Goal: Task Accomplishment & Management: Complete application form

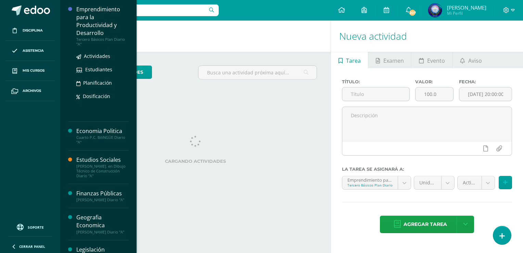
click at [76, 26] on div "Emprendimiento para la Productividad y Desarrollo" at bounding box center [102, 20] width 52 height 31
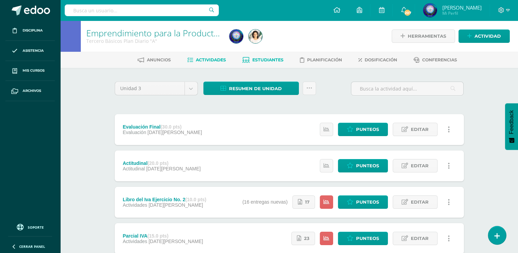
click at [268, 62] on link "Estudiantes" at bounding box center [262, 59] width 41 height 11
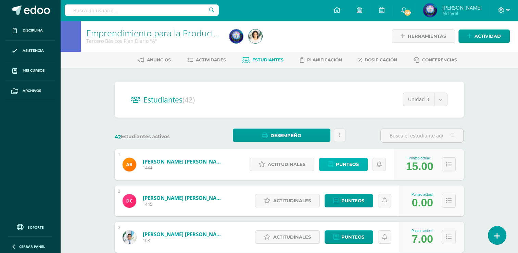
click at [335, 158] on link "Punteos" at bounding box center [343, 163] width 49 height 13
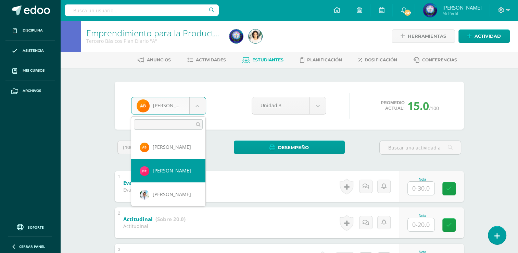
select select "8792"
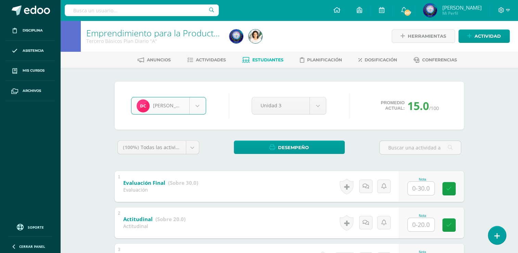
click at [183, 174] on div "Evaluación Final (Sobre 30.0) Evaluación" at bounding box center [161, 185] width 92 height 29
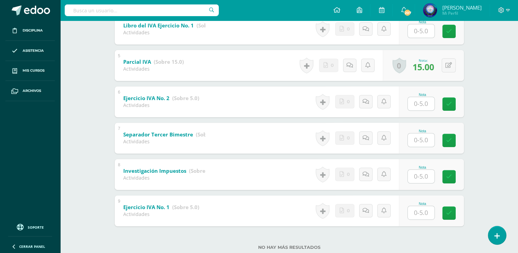
scroll to position [284, 0]
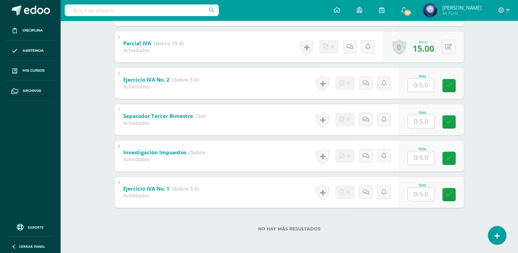
click at [415, 194] on input "text" at bounding box center [421, 193] width 27 height 13
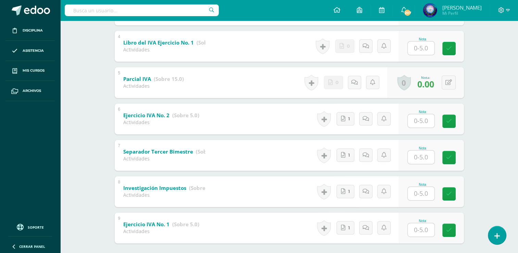
scroll to position [284, 0]
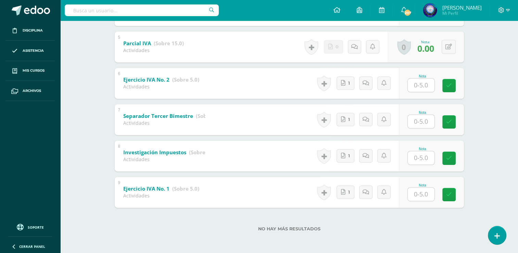
click at [414, 190] on input "text" at bounding box center [421, 193] width 27 height 13
click at [423, 124] on input "text" at bounding box center [424, 121] width 27 height 14
type input "2"
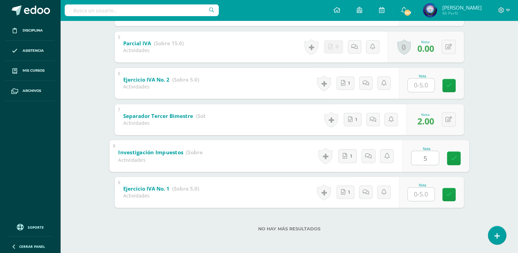
type input "5"
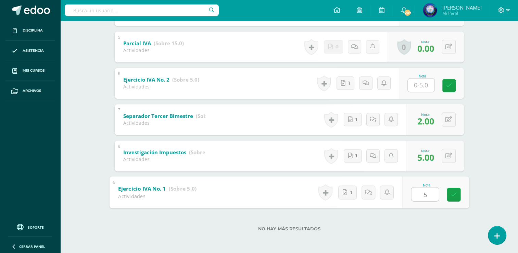
type input "5"
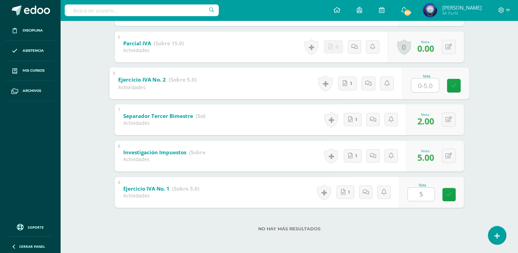
click at [427, 89] on input "text" at bounding box center [424, 85] width 27 height 14
type input "5"
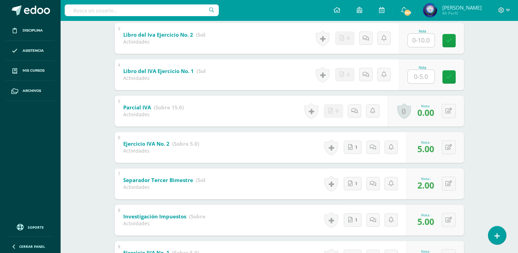
scroll to position [216, 0]
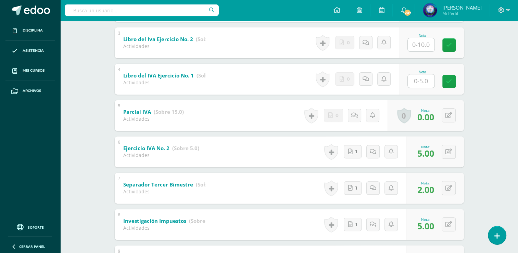
click at [418, 78] on input "text" at bounding box center [421, 80] width 27 height 13
type input "0"
click at [427, 49] on input "text" at bounding box center [421, 44] width 27 height 13
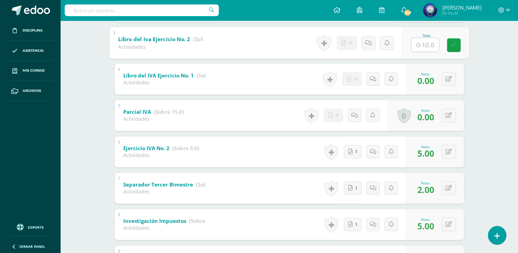
type input "0"
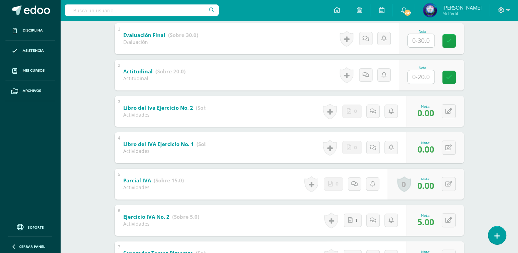
scroll to position [79, 0]
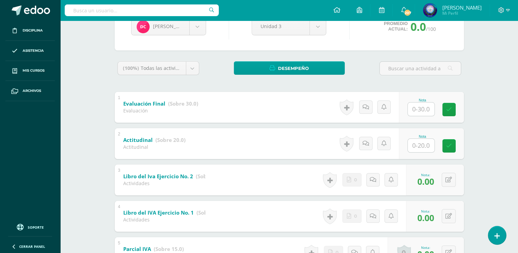
click at [425, 143] on input "text" at bounding box center [421, 145] width 27 height 13
type input "15"
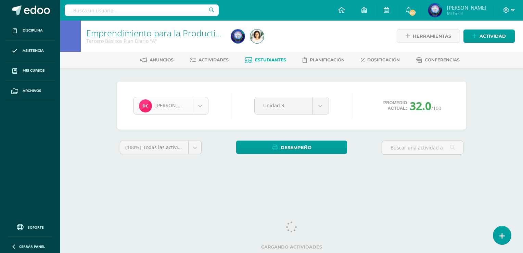
click at [205, 100] on body "Disciplina Asistencia Mis cursos Archivos Soporte Ayuda Reportar un problema Ce…" at bounding box center [261, 92] width 523 height 184
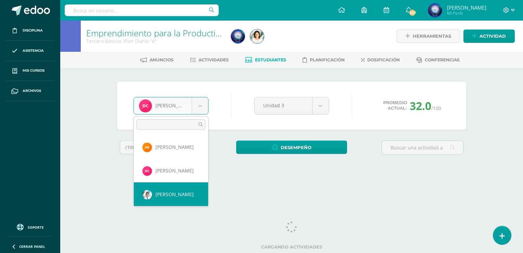
select select "7393"
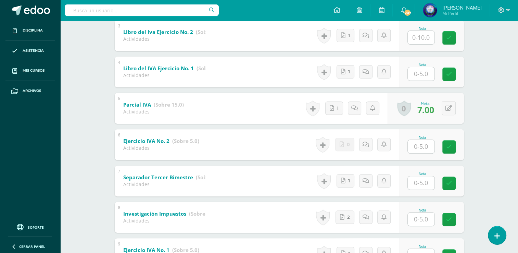
scroll to position [284, 0]
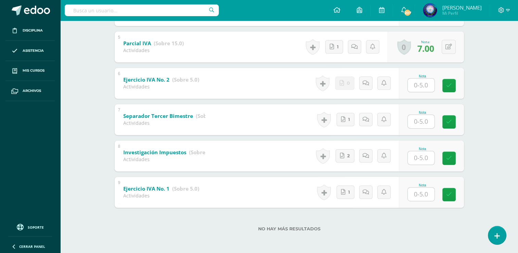
click at [409, 124] on div at bounding box center [420, 121] width 27 height 14
type input "5"
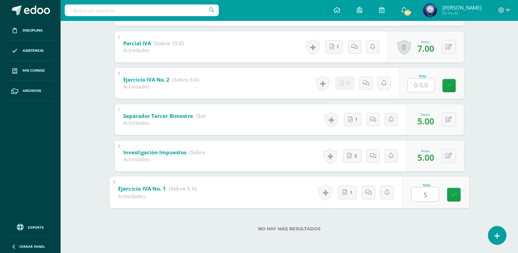
type input "5"
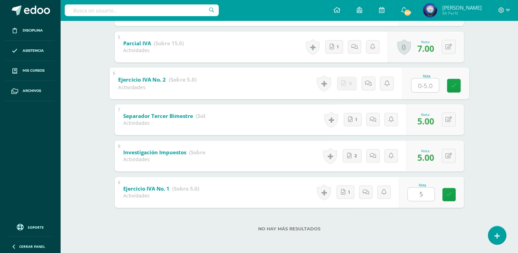
click at [424, 81] on input "text" at bounding box center [424, 85] width 27 height 14
type input "5"
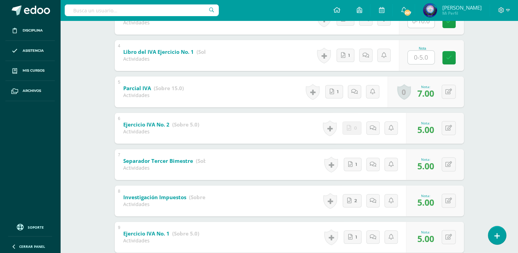
scroll to position [216, 0]
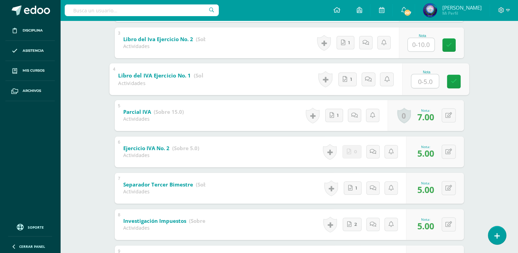
click at [419, 76] on input "text" at bounding box center [424, 81] width 27 height 14
type input "5"
click at [423, 46] on input "text" at bounding box center [421, 44] width 27 height 13
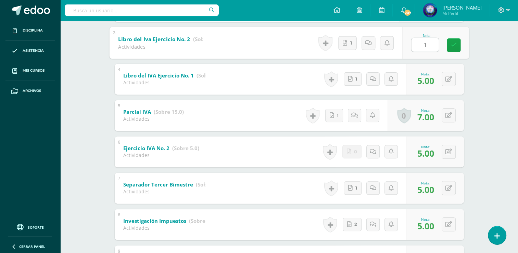
type input "10"
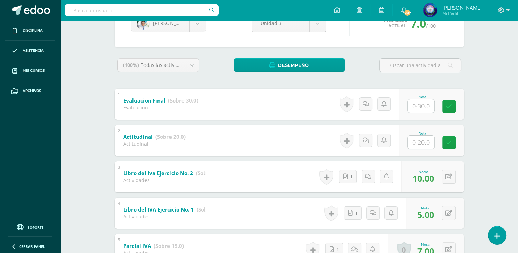
scroll to position [79, 0]
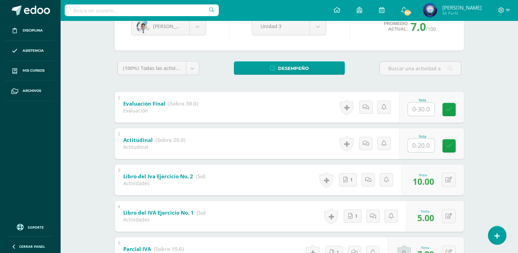
click at [425, 143] on input "text" at bounding box center [421, 145] width 27 height 13
type input "18"
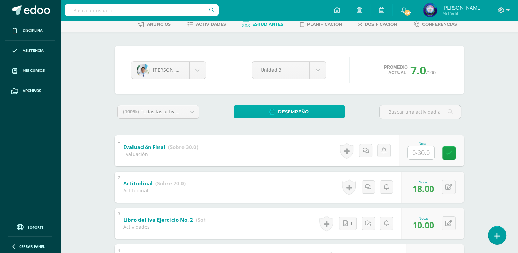
scroll to position [103, 0]
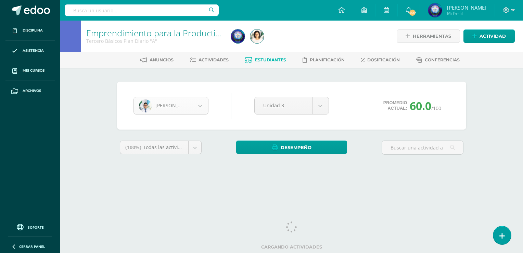
click at [204, 108] on body "Disciplina Asistencia Mis cursos Archivos Soporte Ayuda Reportar un problema Ce…" at bounding box center [261, 92] width 523 height 184
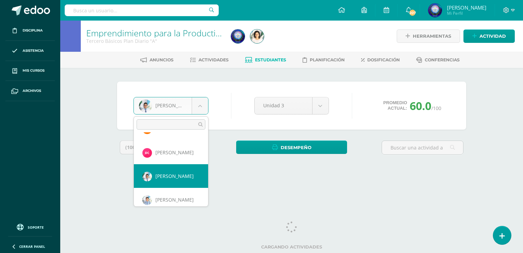
scroll to position [34, 0]
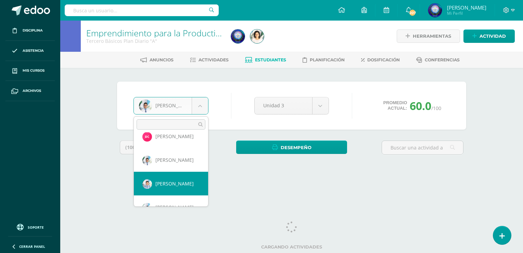
select select "7395"
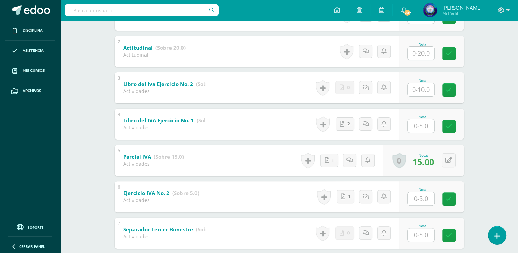
scroll to position [274, 0]
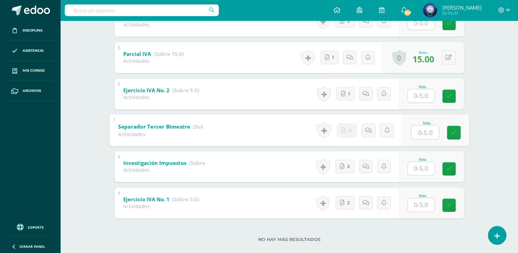
click at [416, 128] on input "text" at bounding box center [424, 132] width 27 height 14
type input "5"
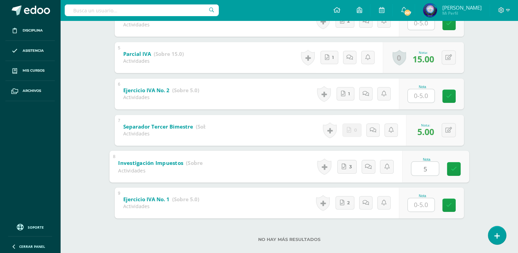
type input "5"
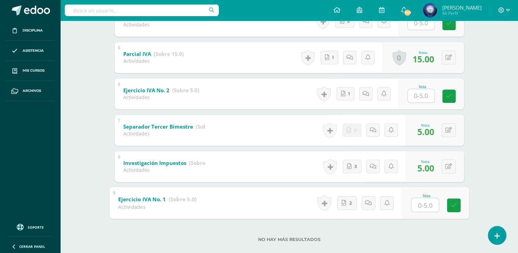
type input "5"
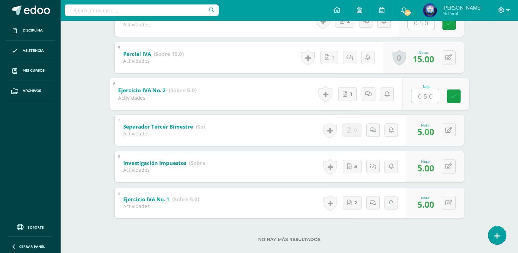
click at [431, 99] on input "text" at bounding box center [424, 96] width 27 height 14
type input "5"
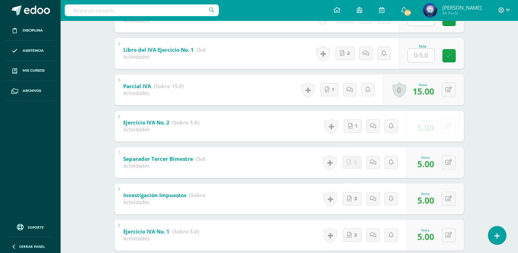
scroll to position [205, 0]
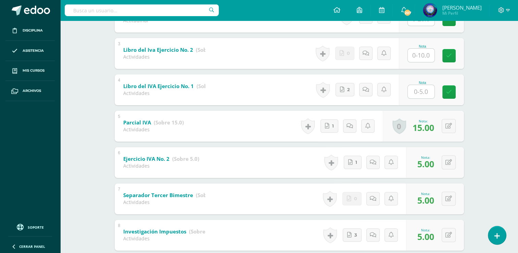
click at [426, 97] on input "text" at bounding box center [421, 91] width 27 height 13
type input "5"
click at [427, 58] on input "text" at bounding box center [421, 55] width 27 height 13
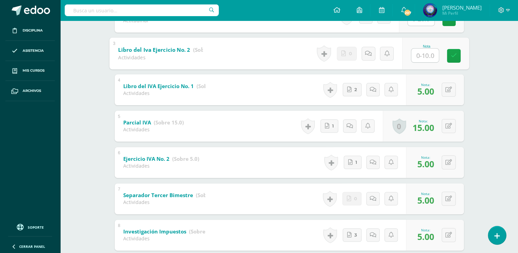
type input "0"
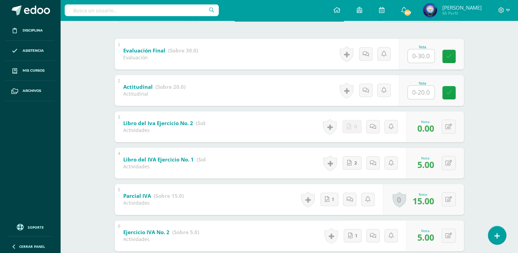
scroll to position [103, 0]
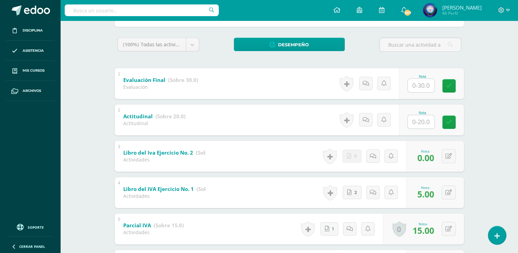
click at [420, 115] on input "text" at bounding box center [421, 121] width 27 height 13
type input "16"
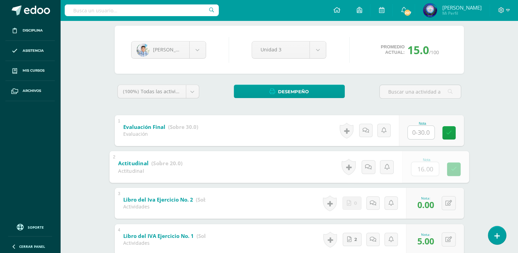
scroll to position [0, 0]
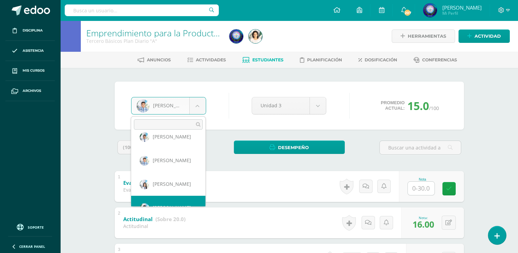
scroll to position [70, 0]
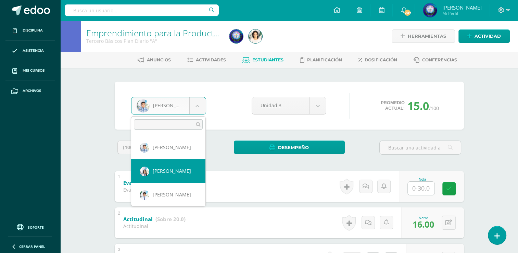
select select "7396"
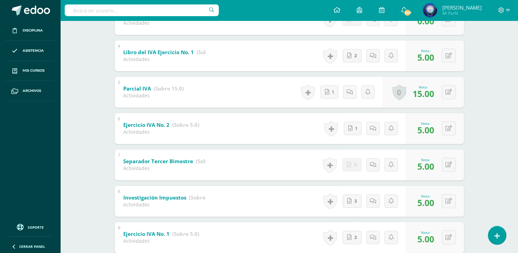
scroll to position [240, 0]
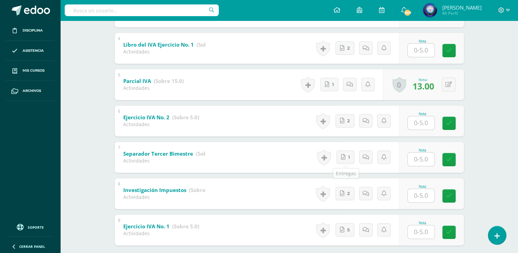
scroll to position [284, 0]
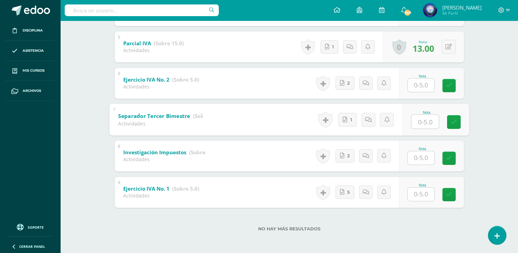
click at [410, 126] on div "Nota" at bounding box center [435, 119] width 67 height 32
type input "5"
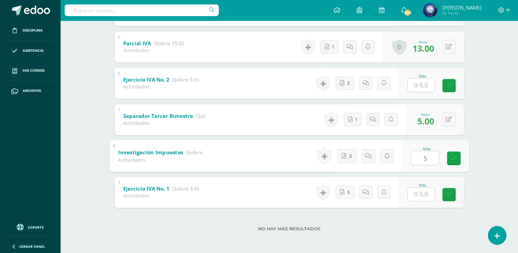
type input "5"
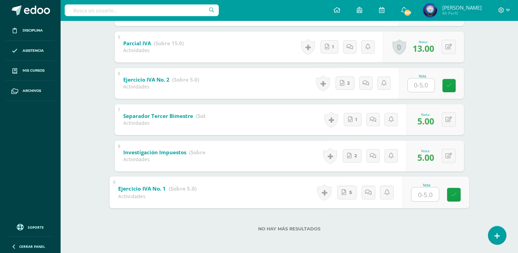
type input "5"
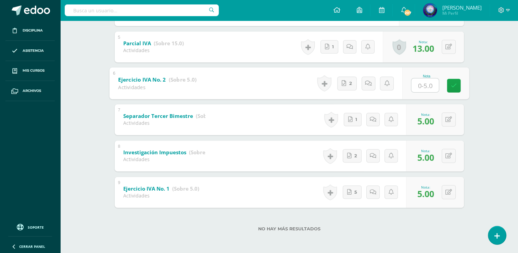
click at [416, 91] on input "text" at bounding box center [424, 85] width 27 height 14
type input "5"
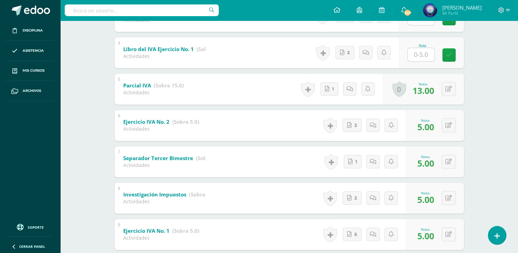
scroll to position [182, 0]
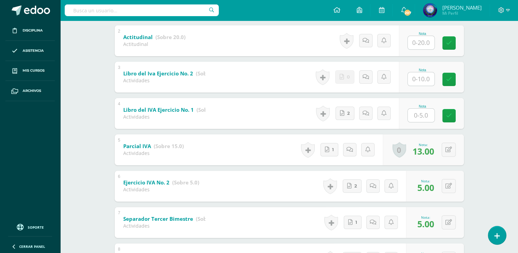
drag, startPoint x: 406, startPoint y: 91, endPoint x: 414, endPoint y: 113, distance: 22.5
click at [414, 113] on input "text" at bounding box center [421, 114] width 27 height 13
click at [347, 116] on link "2" at bounding box center [347, 113] width 20 height 14
click at [425, 113] on input "text" at bounding box center [424, 115] width 27 height 14
type input "0"
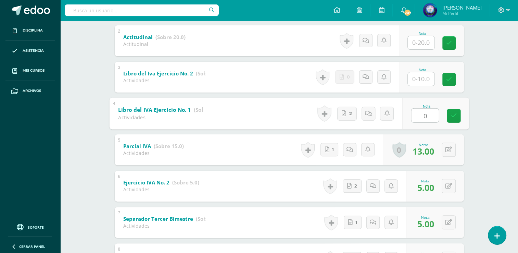
click at [422, 75] on input "text" at bounding box center [421, 78] width 27 height 13
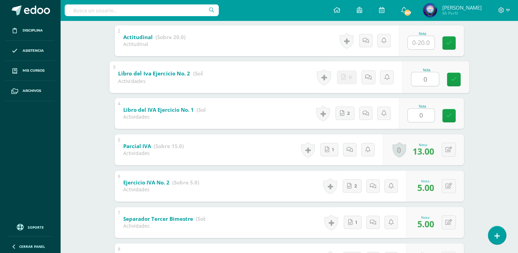
type input "0"
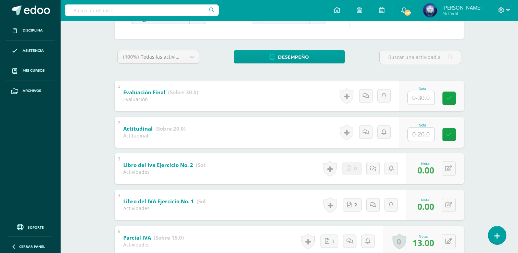
scroll to position [147, 0]
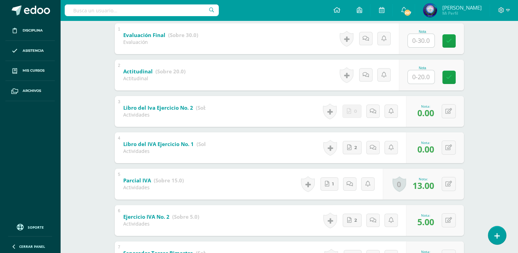
click at [423, 85] on div "Nota" at bounding box center [431, 75] width 65 height 31
click at [423, 80] on input "text" at bounding box center [421, 76] width 27 height 13
type input "18"
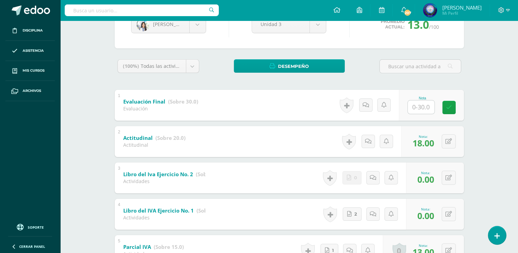
scroll to position [45, 0]
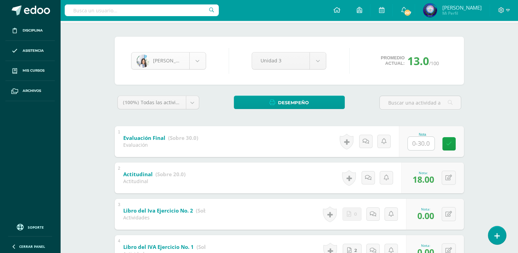
click at [197, 64] on body "Disciplina Asistencia Mis cursos Archivos Soporte Ayuda Reportar un problema Ce…" at bounding box center [259, 223] width 518 height 537
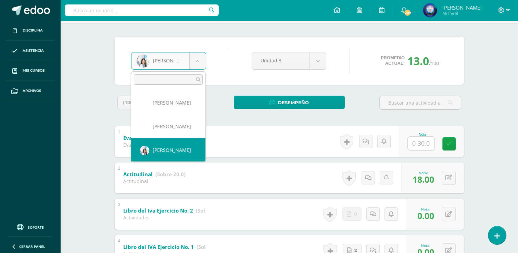
scroll to position [81, 0]
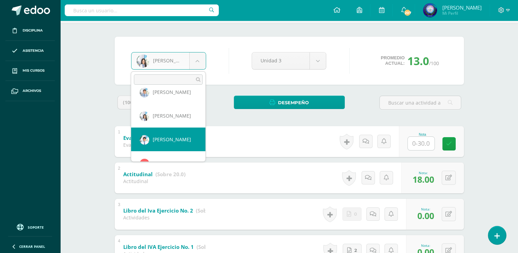
select select "7398"
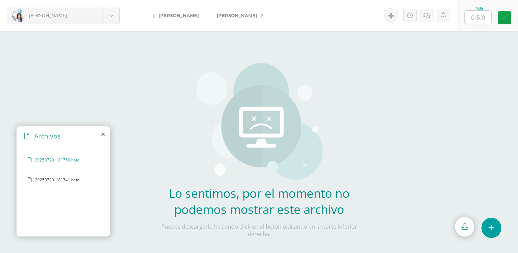
scroll to position [40, 0]
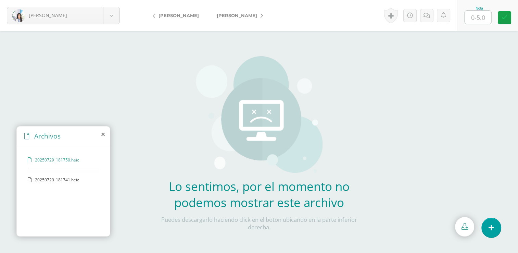
click at [74, 179] on span "20250729_181741.heic" at bounding box center [63, 180] width 56 height 6
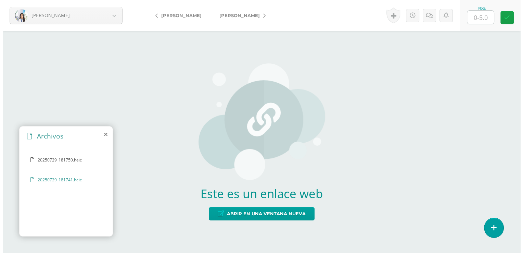
scroll to position [0, 0]
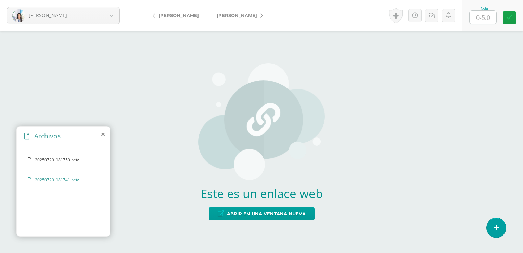
click at [77, 156] on div "20250729_181750.heic 20250729_181741.heic" at bounding box center [63, 190] width 93 height 88
click at [76, 161] on span "20250729_181750.heic" at bounding box center [63, 160] width 56 height 6
click at [61, 184] on div "20250729_181741.heic" at bounding box center [63, 183] width 71 height 13
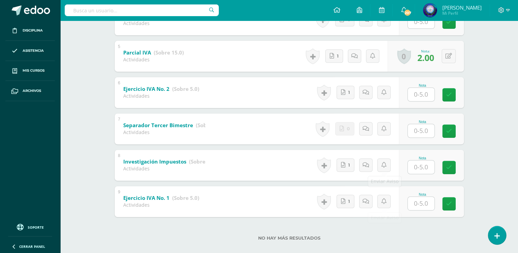
scroll to position [284, 0]
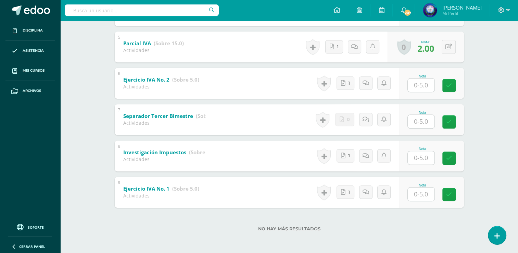
click at [420, 129] on div "Nota" at bounding box center [431, 119] width 65 height 31
click at [422, 123] on input "text" at bounding box center [421, 121] width 27 height 13
type input "5"
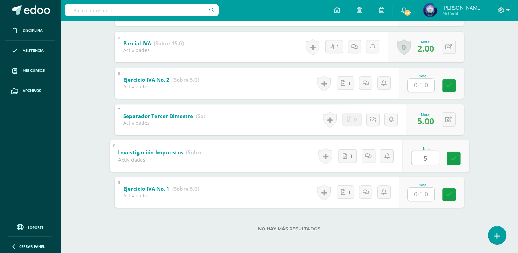
type input "5"
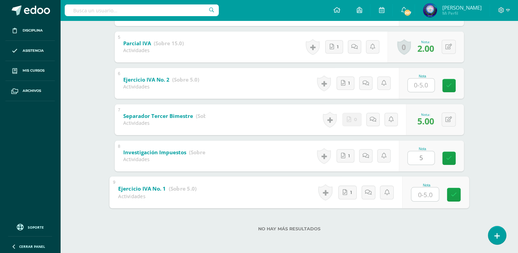
type input "5"
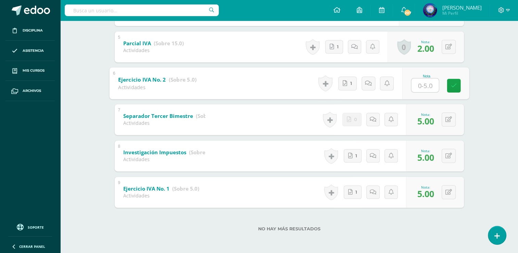
click at [421, 79] on input "text" at bounding box center [424, 85] width 27 height 14
click at [450, 79] on button at bounding box center [448, 83] width 14 height 14
type input "5"
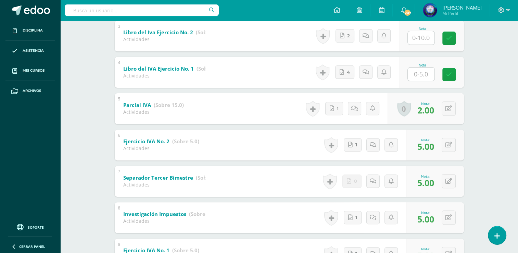
scroll to position [182, 0]
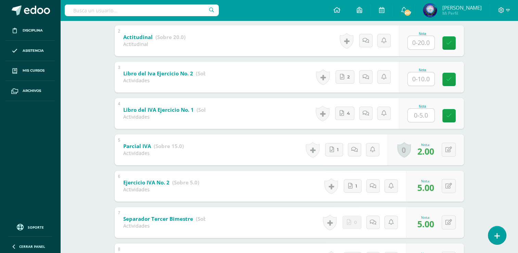
click at [420, 118] on input "text" at bounding box center [421, 114] width 27 height 13
click at [442, 111] on div "0 [GEOGRAPHIC_DATA] Logros obtenidos Aún no hay logros agregados Nota: 2.00" at bounding box center [435, 113] width 58 height 31
click at [451, 114] on icon at bounding box center [453, 113] width 7 height 6
type input "5"
click at [424, 82] on input "text" at bounding box center [421, 78] width 27 height 13
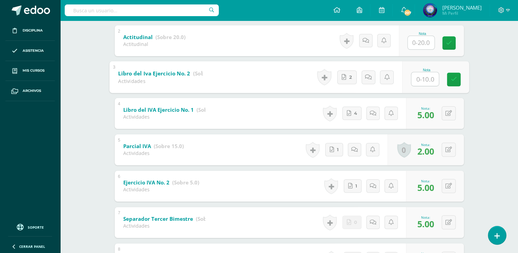
type input "7"
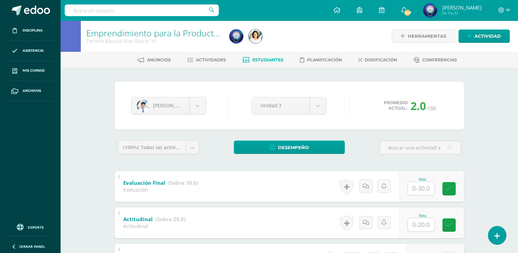
scroll to position [137, 0]
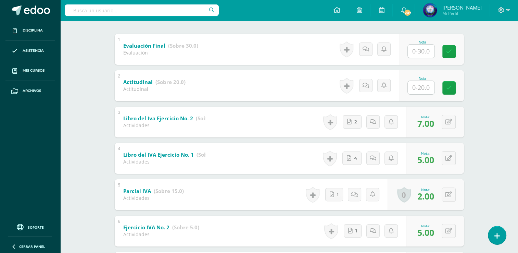
click at [422, 100] on div "Nota" at bounding box center [431, 85] width 65 height 31
click at [423, 90] on input "text" at bounding box center [424, 87] width 27 height 14
type input "015"
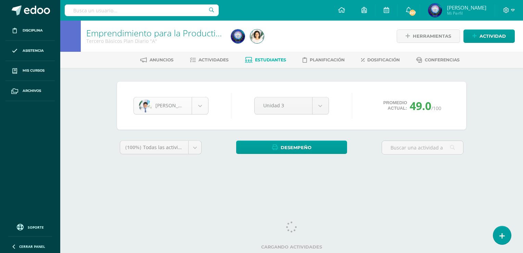
click at [199, 107] on body "Disciplina Asistencia Mis cursos Archivos Soporte Ayuda Reportar un problema Ce…" at bounding box center [261, 92] width 523 height 184
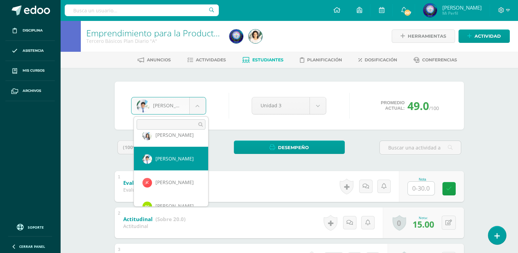
scroll to position [118, 0]
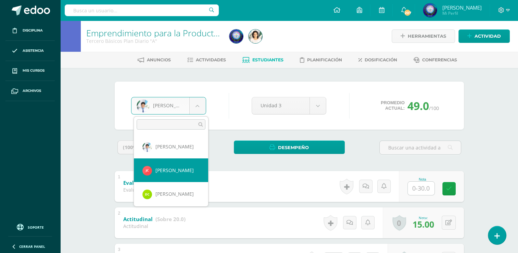
select select "9211"
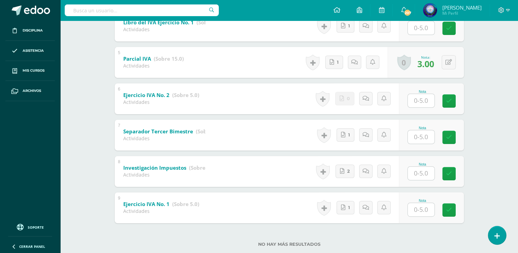
scroll to position [284, 0]
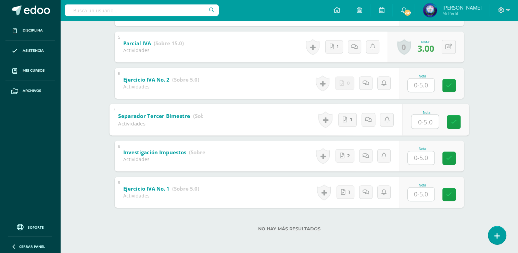
click at [419, 124] on input "text" at bounding box center [424, 121] width 27 height 14
type input "5"
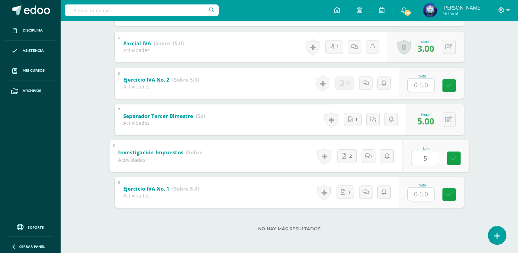
type input "5"
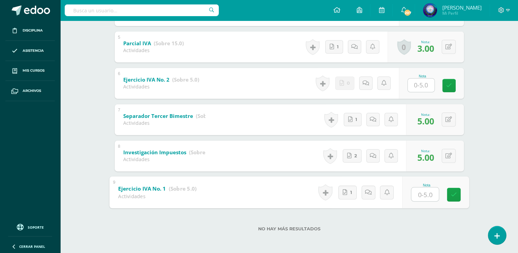
type input "5"
click at [420, 87] on input "text" at bounding box center [421, 84] width 27 height 13
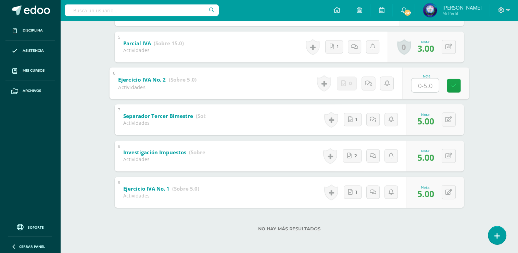
type input "5"
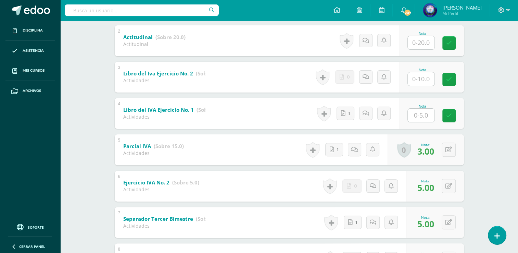
click at [421, 113] on input "text" at bounding box center [421, 114] width 27 height 13
type input "3"
click at [430, 74] on input "text" at bounding box center [421, 78] width 27 height 13
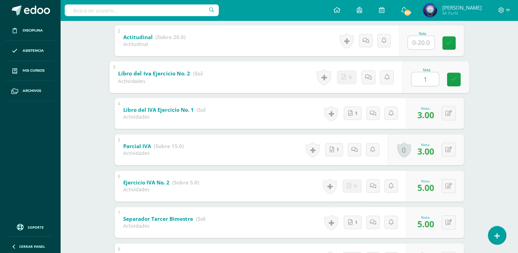
type input "10"
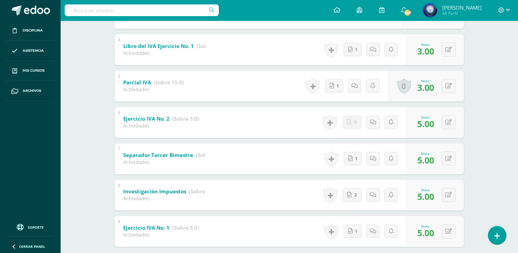
scroll to position [147, 0]
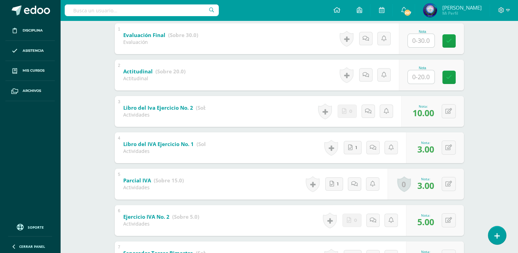
click at [421, 81] on input "text" at bounding box center [421, 76] width 27 height 13
type input "18"
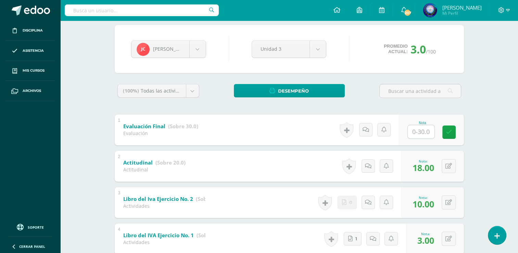
scroll to position [45, 0]
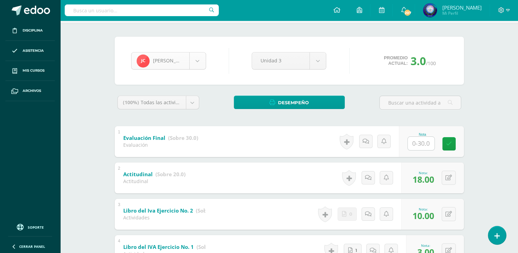
click at [194, 62] on body "Disciplina Asistencia Mis cursos Archivos Soporte Ayuda Reportar un problema Ce…" at bounding box center [259, 223] width 518 height 537
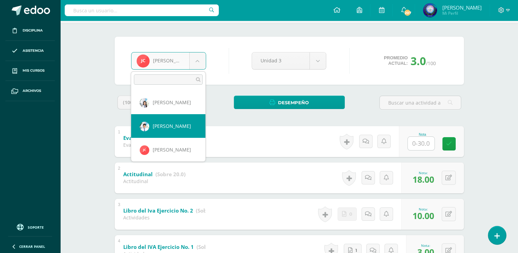
scroll to position [128, 0]
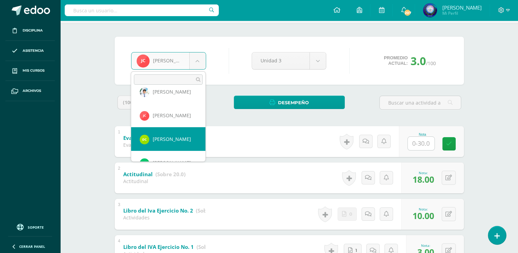
select select "8793"
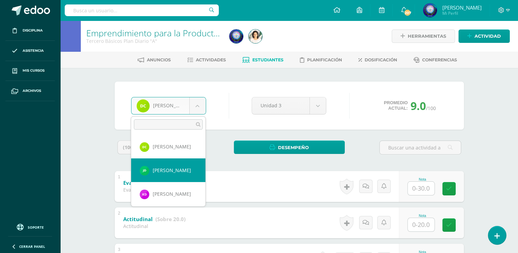
scroll to position [200, 0]
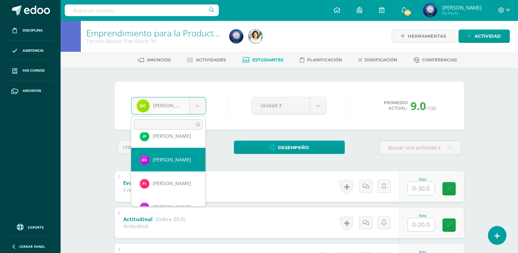
select select "8075"
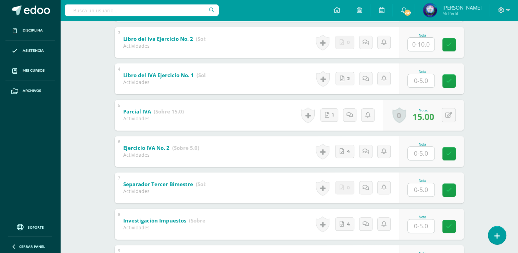
scroll to position [284, 0]
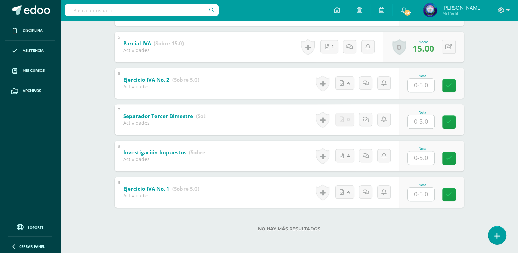
click at [413, 118] on input "text" at bounding box center [421, 121] width 27 height 13
type input "4"
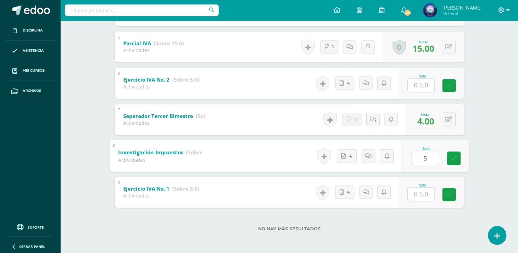
type input "5"
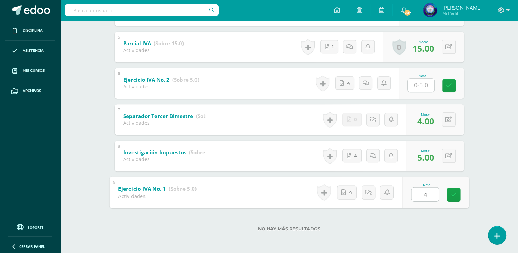
type input "0"
click at [418, 81] on input "text" at bounding box center [421, 84] width 27 height 13
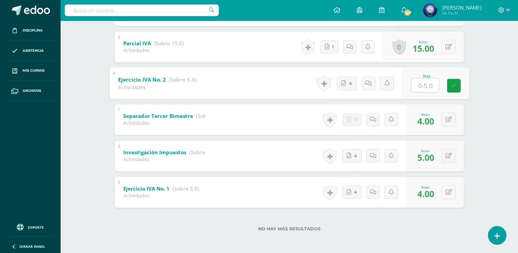
type input "5"
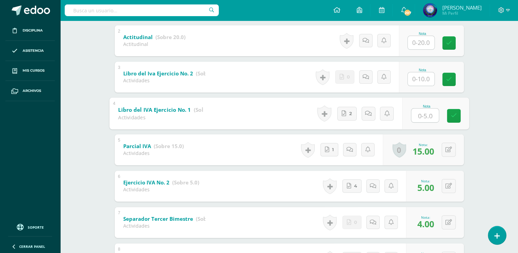
click at [417, 109] on input "text" at bounding box center [424, 115] width 27 height 14
type input "5"
click at [423, 81] on input "text" at bounding box center [421, 78] width 27 height 13
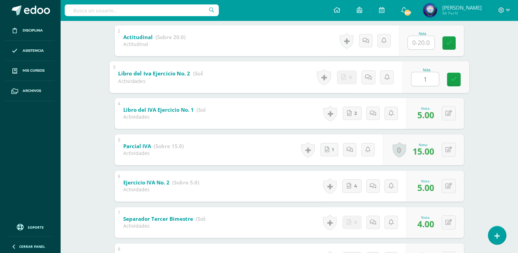
type input "10"
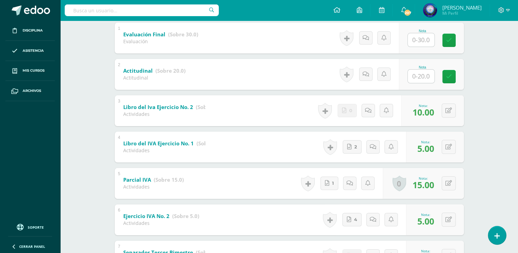
scroll to position [147, 0]
click at [422, 82] on input "text" at bounding box center [421, 76] width 27 height 13
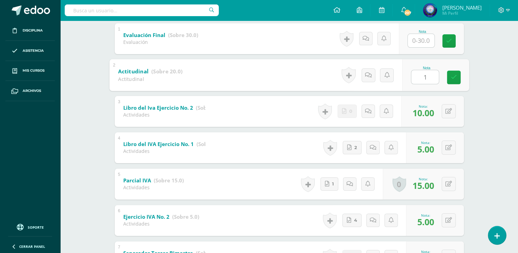
type input "18"
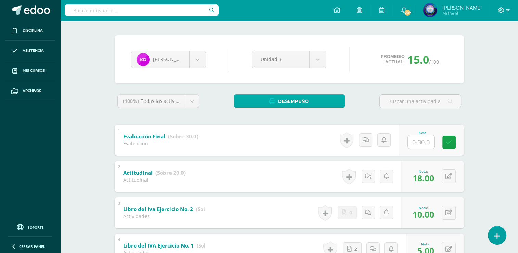
scroll to position [45, 0]
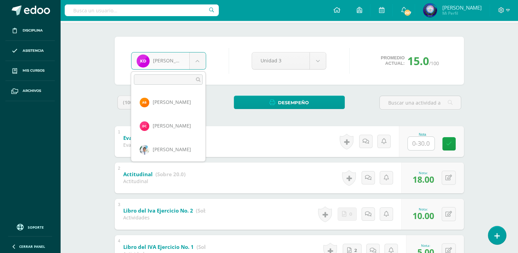
click at [200, 61] on body "Disciplina Asistencia Mis cursos Archivos Soporte Ayuda Reportar un problema Ce…" at bounding box center [259, 223] width 518 height 537
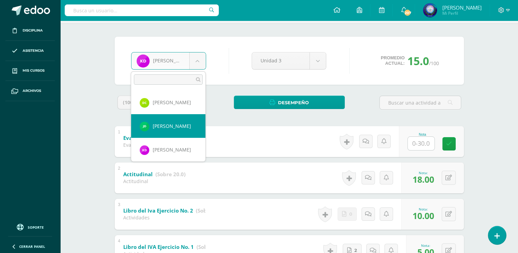
scroll to position [199, 0]
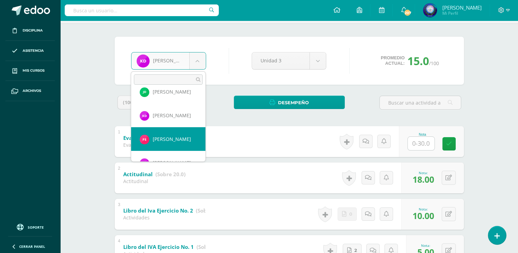
select select "8081"
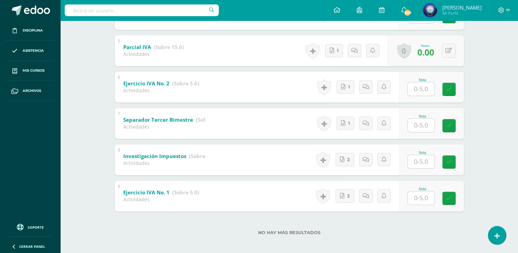
scroll to position [284, 0]
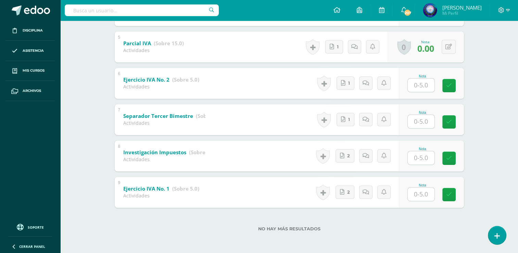
click at [411, 122] on input "text" at bounding box center [421, 121] width 27 height 13
type input "3"
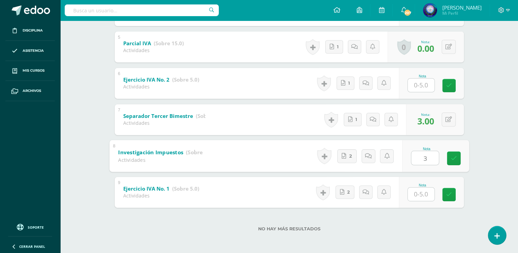
type input "3"
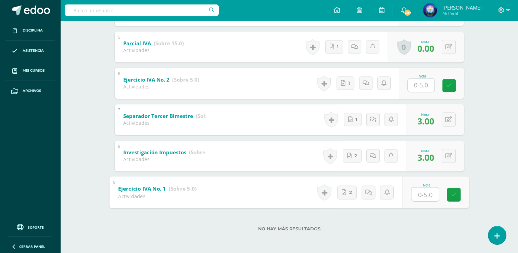
type input "3"
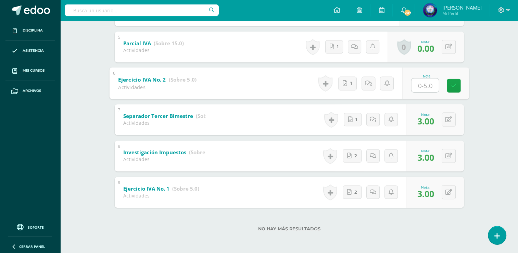
click at [419, 88] on input "text" at bounding box center [424, 85] width 27 height 14
type input "5"
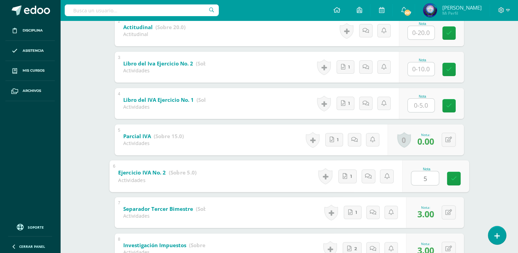
scroll to position [182, 0]
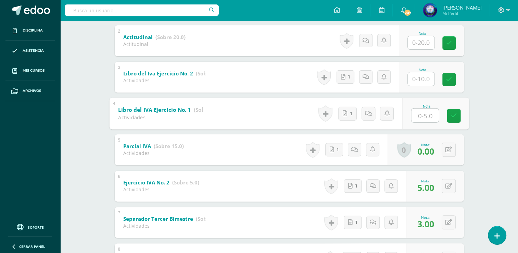
type input "5"
click at [419, 85] on div at bounding box center [420, 79] width 27 height 14
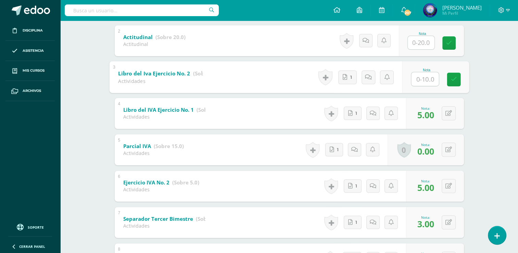
click at [420, 81] on input "text" at bounding box center [424, 79] width 27 height 14
type input "0"
click at [351, 81] on span "1" at bounding box center [351, 76] width 2 height 13
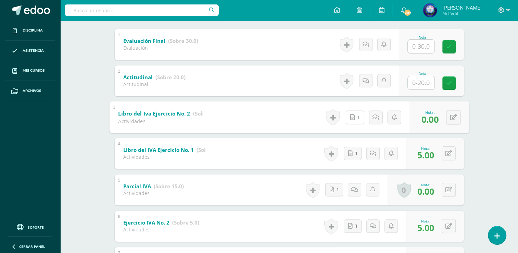
scroll to position [103, 0]
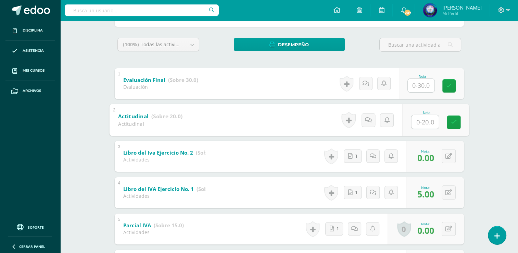
click at [420, 118] on input "text" at bounding box center [424, 122] width 27 height 14
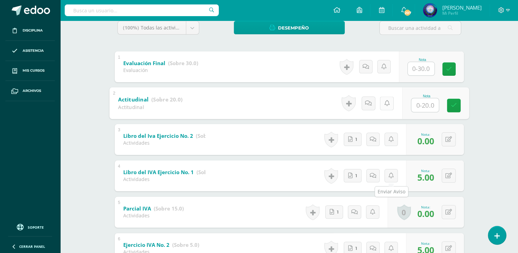
scroll to position [79, 0]
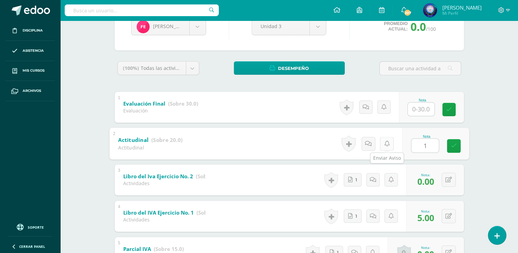
type input "18"
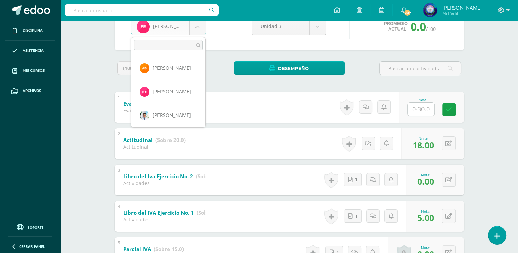
click at [203, 29] on body "Disciplina Asistencia Mis cursos Archivos Soporte Ayuda Reportar un problema Ce…" at bounding box center [259, 189] width 518 height 537
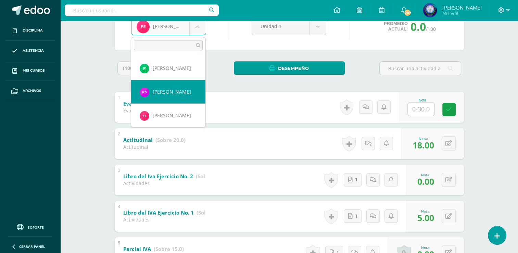
scroll to position [223, 0]
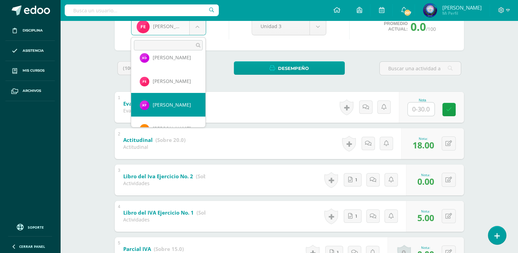
select select "8683"
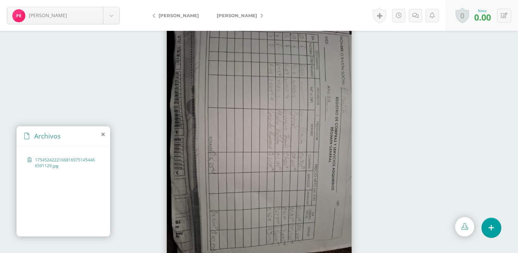
click at [67, 157] on span "17545242221668169751454466591129.jpg" at bounding box center [65, 163] width 61 height 12
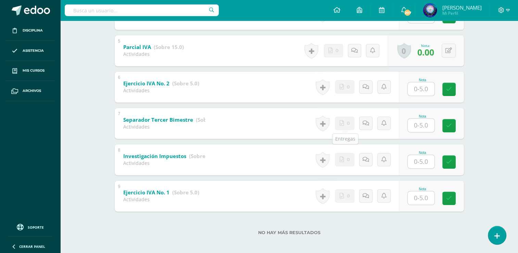
scroll to position [284, 0]
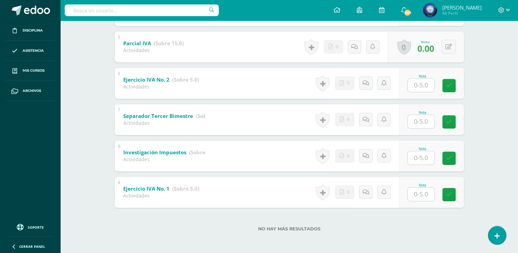
click at [415, 113] on div "Nota" at bounding box center [422, 113] width 30 height 4
click at [416, 118] on input "text" at bounding box center [424, 121] width 27 height 14
type input "5"
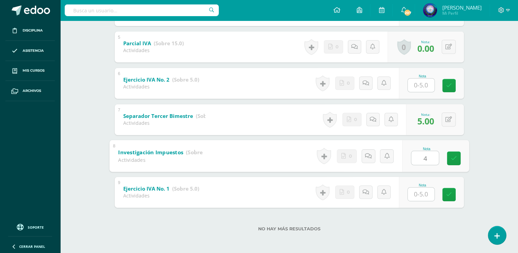
type input "4"
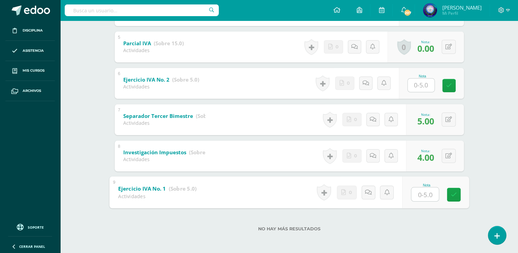
type input "5"
click at [421, 89] on input "text" at bounding box center [421, 84] width 27 height 13
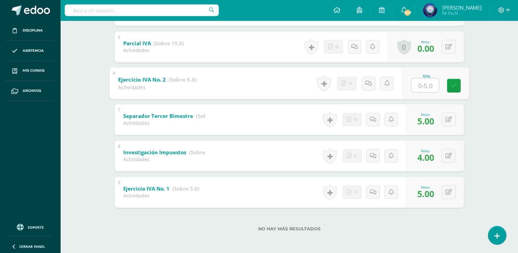
type input "0"
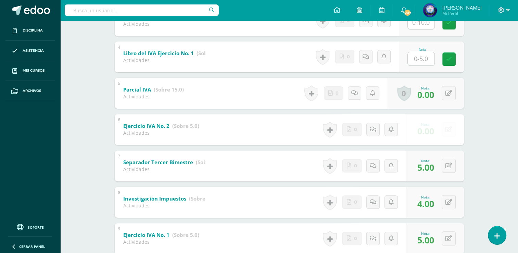
scroll to position [182, 0]
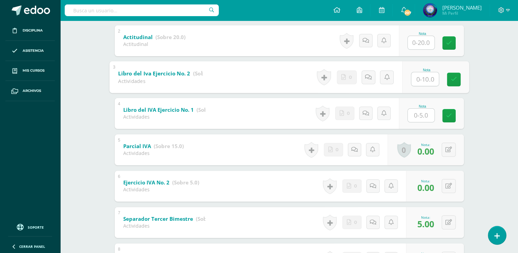
click at [422, 82] on input "text" at bounding box center [424, 79] width 27 height 14
type input "0"
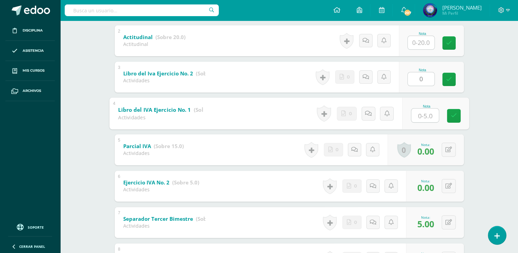
type input "."
type input "0"
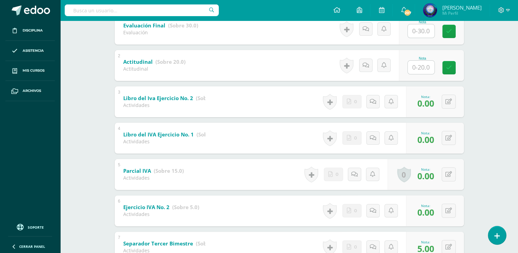
scroll to position [113, 0]
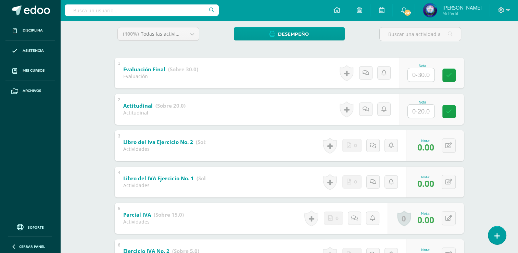
click at [428, 113] on input "text" at bounding box center [421, 110] width 27 height 13
type input "15"
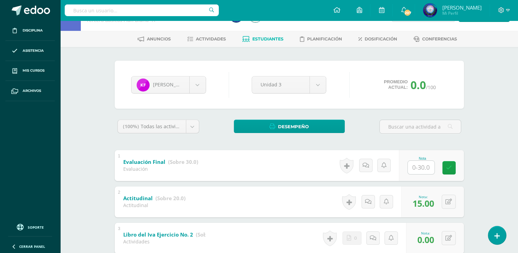
scroll to position [0, 0]
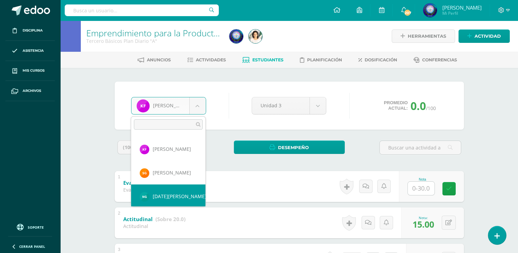
scroll to position [246, 0]
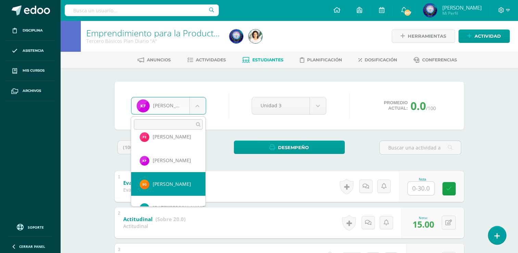
select select "8079"
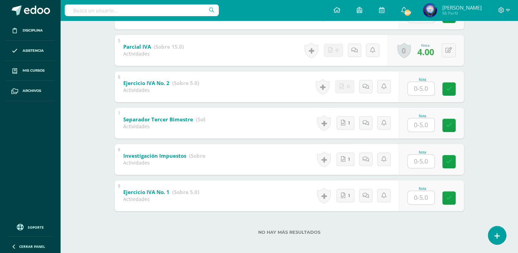
scroll to position [284, 0]
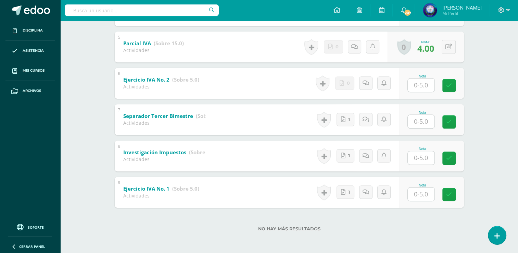
click at [416, 124] on input "text" at bounding box center [421, 121] width 27 height 13
type input "5"
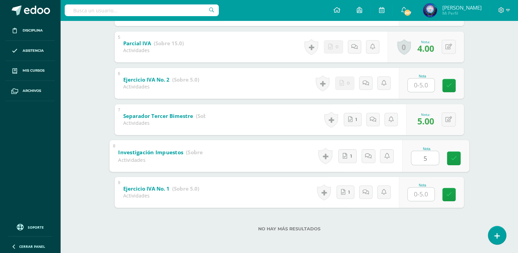
type input "5"
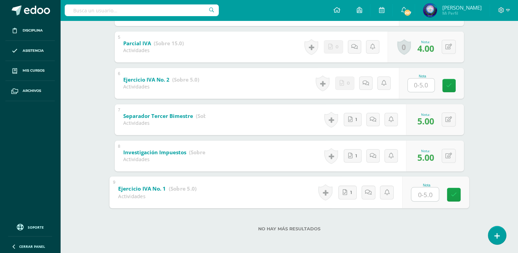
type input "5"
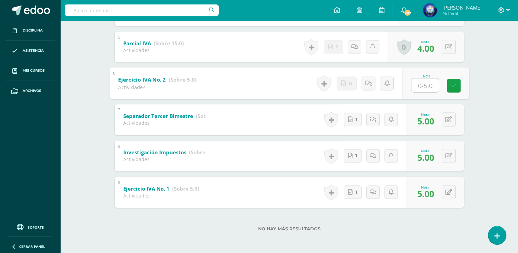
click at [417, 89] on input "text" at bounding box center [424, 85] width 27 height 14
type input "2"
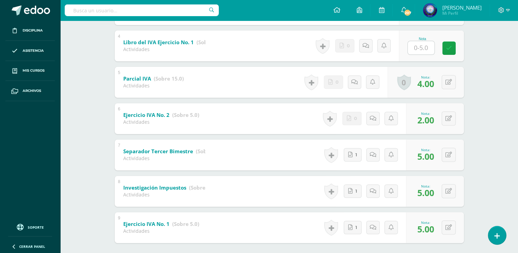
scroll to position [182, 0]
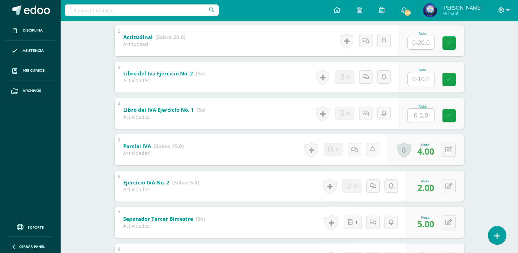
click at [424, 112] on input "text" at bounding box center [421, 114] width 27 height 13
type input "5"
click at [424, 80] on input "text" at bounding box center [421, 78] width 27 height 13
type input "0"
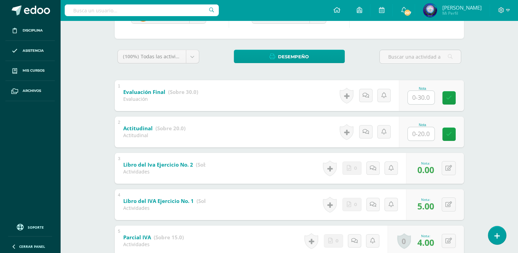
scroll to position [79, 0]
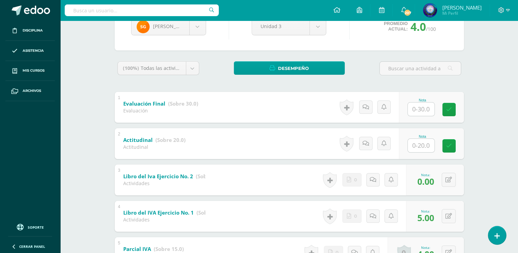
click at [423, 142] on input "text" at bounding box center [421, 145] width 27 height 13
type input "10"
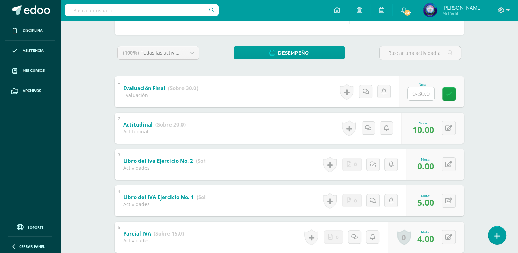
scroll to position [45, 0]
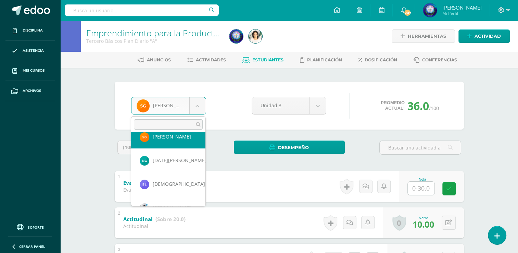
scroll to position [304, 0]
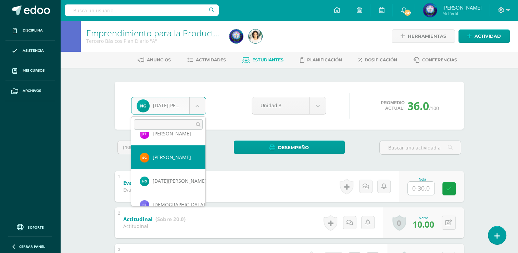
scroll to position [307, 0]
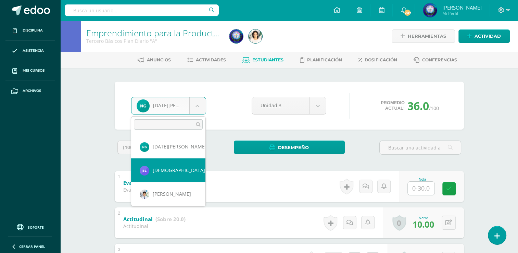
select select "8794"
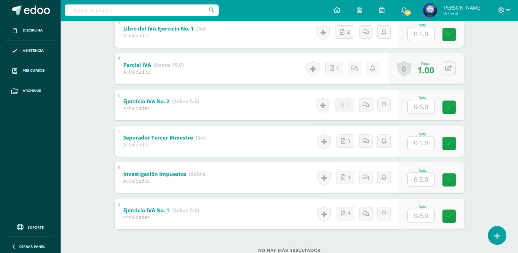
scroll to position [284, 0]
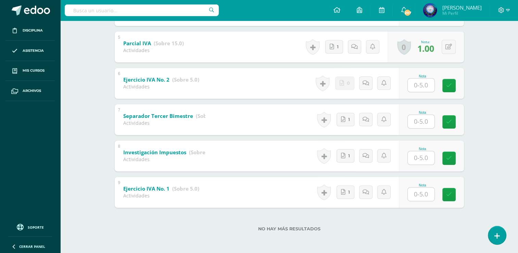
click at [411, 121] on input "text" at bounding box center [421, 121] width 27 height 13
type input "5"
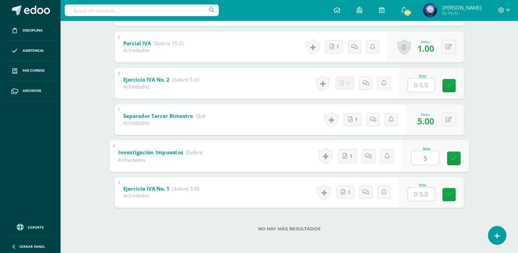
type input "5"
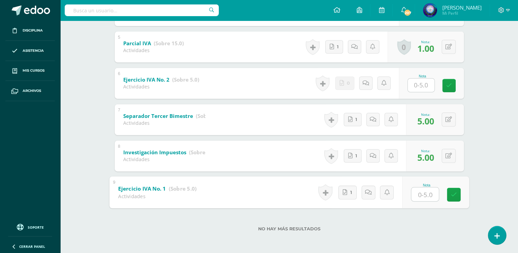
type input "5"
click at [426, 83] on input "text" at bounding box center [421, 84] width 27 height 13
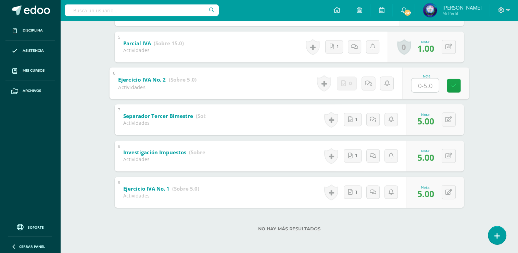
type input "3"
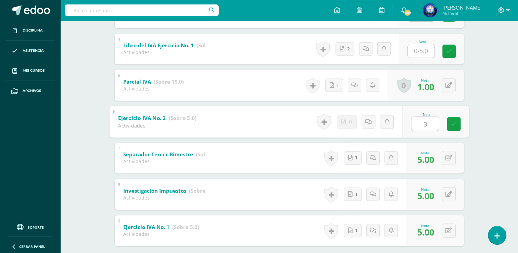
scroll to position [216, 0]
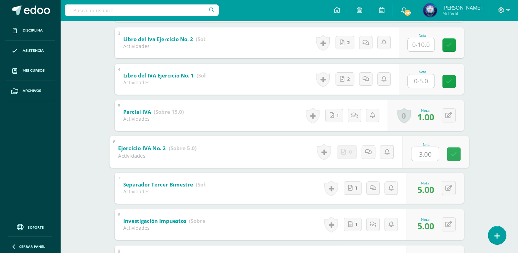
click at [423, 78] on input "text" at bounding box center [421, 80] width 27 height 13
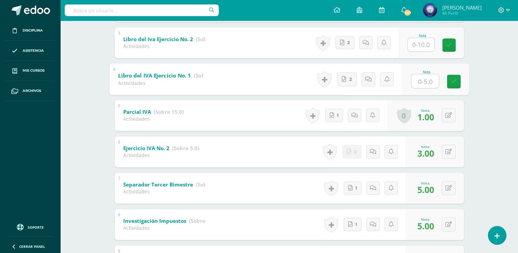
type input "5"
click at [424, 46] on input "text" at bounding box center [421, 44] width 27 height 13
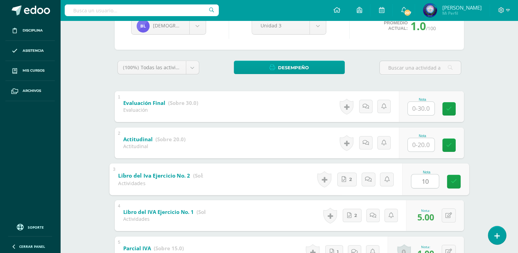
scroll to position [79, 0]
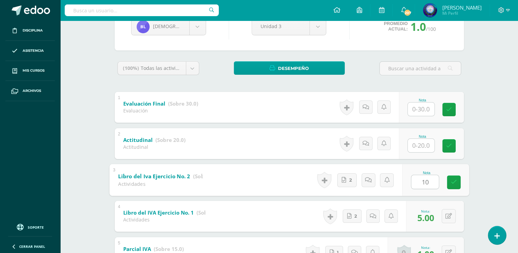
type input "10"
click at [415, 140] on input "text" at bounding box center [421, 145] width 27 height 13
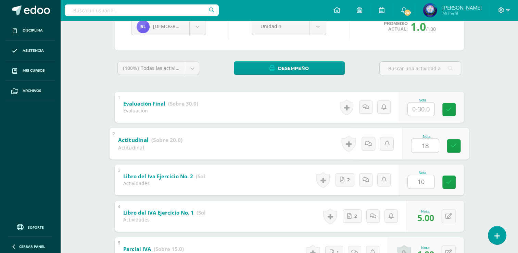
type input "18"
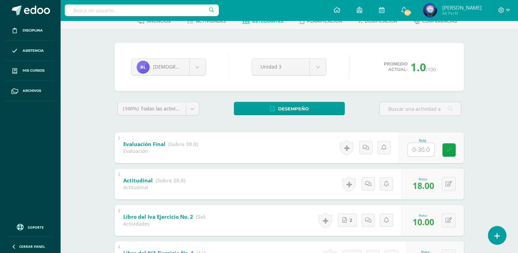
scroll to position [11, 0]
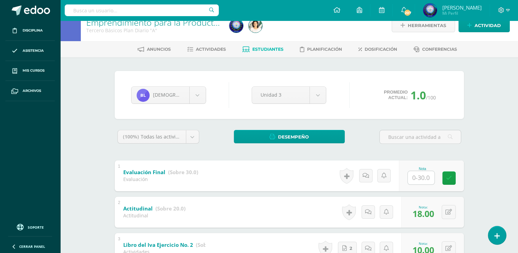
click at [207, 94] on div "Britani Lémus Antonio Baten David Carías Carlos Castellón Anthony Chajón Gabrie…" at bounding box center [168, 94] width 80 height 17
click at [204, 95] on body "Disciplina Asistencia Mis cursos Archivos Soporte Ayuda Reportar un problema Ce…" at bounding box center [259, 257] width 518 height 537
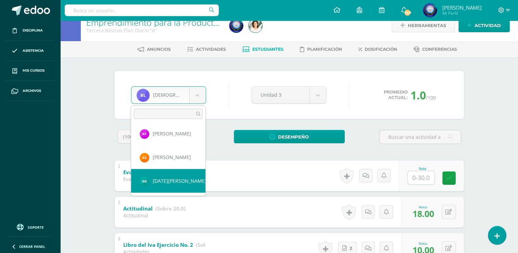
scroll to position [331, 0]
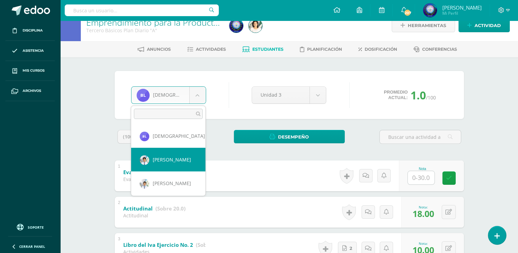
select select "7401"
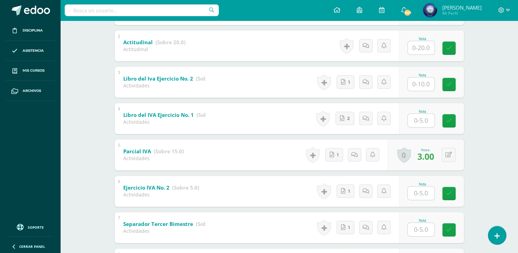
scroll to position [274, 0]
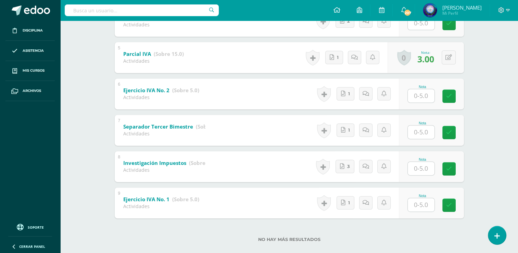
click at [416, 131] on input "text" at bounding box center [421, 131] width 27 height 13
type input "5"
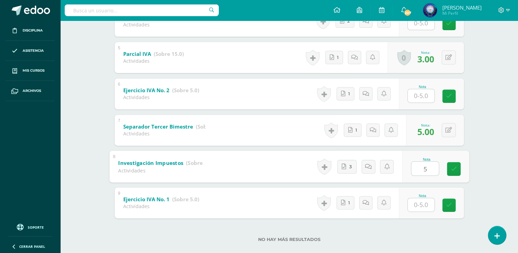
type input "5"
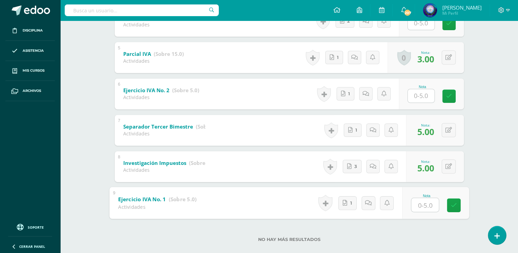
type input "5"
click at [422, 95] on input "text" at bounding box center [421, 95] width 27 height 13
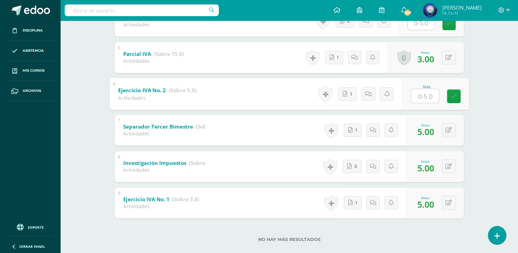
type input "5"
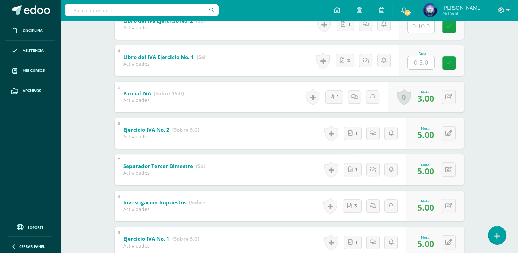
scroll to position [171, 0]
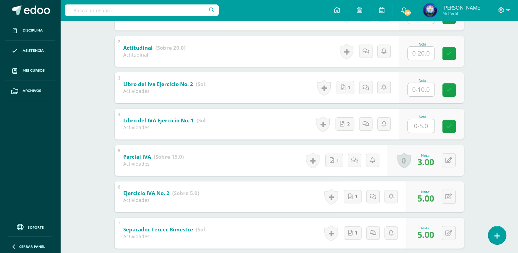
click at [423, 126] on input "text" at bounding box center [421, 125] width 27 height 13
type input "5"
click at [419, 94] on input "text" at bounding box center [421, 89] width 27 height 13
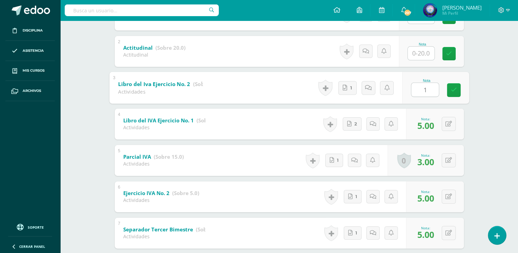
type input "10"
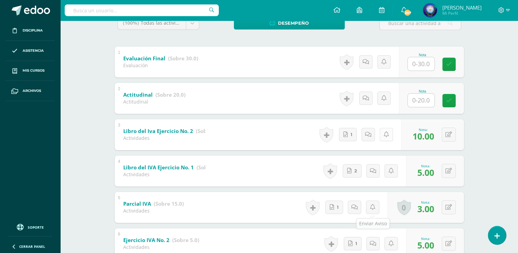
scroll to position [113, 0]
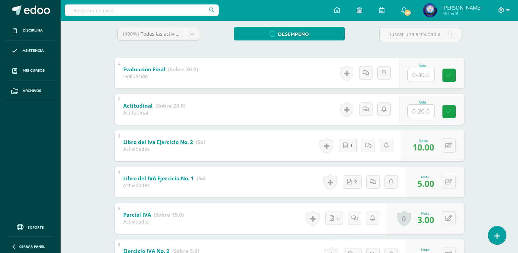
click at [419, 112] on input "text" at bounding box center [421, 110] width 27 height 13
type input "20"
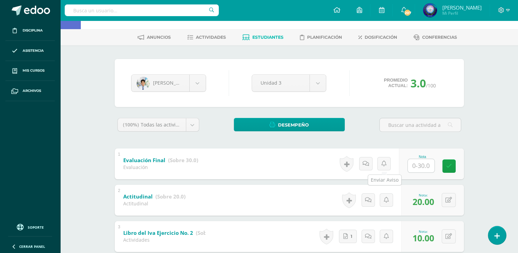
scroll to position [11, 0]
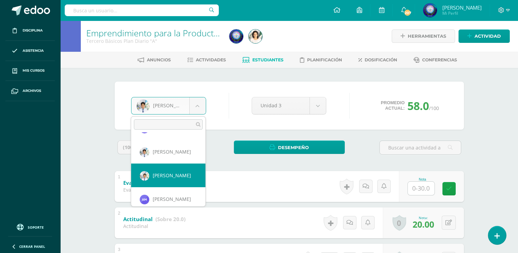
scroll to position [364, 0]
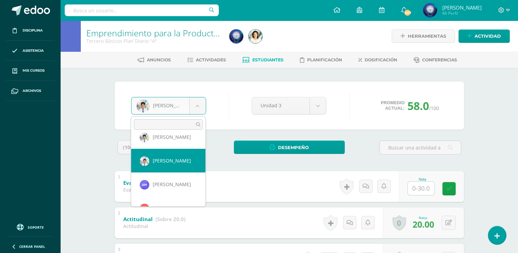
select select "7402"
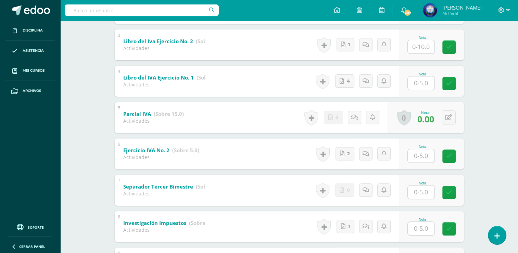
scroll to position [284, 0]
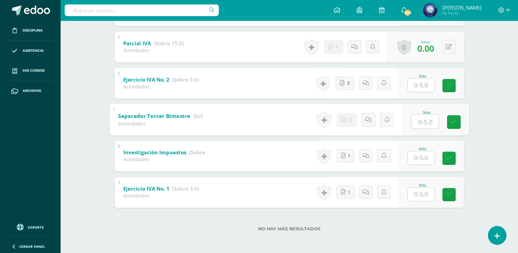
click at [414, 118] on input "text" at bounding box center [424, 121] width 27 height 14
type input "3"
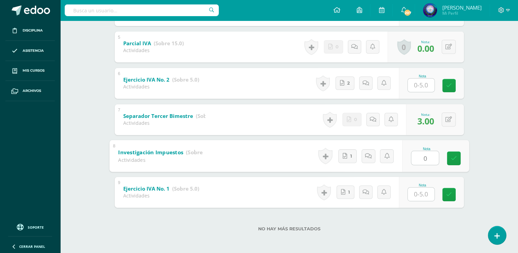
type input "0"
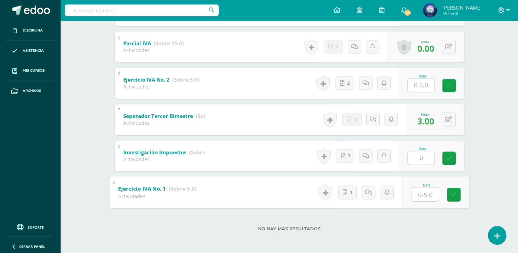
type input "6"
type input "5"
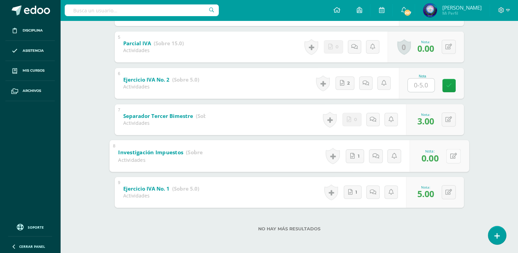
click at [447, 153] on button at bounding box center [453, 155] width 14 height 14
type input "3"
click at [342, 156] on div "Historial de actividad [PERSON_NAME] ha subido 17532317726614966574733253709416…" at bounding box center [364, 155] width 84 height 31
click at [353, 153] on link "1" at bounding box center [353, 155] width 18 height 13
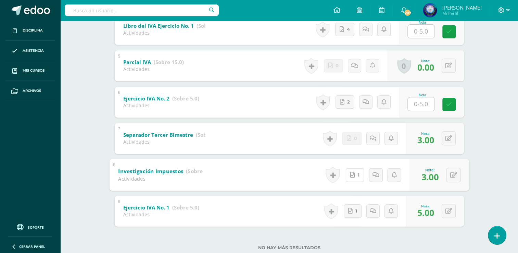
scroll to position [250, 0]
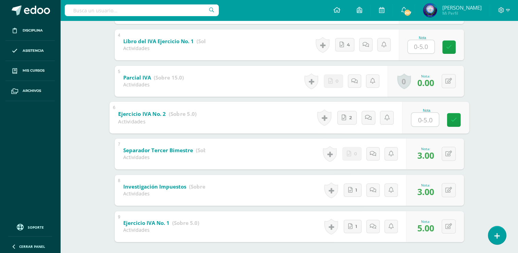
click at [429, 115] on input "text" at bounding box center [424, 119] width 27 height 14
type input "5"
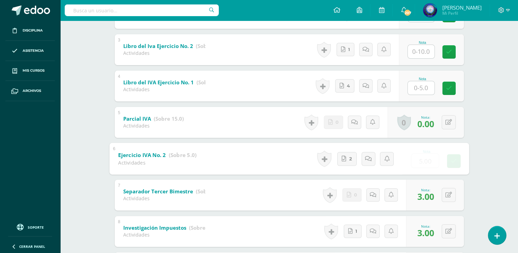
scroll to position [182, 0]
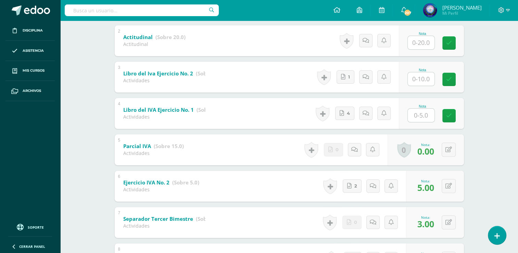
click at [423, 110] on input "text" at bounding box center [421, 114] width 27 height 13
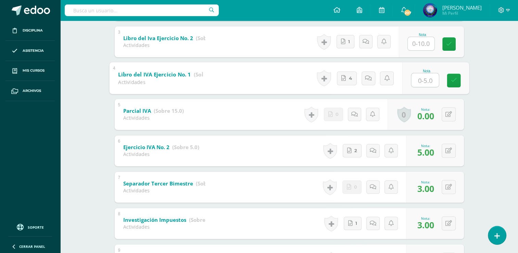
scroll to position [216, 0]
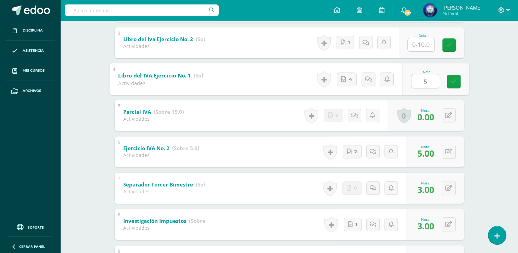
type input "5"
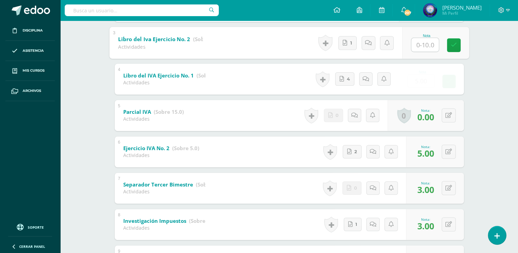
click at [426, 45] on input "text" at bounding box center [424, 45] width 27 height 14
type input "8"
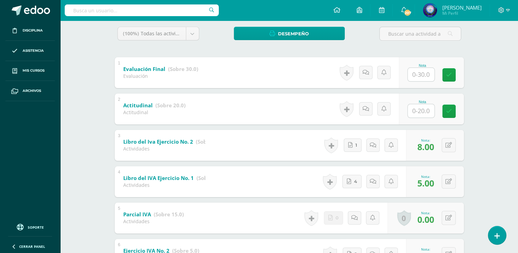
scroll to position [113, 0]
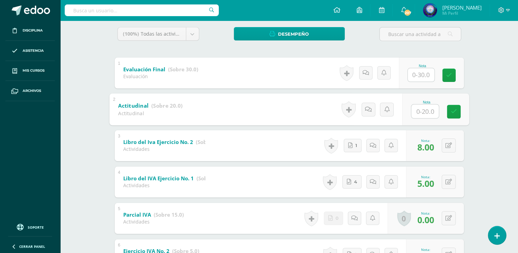
click at [424, 108] on input "text" at bounding box center [424, 111] width 27 height 14
type input "17"
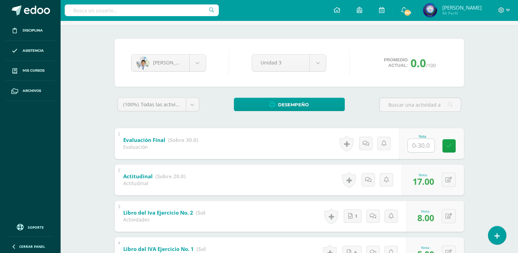
scroll to position [11, 0]
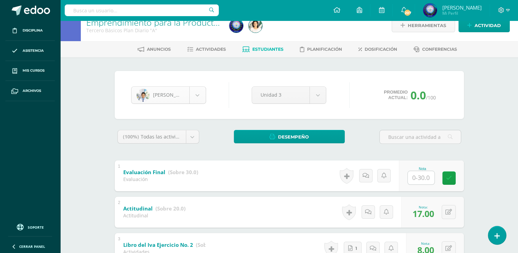
click at [199, 98] on body "Disciplina Asistencia Mis cursos Archivos Soporte Ayuda Reportar un problema Ce…" at bounding box center [259, 257] width 518 height 537
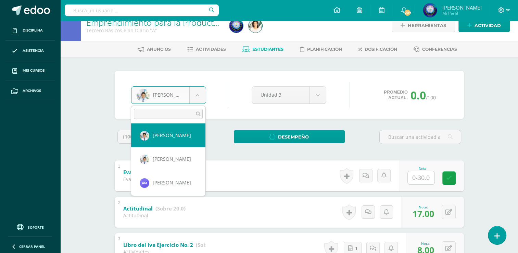
scroll to position [364, 0]
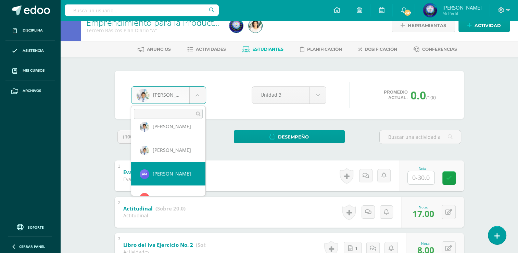
select select "8795"
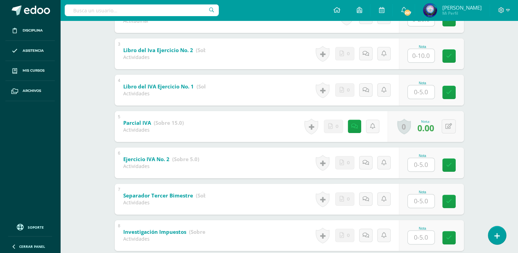
scroll to position [284, 0]
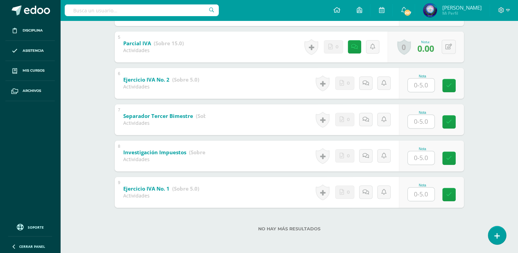
click at [416, 118] on input "text" at bounding box center [421, 121] width 27 height 13
type input "2"
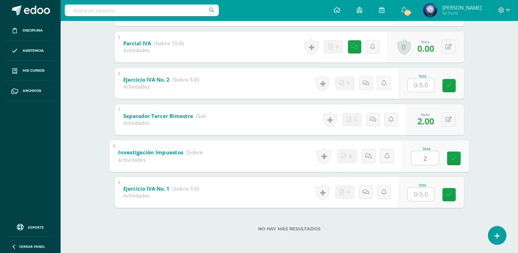
type input "2"
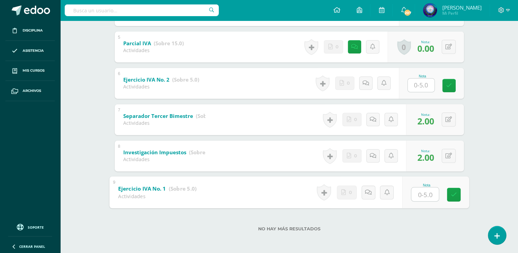
type input "0"
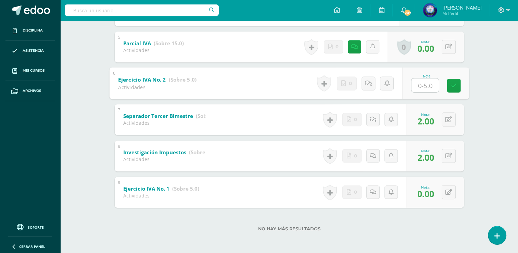
click at [426, 85] on input "text" at bounding box center [424, 85] width 27 height 14
type input "5"
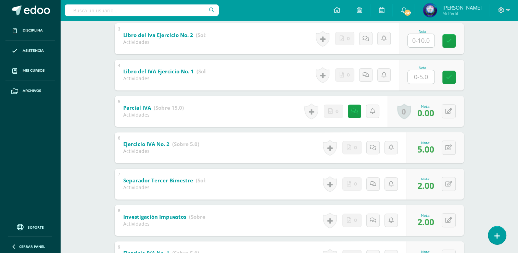
scroll to position [216, 0]
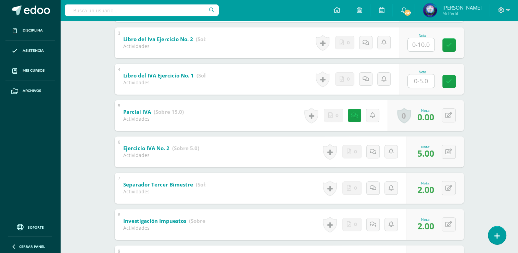
click at [425, 78] on input "text" at bounding box center [421, 80] width 27 height 13
type input "3"
click at [423, 42] on input "text" at bounding box center [421, 44] width 27 height 13
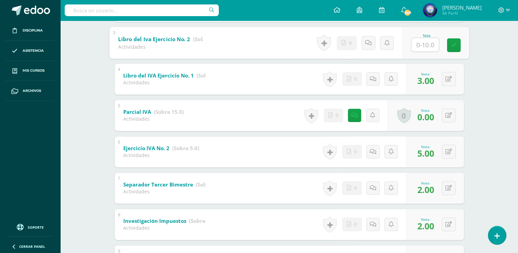
type input "0"
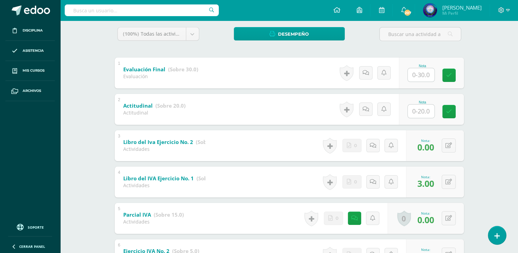
click at [411, 107] on input "text" at bounding box center [421, 110] width 27 height 13
type input "10"
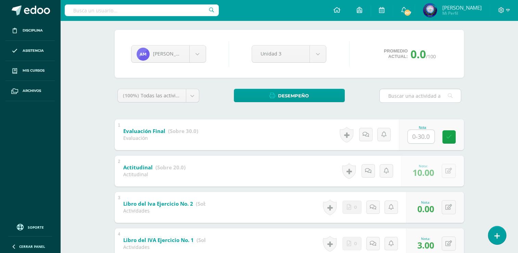
scroll to position [45, 0]
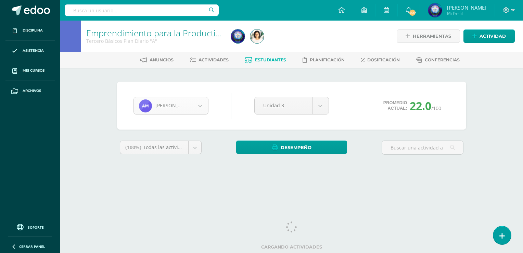
click at [201, 107] on body "Disciplina Asistencia Mis cursos Archivos Soporte Ayuda Reportar un problema Ce…" at bounding box center [261, 92] width 523 height 184
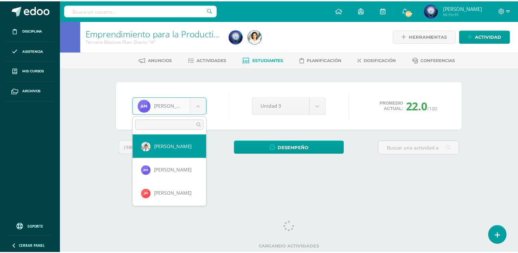
scroll to position [388, 0]
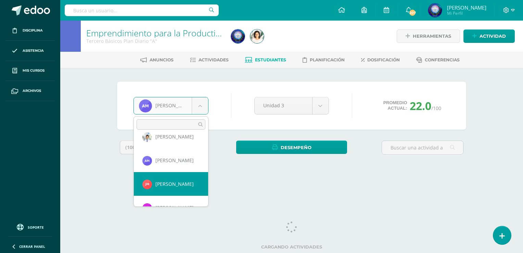
select select "8083"
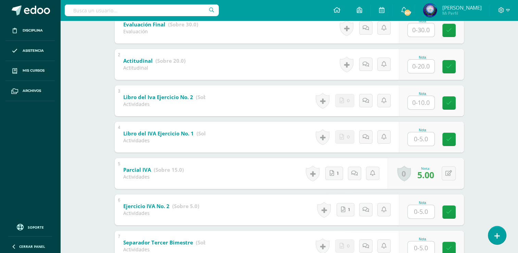
scroll to position [284, 0]
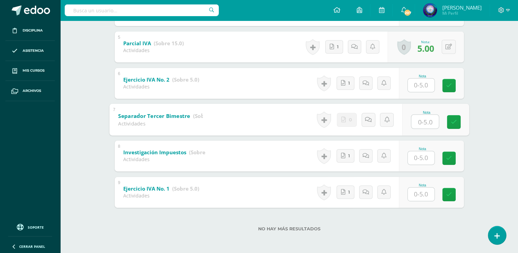
click at [423, 124] on input "text" at bounding box center [424, 121] width 27 height 14
type input "3"
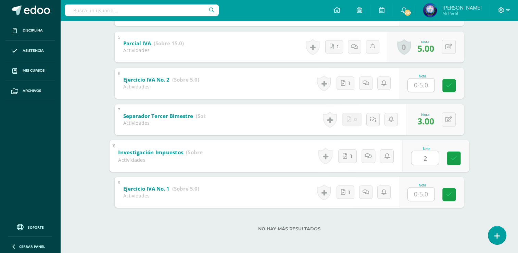
type input "2"
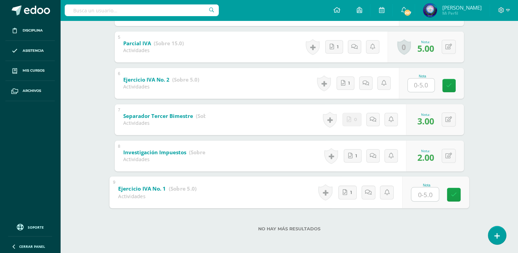
type input "5"
click at [426, 80] on input "text" at bounding box center [421, 84] width 27 height 13
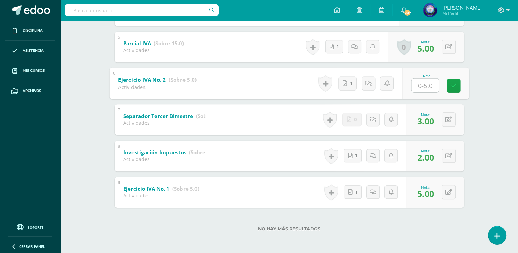
type input "5"
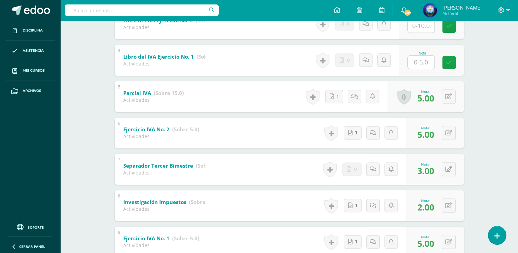
scroll to position [216, 0]
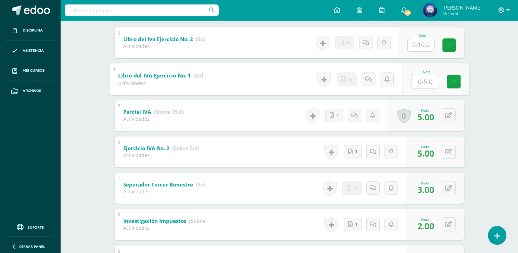
click at [426, 74] on input "text" at bounding box center [424, 81] width 27 height 14
type input "3"
click at [425, 41] on input "text" at bounding box center [421, 44] width 27 height 13
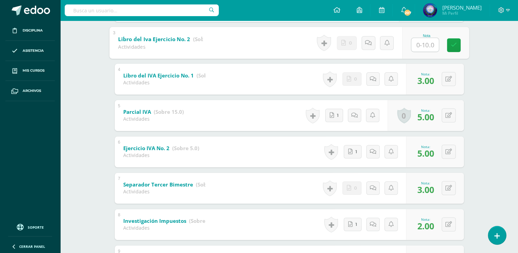
type input "0"
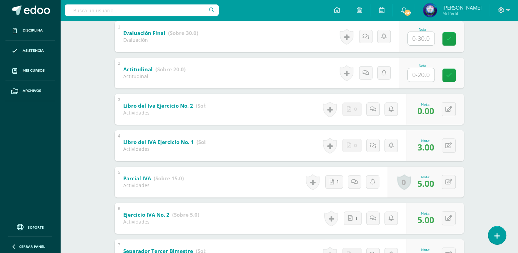
scroll to position [45, 0]
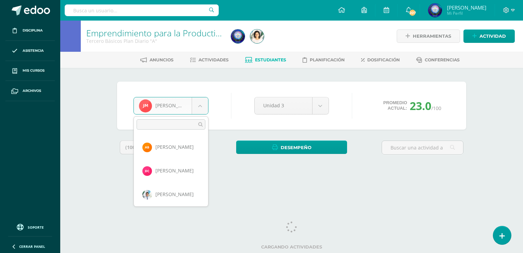
click at [203, 108] on body "Disciplina Asistencia Mis cursos Archivos Soporte Ayuda Reportar un problema Ce…" at bounding box center [261, 92] width 523 height 184
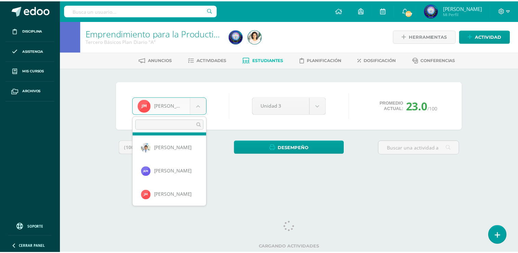
scroll to position [357, 0]
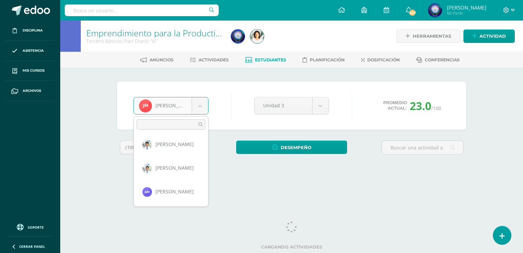
click at [287, 169] on body "Disciplina Asistencia Mis cursos Archivos Soporte Ayuda Reportar un problema Ce…" at bounding box center [261, 92] width 523 height 184
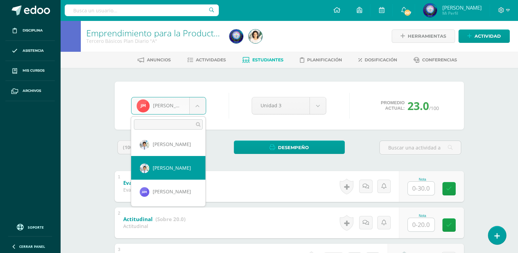
scroll to position [425, 0]
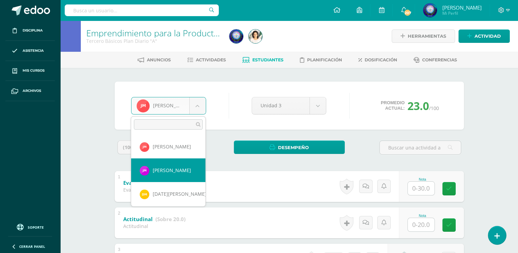
select select "8078"
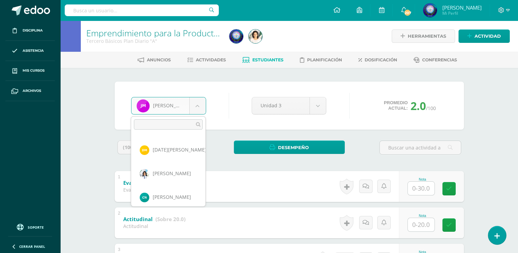
scroll to position [435, 0]
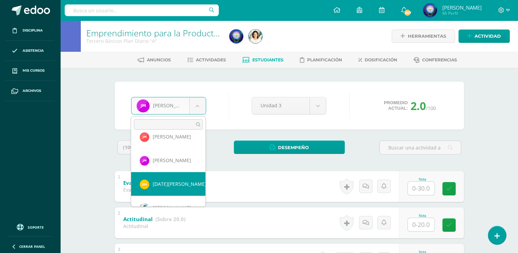
select select "8796"
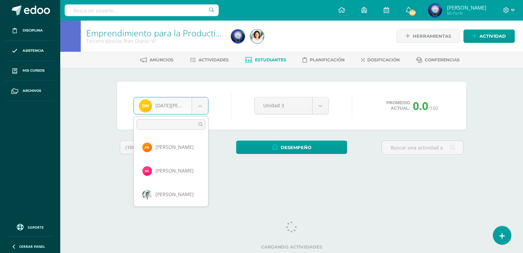
click at [197, 112] on body "Disciplina Asistencia Mis cursos Archivos Soporte Ayuda Reportar un problema Ce…" at bounding box center [261, 92] width 523 height 184
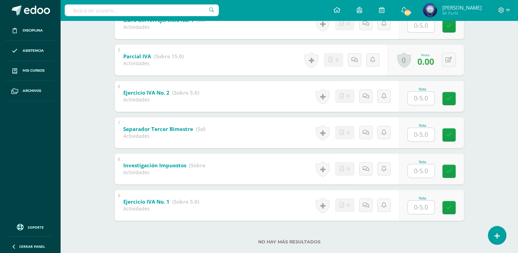
scroll to position [274, 0]
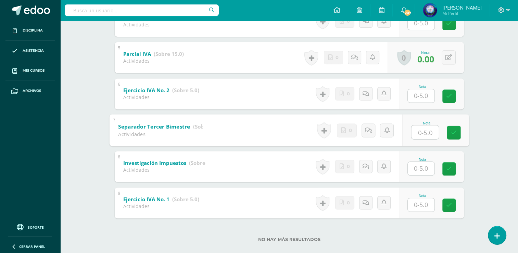
click at [417, 131] on input "text" at bounding box center [424, 132] width 27 height 14
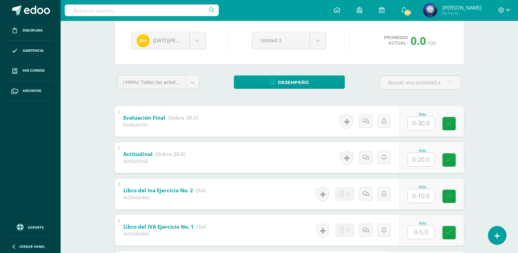
scroll to position [0, 0]
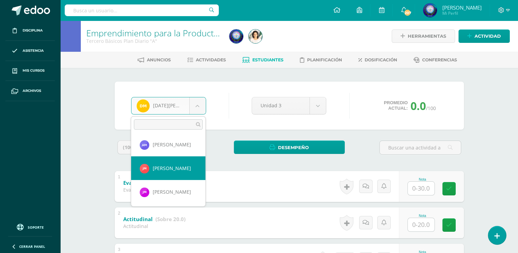
scroll to position [472, 0]
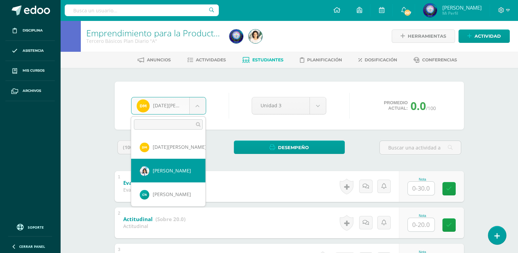
select select "7404"
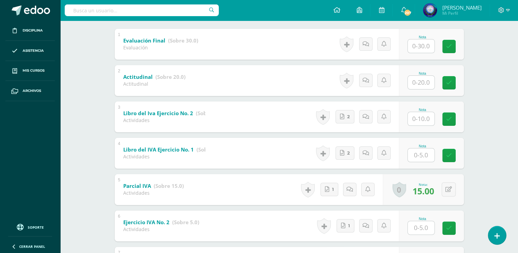
scroll to position [284, 0]
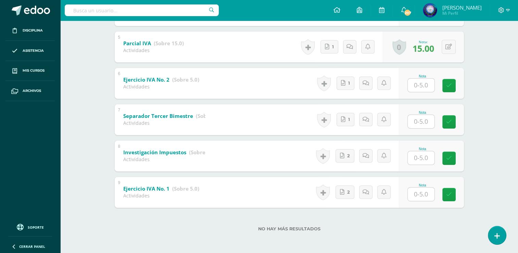
click at [412, 111] on div "Nota" at bounding box center [422, 113] width 30 height 4
click at [413, 121] on input "text" at bounding box center [421, 121] width 27 height 13
type input "5"
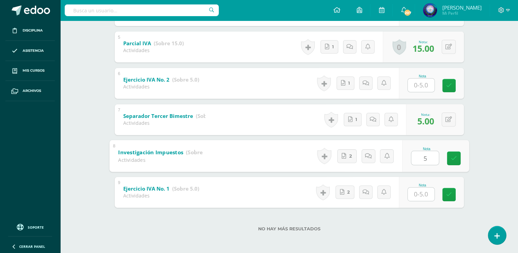
type input "5"
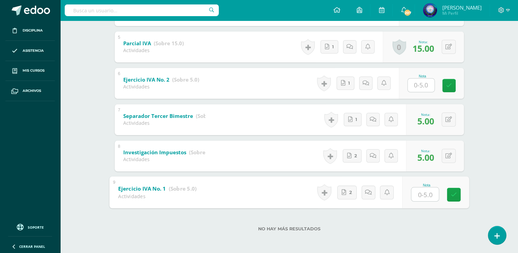
type input "5"
click at [423, 86] on input "text" at bounding box center [421, 84] width 27 height 13
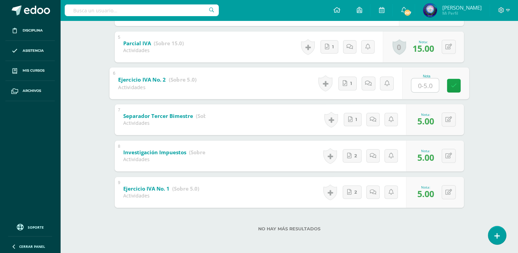
type input "5"
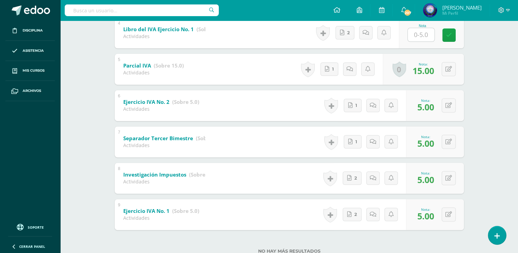
scroll to position [250, 0]
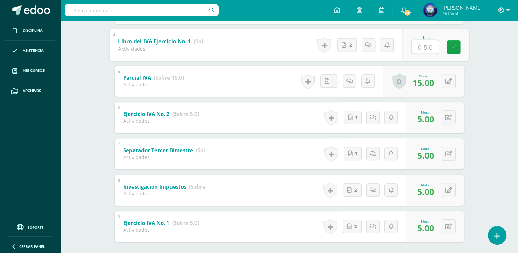
click at [425, 50] on input "text" at bounding box center [424, 47] width 27 height 14
type input "5"
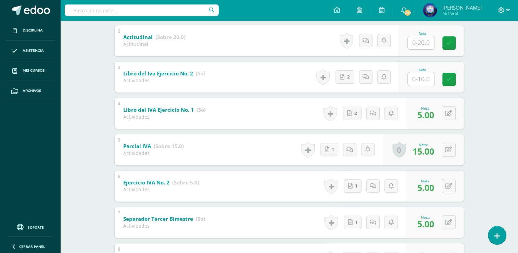
click at [425, 76] on input "text" at bounding box center [421, 78] width 27 height 13
type input "10"
click at [418, 45] on input "text" at bounding box center [421, 42] width 27 height 13
type input "0"
type input "20"
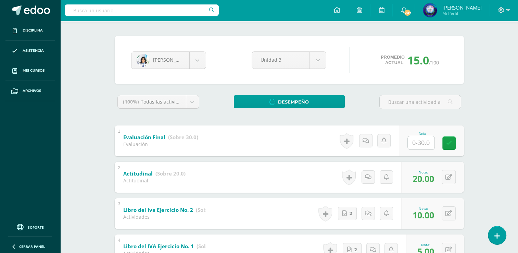
scroll to position [45, 0]
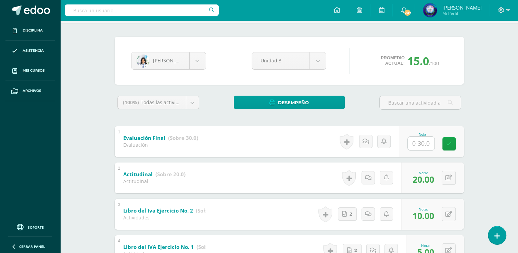
click at [207, 66] on div "Alissón Morataya Antonio Baten David Carías Carlos Castellón Anthony Chajón Gab…" at bounding box center [168, 60] width 80 height 17
click at [201, 66] on body "Disciplina Asistencia Mis cursos Archivos Soporte Ayuda Reportar un problema Ce…" at bounding box center [259, 223] width 518 height 537
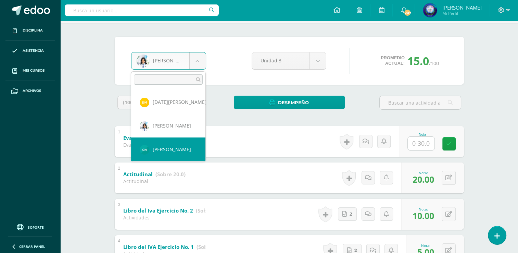
scroll to position [482, 0]
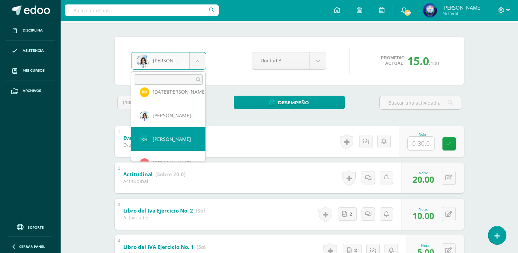
select select "8080"
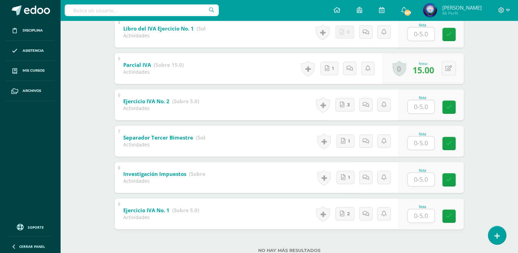
scroll to position [284, 0]
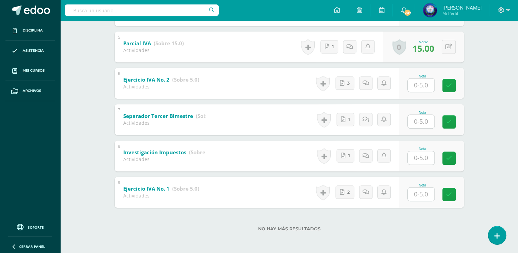
click at [427, 120] on input "text" at bounding box center [421, 121] width 27 height 13
type input "5"
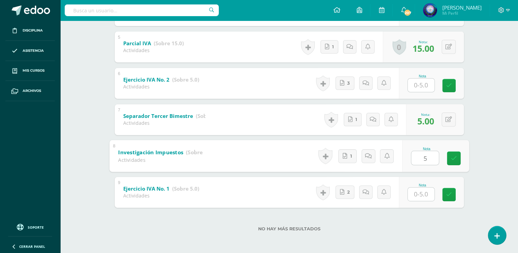
type input "5"
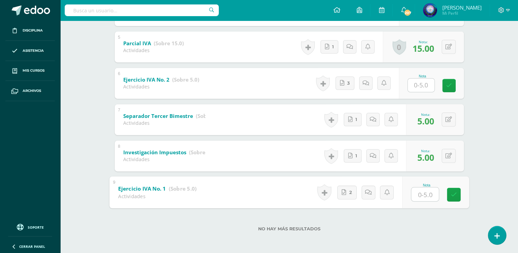
type input "7"
type input "4"
click at [422, 80] on input "text" at bounding box center [421, 84] width 27 height 13
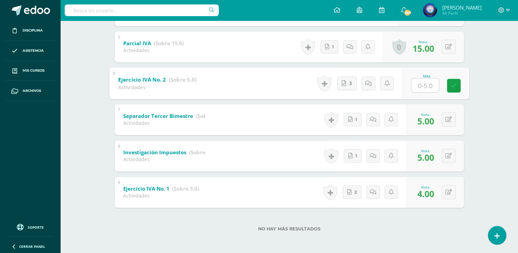
type input "5"
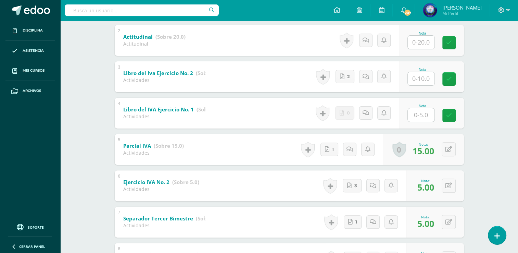
scroll to position [182, 0]
click at [426, 109] on input "text" at bounding box center [421, 114] width 27 height 13
type input "8"
type input "5"
click at [419, 86] on div "Nota" at bounding box center [431, 77] width 65 height 31
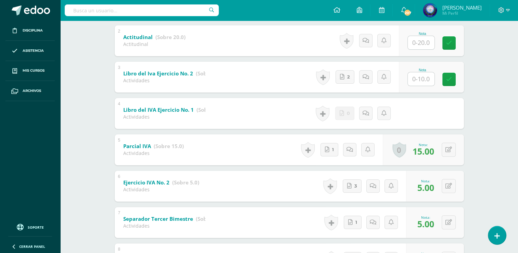
click at [420, 79] on input "text" at bounding box center [421, 78] width 27 height 13
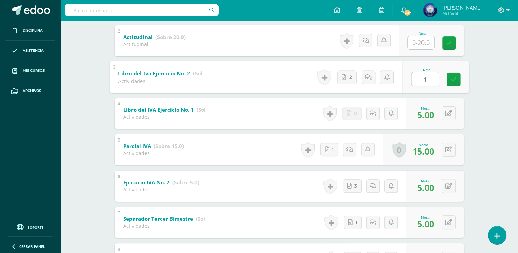
type input "10"
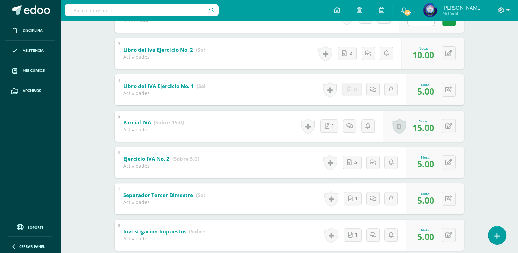
scroll to position [113, 0]
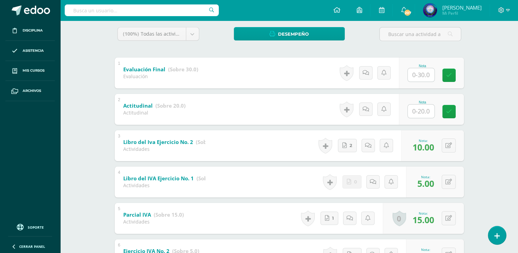
click at [426, 114] on input "text" at bounding box center [421, 110] width 27 height 13
type input "19"
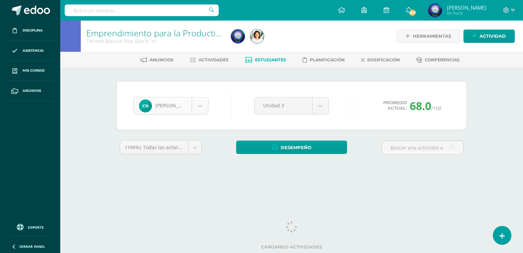
click at [205, 107] on body "Disciplina Asistencia Mis cursos Archivos Soporte Ayuda Reportar un problema Ce…" at bounding box center [261, 92] width 523 height 184
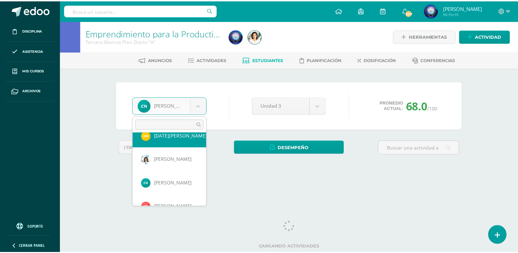
scroll to position [520, 0]
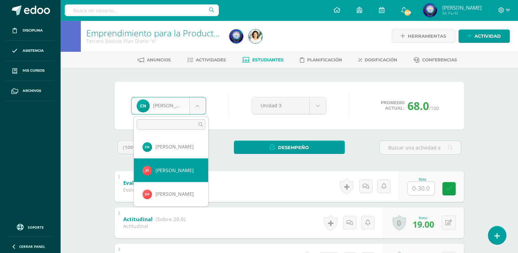
select select "8797"
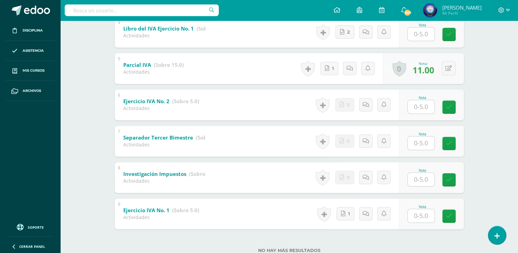
scroll to position [284, 0]
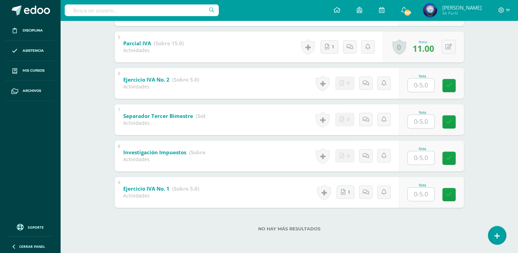
click at [417, 125] on input "text" at bounding box center [421, 121] width 27 height 13
type input "2"
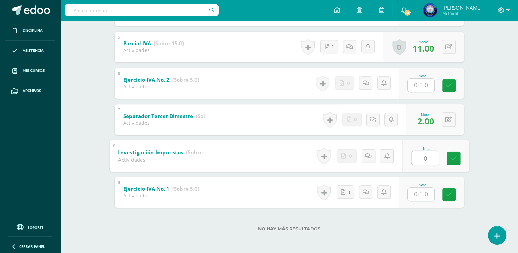
type input "0"
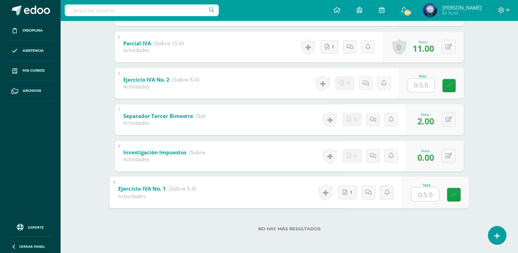
type input "5"
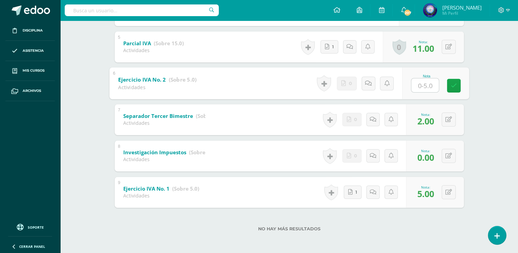
click at [418, 81] on input "text" at bounding box center [424, 85] width 27 height 14
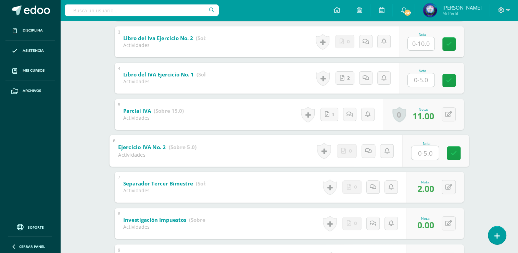
scroll to position [216, 0]
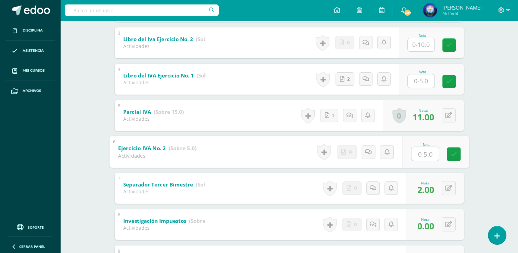
type input "5"
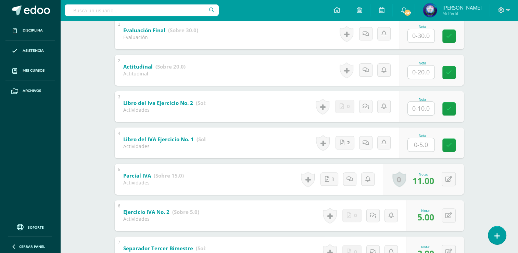
scroll to position [147, 0]
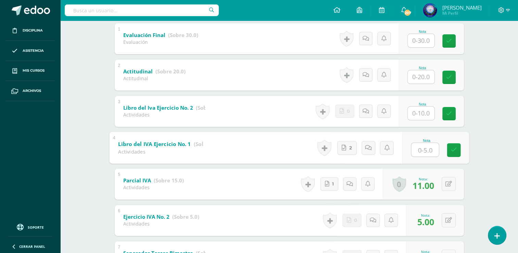
click at [425, 148] on input "text" at bounding box center [424, 149] width 27 height 14
type input "5"
click at [425, 113] on input "text" at bounding box center [421, 112] width 27 height 13
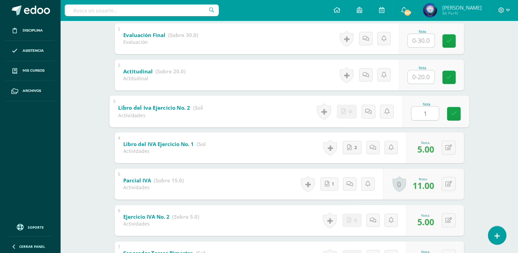
type input "10"
click at [420, 79] on input "text" at bounding box center [421, 76] width 27 height 13
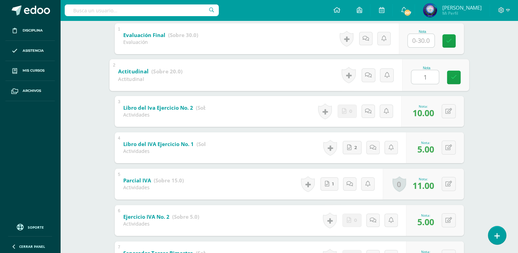
type input "14"
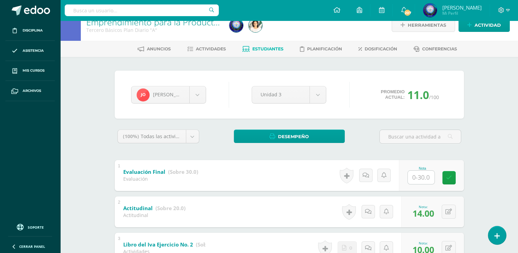
scroll to position [11, 0]
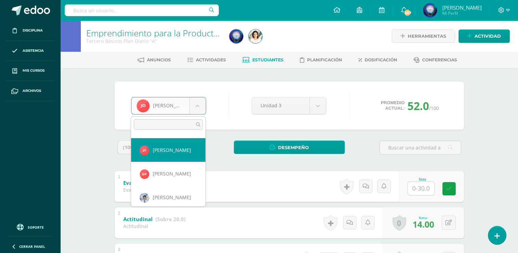
scroll to position [543, 0]
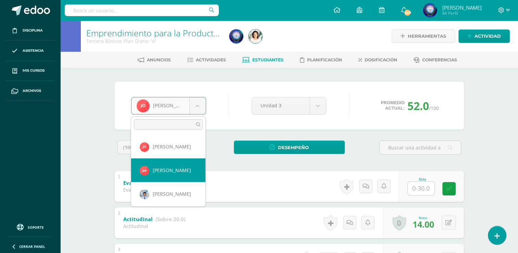
select select "7405"
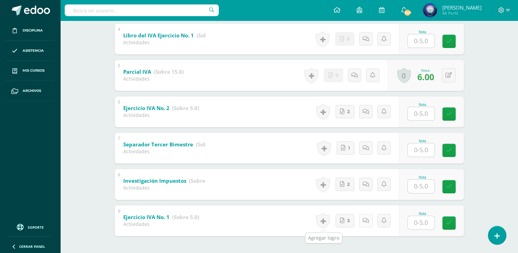
scroll to position [284, 0]
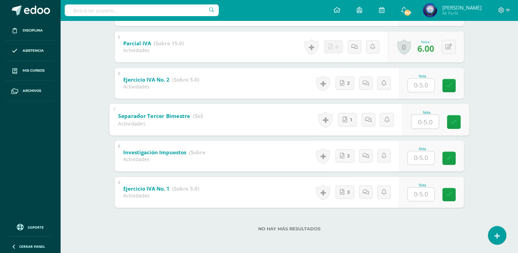
click at [417, 123] on input "text" at bounding box center [424, 121] width 27 height 14
type input "2"
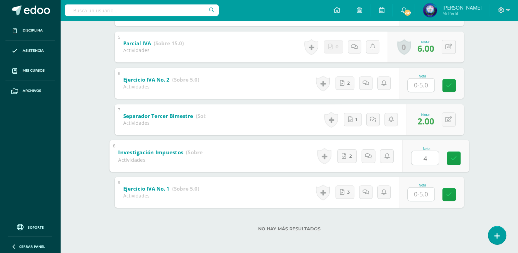
type input "4"
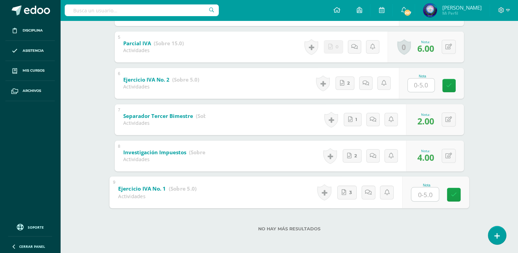
type input "5"
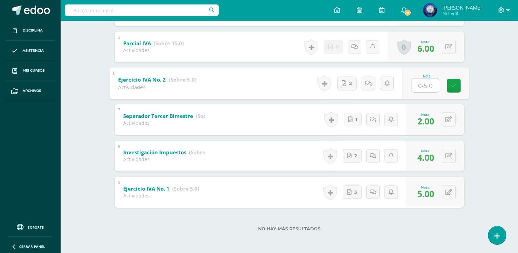
click at [426, 88] on input "text" at bounding box center [424, 85] width 27 height 14
type input "0"
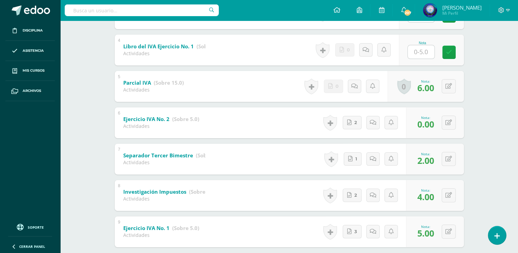
scroll to position [216, 0]
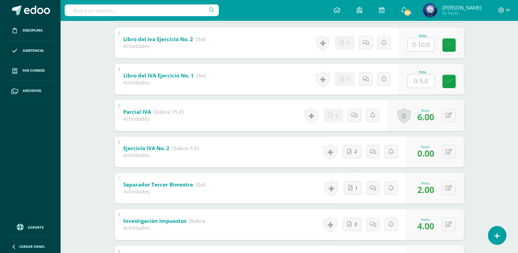
click at [426, 83] on input "text" at bounding box center [421, 80] width 27 height 13
type input "5"
click at [426, 38] on input "text" at bounding box center [421, 44] width 27 height 13
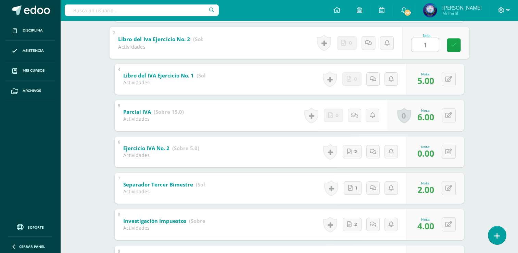
type input "10"
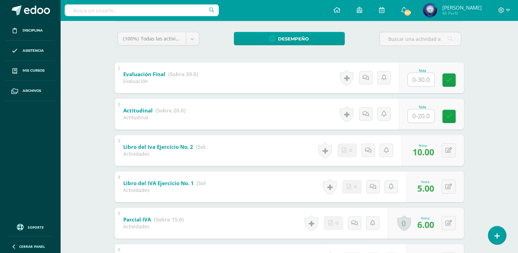
scroll to position [79, 0]
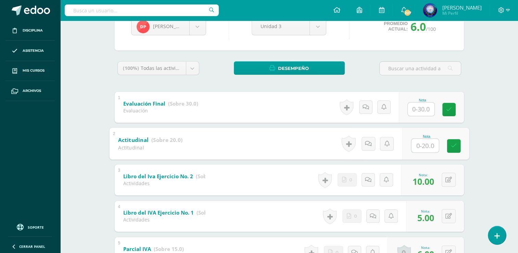
click at [420, 141] on input "text" at bounding box center [424, 145] width 27 height 14
type input "15"
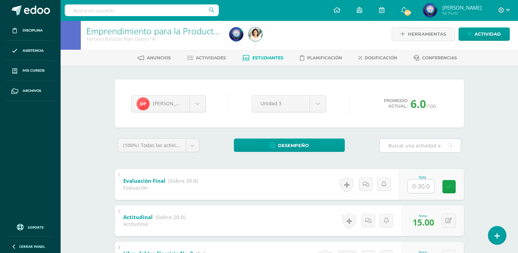
scroll to position [0, 0]
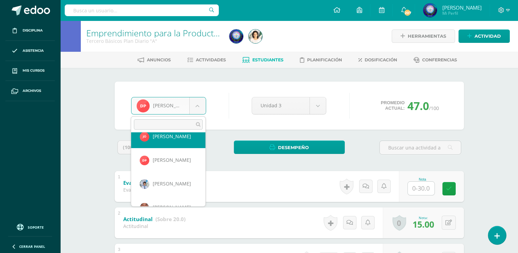
scroll to position [567, 0]
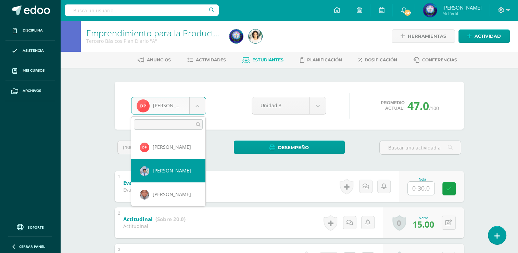
select select "7406"
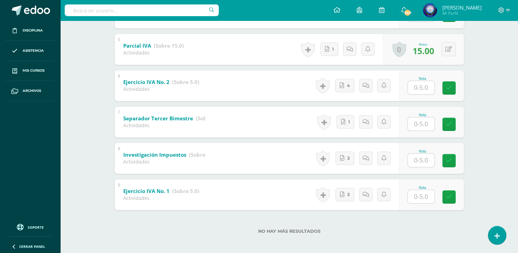
scroll to position [284, 0]
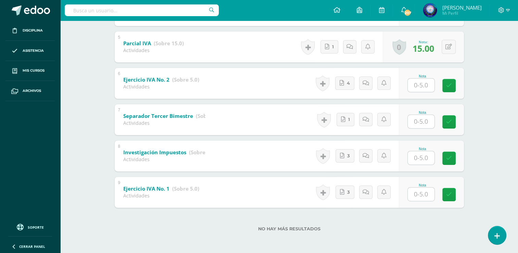
click at [420, 122] on input "text" at bounding box center [421, 121] width 27 height 13
type input "5"
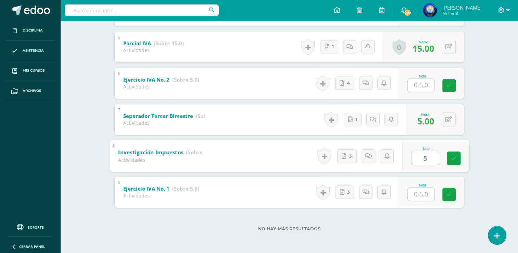
type input "5"
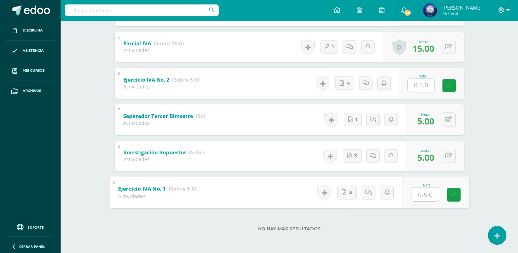
type input "5"
click at [418, 86] on input "text" at bounding box center [421, 84] width 27 height 13
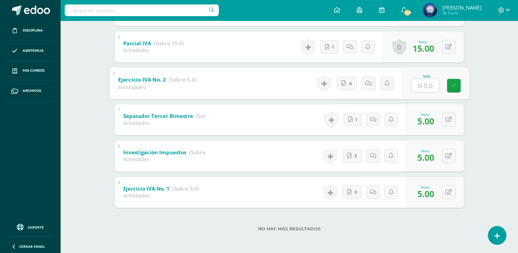
type input "5"
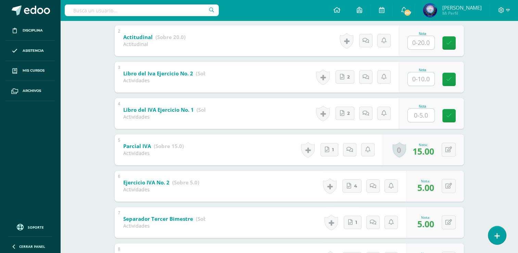
click at [427, 115] on input "text" at bounding box center [421, 114] width 27 height 13
type input "5"
click at [416, 75] on input "text" at bounding box center [421, 78] width 27 height 13
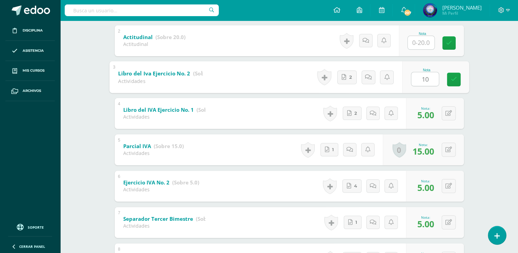
type input "10"
click at [423, 46] on input "text" at bounding box center [421, 42] width 27 height 13
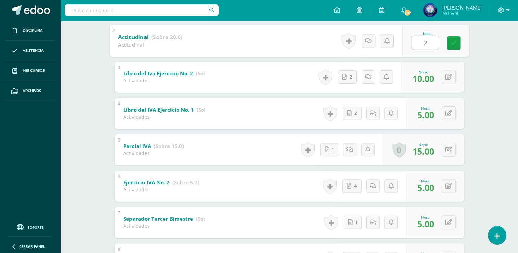
type input "20"
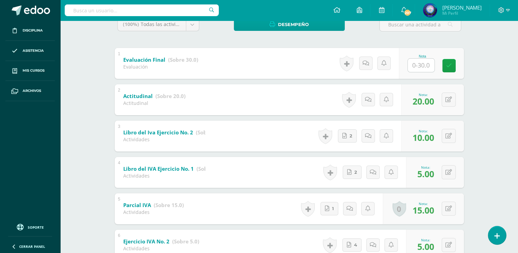
scroll to position [79, 0]
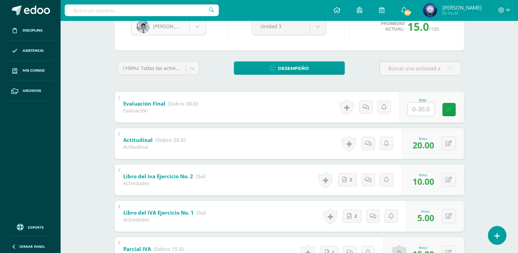
click at [197, 31] on body "Disciplina Asistencia Mis cursos Archivos Soporte Ayuda Reportar un problema Ce…" at bounding box center [259, 189] width 518 height 537
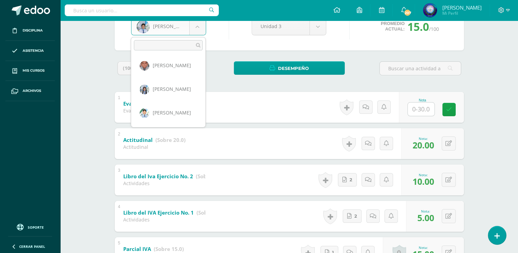
scroll to position [582, 0]
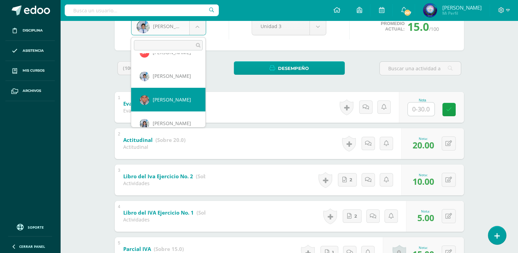
select select "6851"
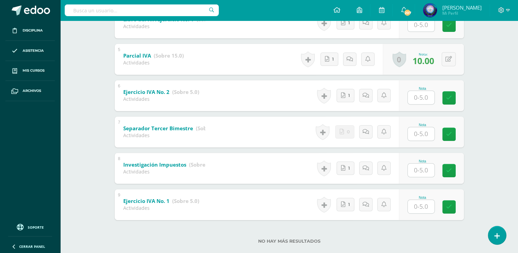
scroll to position [284, 0]
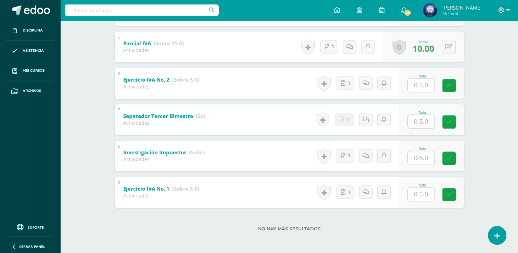
click at [421, 122] on input "text" at bounding box center [421, 121] width 27 height 13
type input "3"
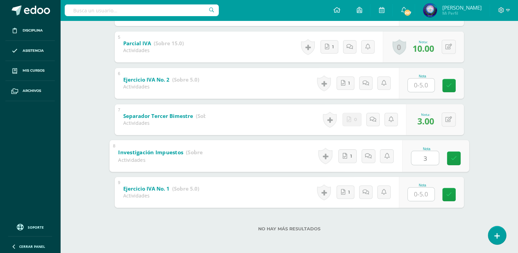
type input "3"
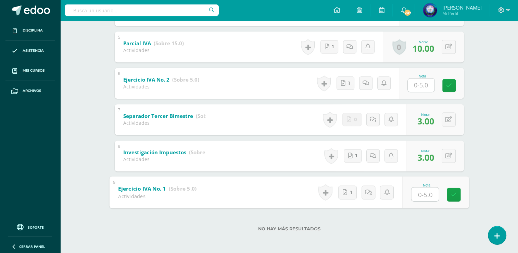
type input "5"
click at [422, 85] on input "text" at bounding box center [421, 84] width 27 height 13
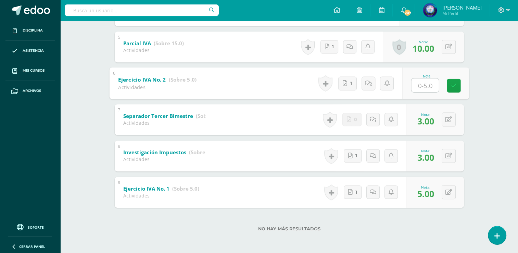
type input "5"
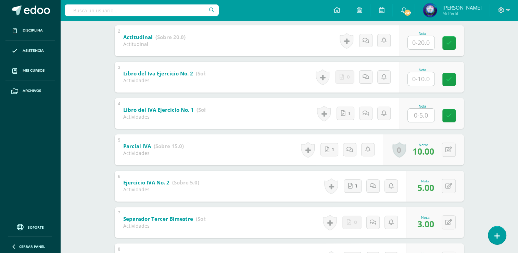
click at [427, 117] on input "text" at bounding box center [421, 114] width 27 height 13
type input "5"
click at [419, 77] on input "text" at bounding box center [421, 78] width 27 height 13
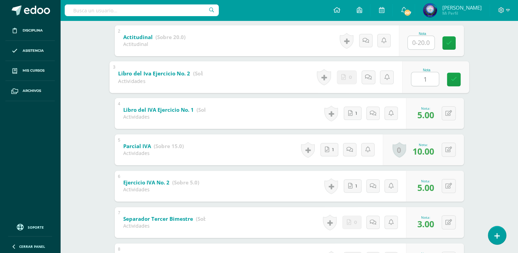
type input "10"
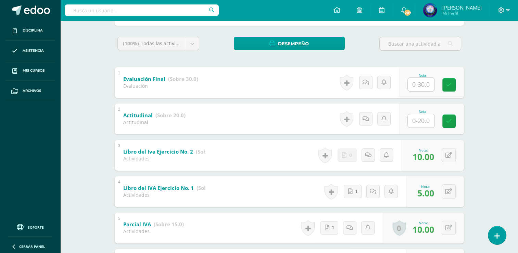
scroll to position [79, 0]
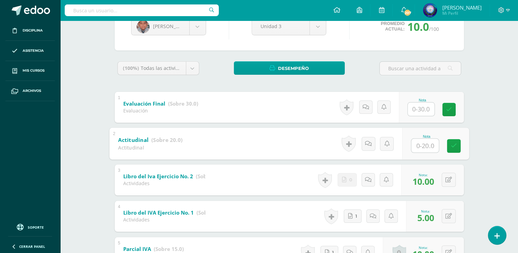
click at [423, 148] on input "text" at bounding box center [424, 145] width 27 height 14
type input "12"
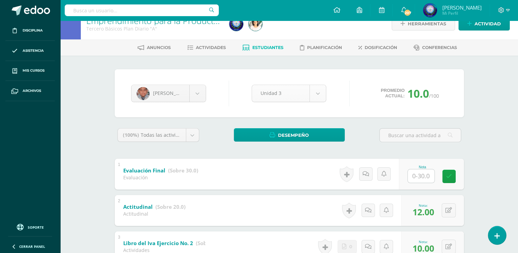
scroll to position [11, 0]
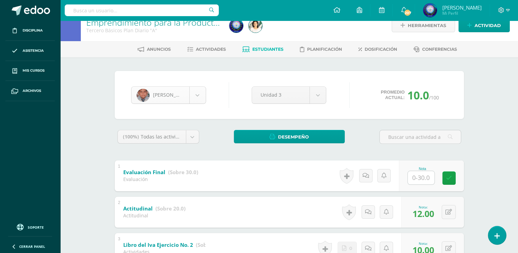
click at [204, 95] on body "Disciplina Asistencia Mis cursos Archivos Soporte Ayuda Reportar un problema Ce…" at bounding box center [259, 257] width 518 height 537
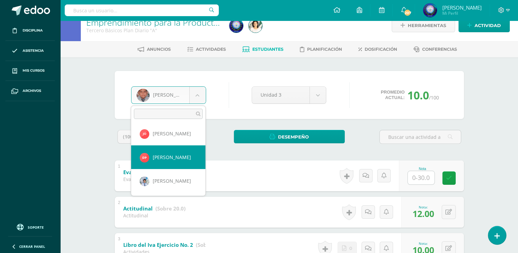
scroll to position [614, 0]
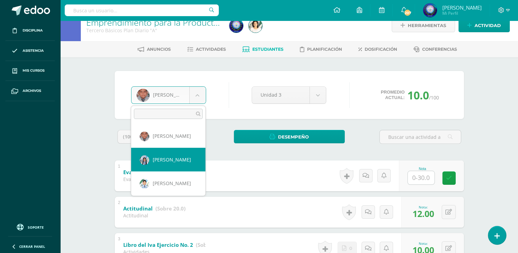
select select "7407"
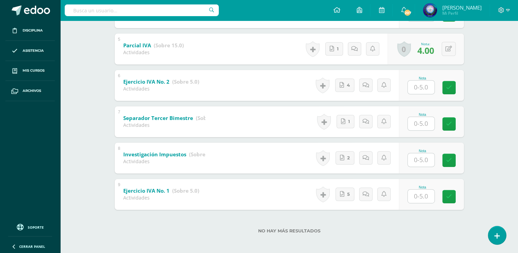
scroll to position [284, 0]
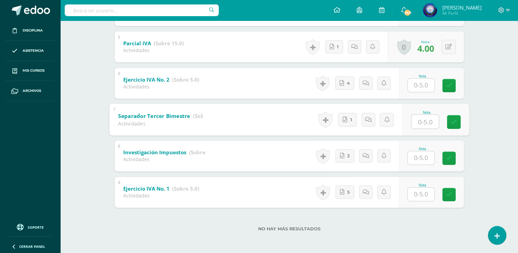
click at [412, 122] on input "text" at bounding box center [424, 121] width 27 height 14
type input "5"
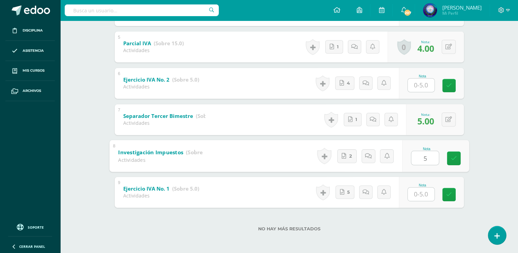
type input "5"
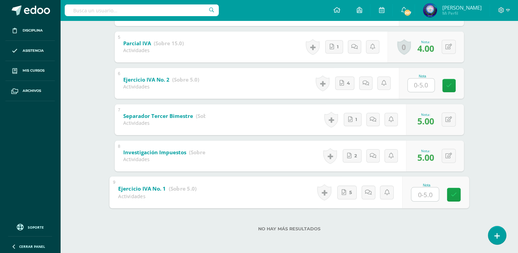
type input "5"
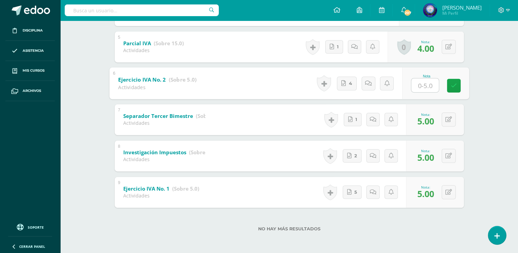
click at [426, 82] on input "text" at bounding box center [424, 85] width 27 height 14
type input "5"
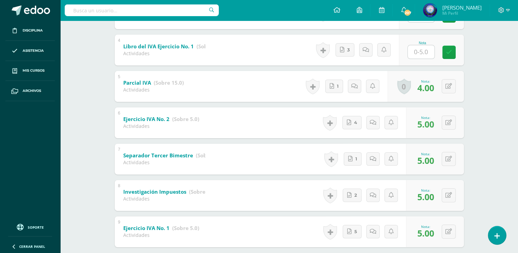
scroll to position [216, 0]
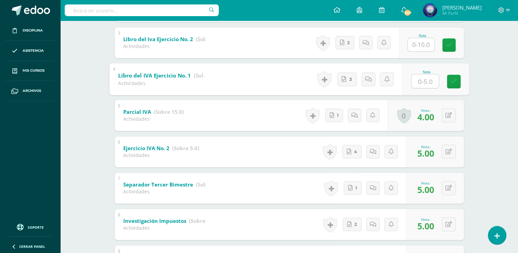
click at [424, 85] on input "text" at bounding box center [424, 81] width 27 height 14
type input "5"
click at [431, 44] on input "text" at bounding box center [421, 44] width 27 height 13
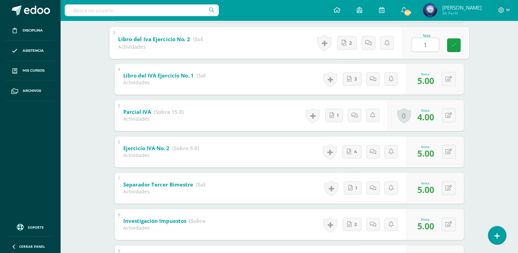
type input "10"
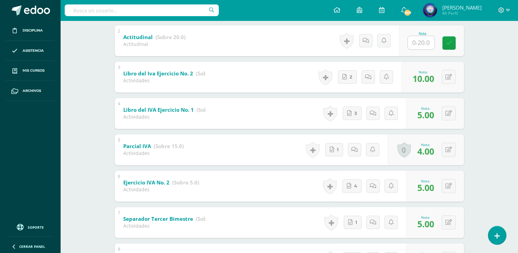
scroll to position [147, 0]
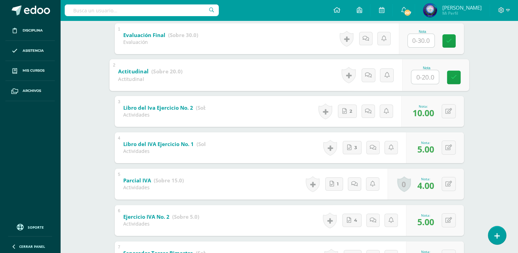
click at [430, 80] on input "text" at bounding box center [424, 77] width 27 height 14
type input "19"
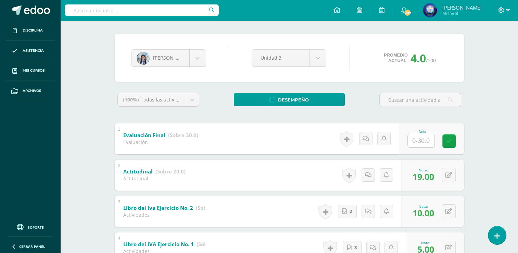
scroll to position [45, 0]
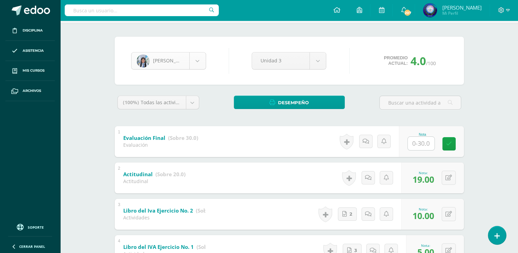
click at [201, 65] on body "Disciplina Asistencia Mis cursos Archivos Soporte Ayuda Reportar un problema Ce…" at bounding box center [259, 223] width 518 height 537
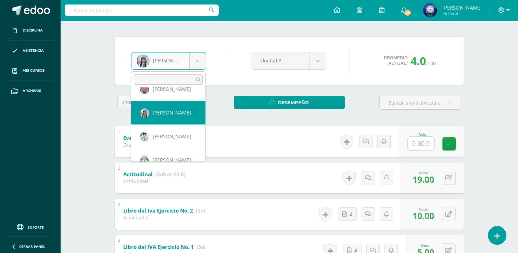
scroll to position [638, 0]
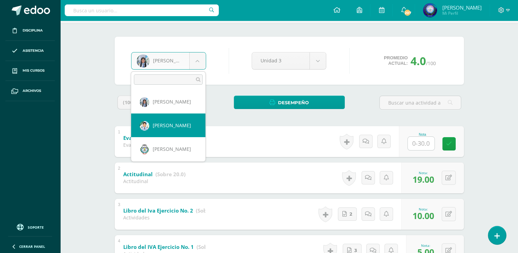
select select "6853"
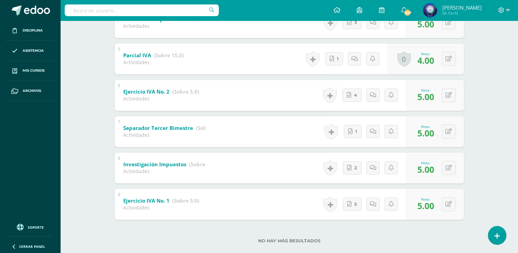
scroll to position [284, 0]
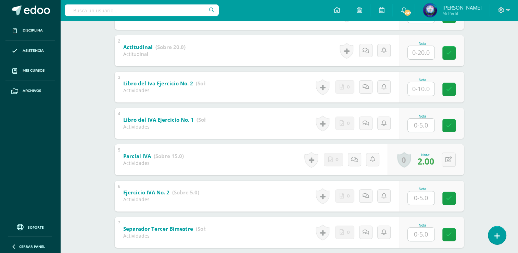
scroll to position [274, 0]
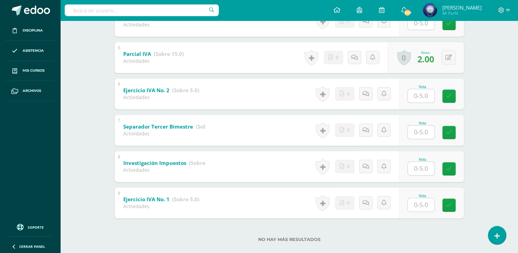
click at [423, 130] on input "text" at bounding box center [421, 131] width 27 height 13
type input "3"
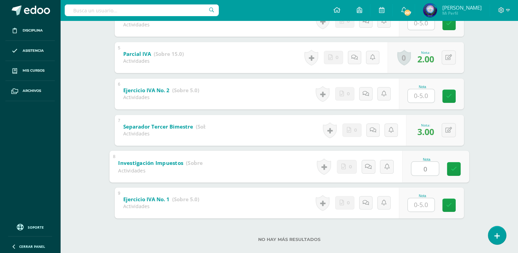
type input "0"
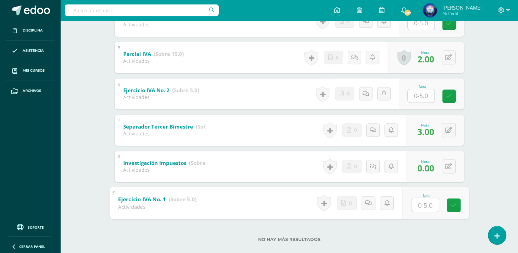
type input "5"
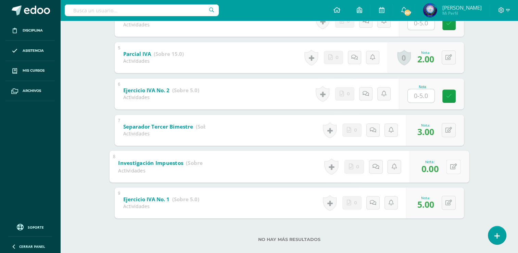
click at [447, 165] on button at bounding box center [453, 166] width 14 height 14
type input "2"
click at [424, 93] on input "text" at bounding box center [421, 95] width 27 height 13
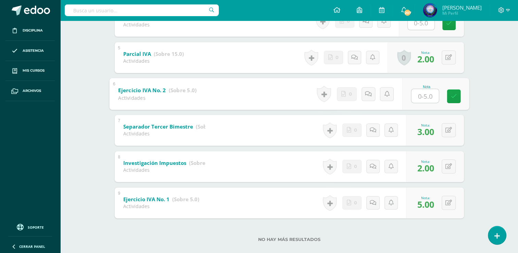
type input "0"
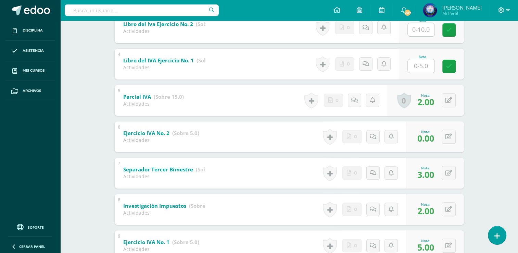
scroll to position [205, 0]
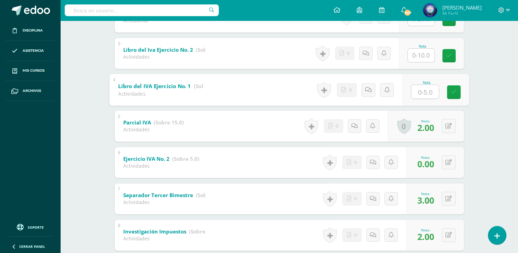
click at [416, 86] on input "text" at bounding box center [424, 92] width 27 height 14
type input "5"
click at [419, 60] on input "text" at bounding box center [421, 55] width 27 height 13
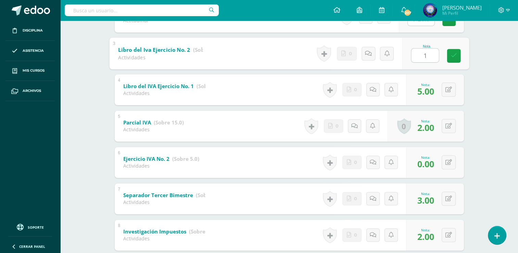
type input "10"
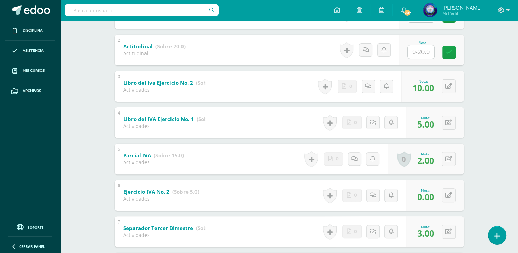
scroll to position [45, 0]
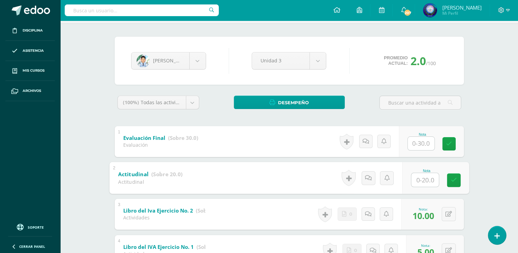
click at [421, 178] on input "text" at bounding box center [424, 179] width 27 height 14
type input "10"
click at [203, 64] on body "Disciplina Asistencia Mis cursos Archivos Soporte Ayuda Reportar un problema Ce…" at bounding box center [259, 223] width 518 height 537
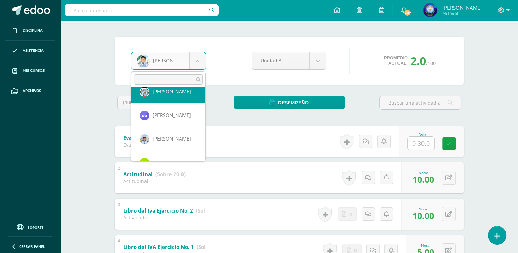
scroll to position [687, 0]
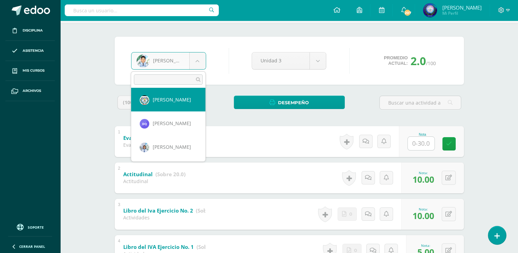
select select "7408"
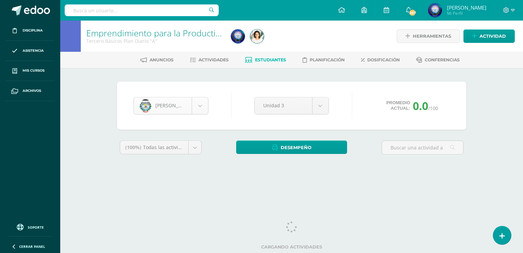
click at [198, 100] on body "Disciplina Asistencia Mis cursos Archivos Soporte Ayuda Reportar un problema Ce…" at bounding box center [261, 92] width 523 height 184
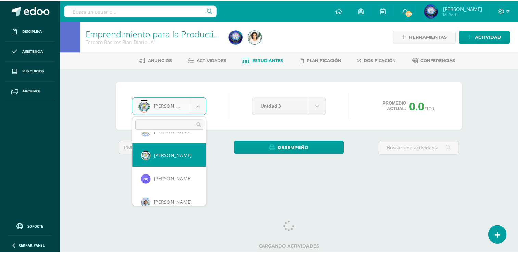
scroll to position [685, 0]
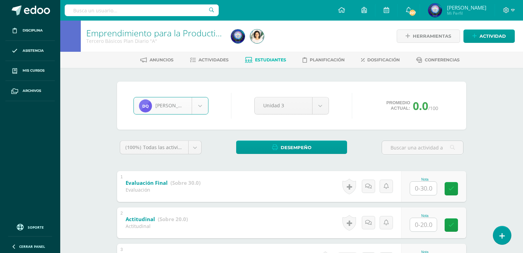
select select "8798"
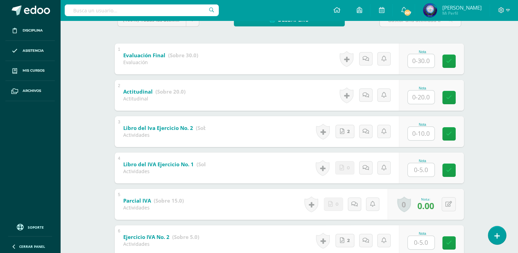
scroll to position [284, 0]
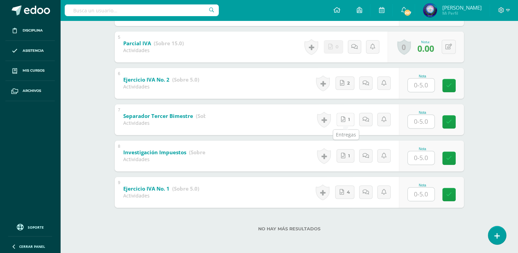
click at [352, 118] on link "1" at bounding box center [345, 119] width 18 height 13
click at [425, 120] on input "text" at bounding box center [424, 121] width 27 height 14
type input "0"
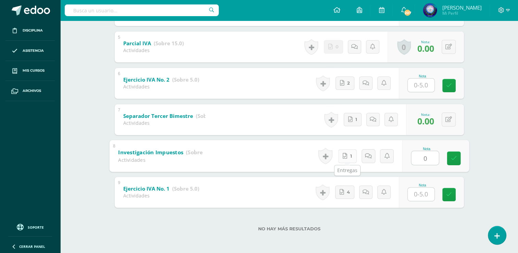
type input "0"
click at [349, 153] on link "1" at bounding box center [347, 156] width 18 height 14
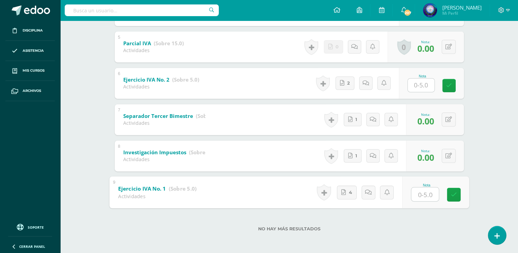
click at [421, 187] on input "text" at bounding box center [424, 194] width 27 height 14
type input "5"
click at [359, 194] on link "4" at bounding box center [354, 192] width 20 height 14
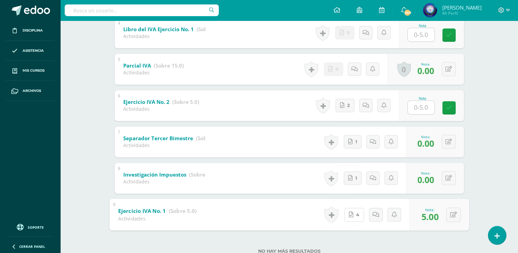
scroll to position [250, 0]
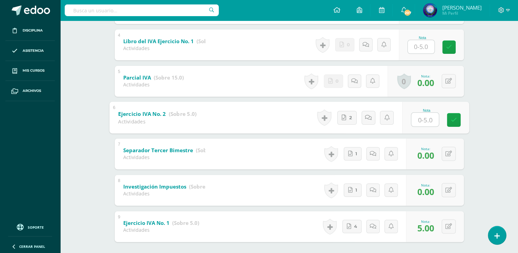
click at [414, 119] on input "text" at bounding box center [424, 119] width 27 height 14
click at [354, 118] on link "2" at bounding box center [347, 118] width 20 height 14
click at [449, 115] on button at bounding box center [453, 117] width 14 height 14
type input "5"
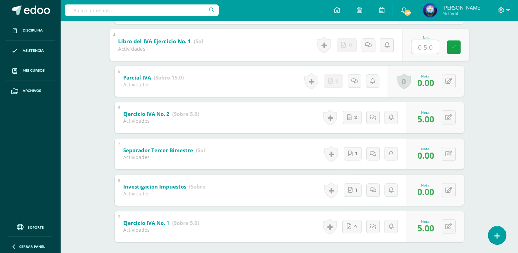
click at [425, 46] on input "text" at bounding box center [424, 47] width 27 height 14
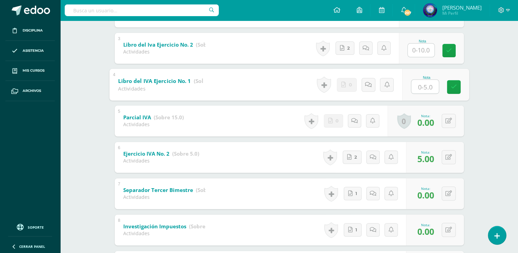
scroll to position [182, 0]
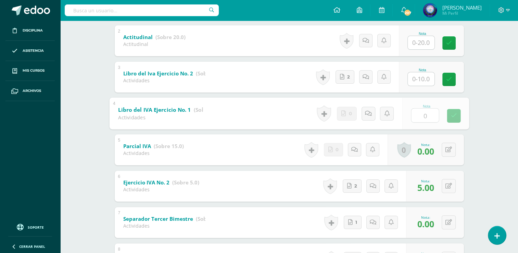
type input "0"
click at [418, 81] on input "text" at bounding box center [421, 78] width 27 height 13
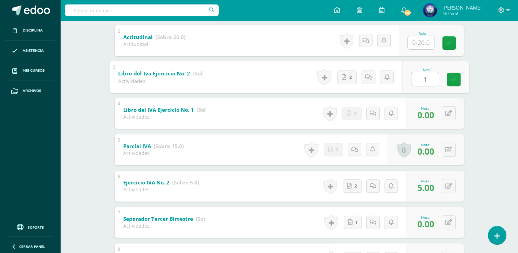
type input "10"
click at [426, 44] on input "text" at bounding box center [421, 42] width 27 height 13
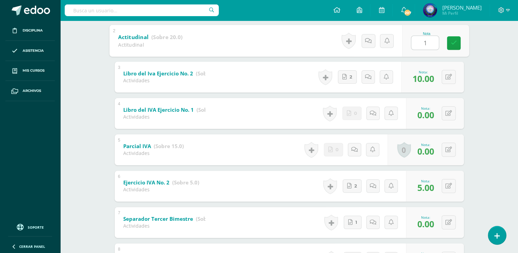
type input "10"
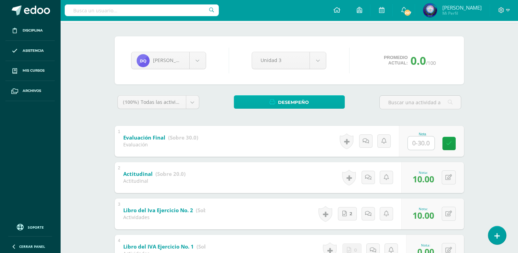
scroll to position [45, 0]
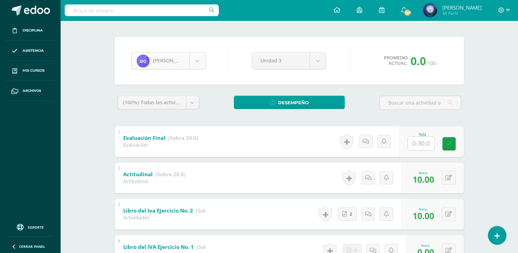
click at [197, 64] on body "Disciplina Asistencia Mis cursos Archivos Soporte Ayuda Reportar un problema Ce…" at bounding box center [259, 223] width 518 height 537
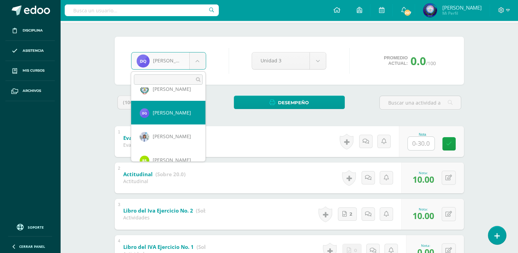
scroll to position [709, 0]
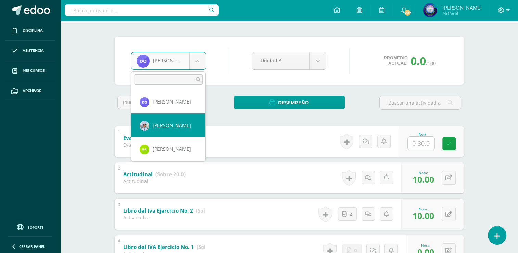
select select "7409"
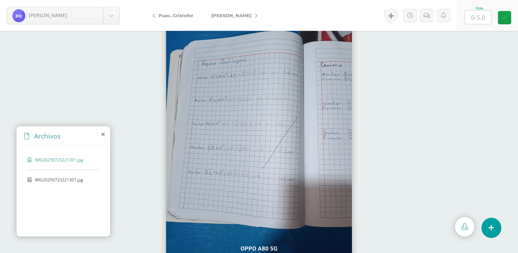
click at [67, 179] on span "IMG20250723221307.jpg" at bounding box center [63, 180] width 56 height 6
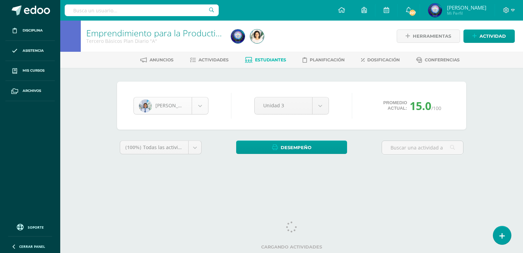
click at [205, 103] on body "Disciplina Asistencia Mis cursos Archivos Soporte Ayuda Reportar un problema Ce…" at bounding box center [261, 92] width 523 height 184
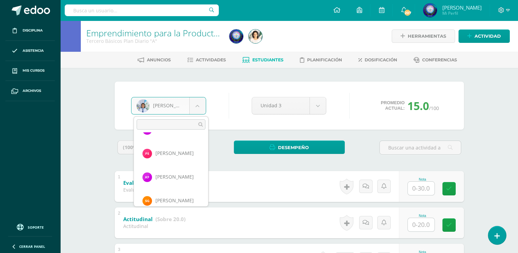
scroll to position [240, 0]
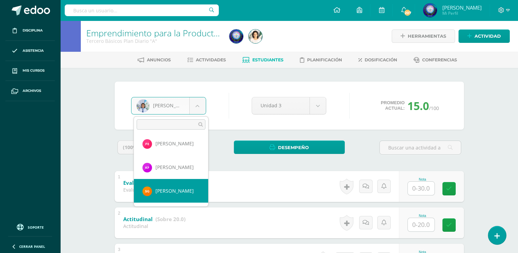
select select "8079"
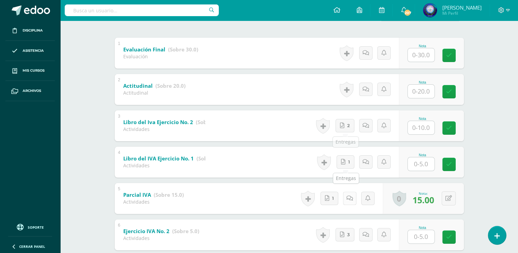
scroll to position [137, 0]
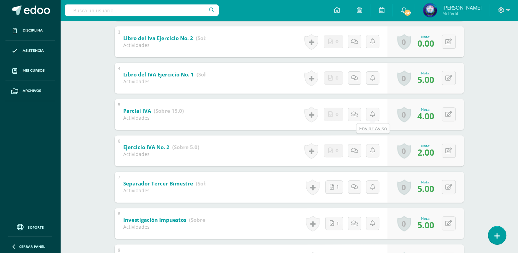
scroll to position [205, 0]
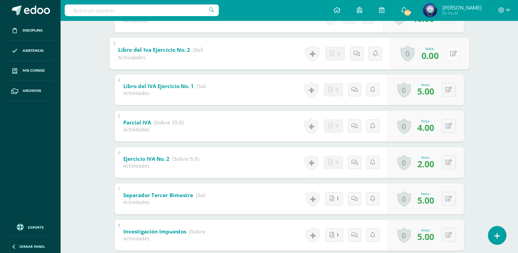
click at [443, 55] on div "0 [GEOGRAPHIC_DATA] Logros obtenidos Aún no hay logros agregados Nota: 0.00" at bounding box center [429, 53] width 78 height 32
click at [455, 55] on icon at bounding box center [453, 53] width 7 height 6
type input "10"
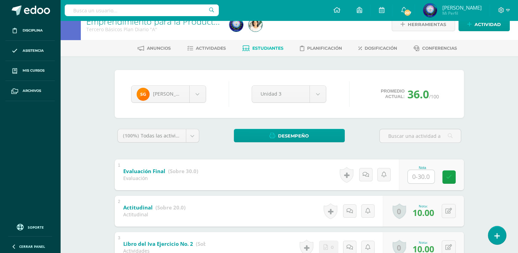
scroll to position [0, 0]
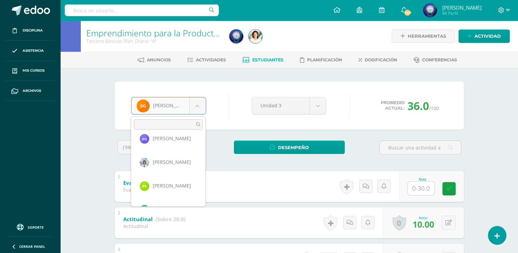
scroll to position [728, 0]
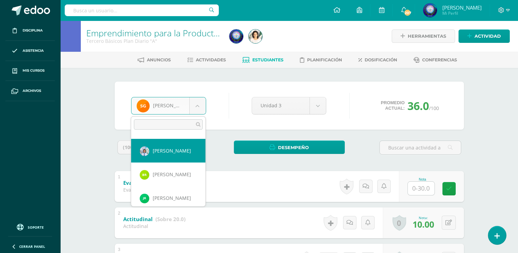
select select "7409"
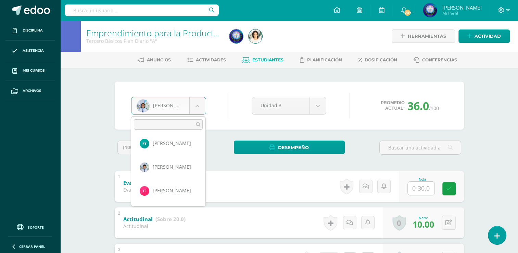
scroll to position [923, 0]
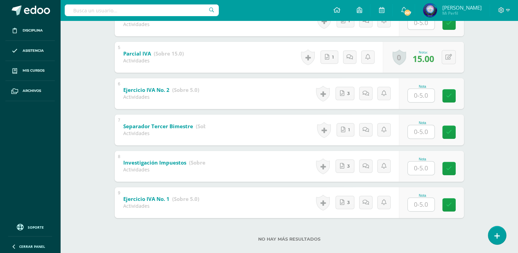
scroll to position [284, 0]
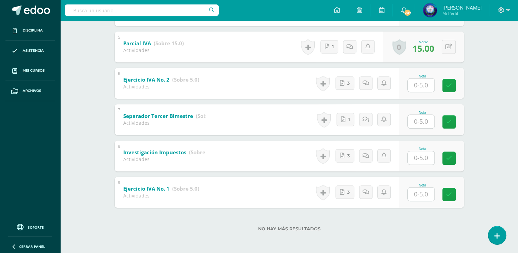
click at [415, 121] on input "text" at bounding box center [421, 121] width 27 height 13
type input "5"
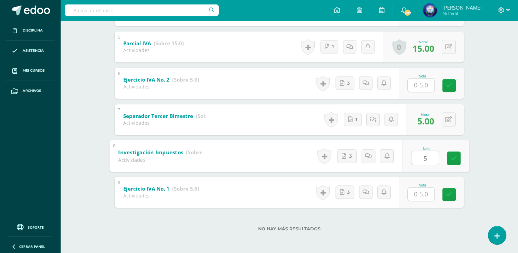
type input "5"
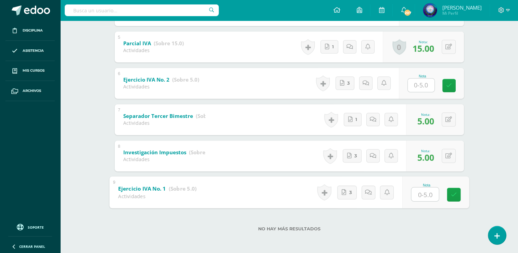
type input "5"
click at [413, 87] on input "text" at bounding box center [421, 84] width 27 height 13
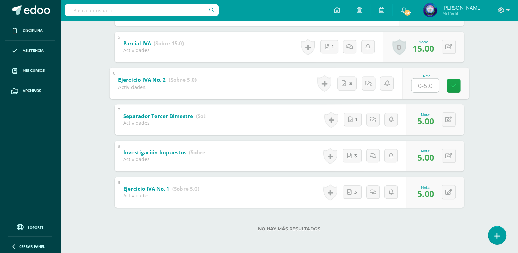
type input "5"
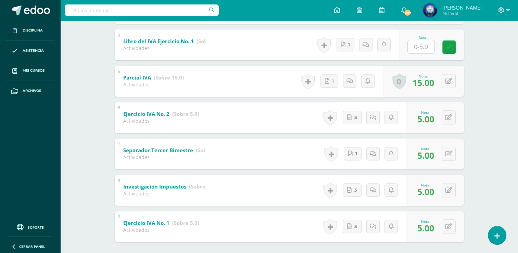
scroll to position [182, 0]
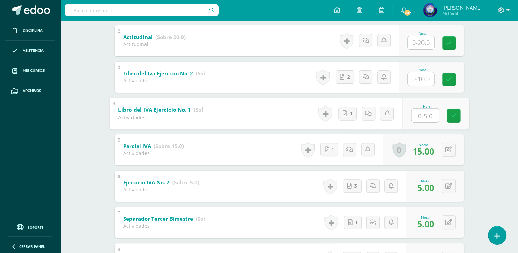
click at [417, 112] on input "text" at bounding box center [424, 115] width 27 height 14
type input "5"
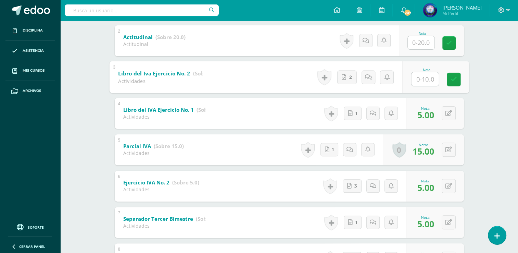
drag, startPoint x: 432, startPoint y: 75, endPoint x: 427, endPoint y: 79, distance: 6.6
click at [432, 75] on input "text" at bounding box center [424, 79] width 27 height 14
click at [427, 79] on input "text" at bounding box center [424, 79] width 27 height 14
type input "10"
click at [424, 43] on input "text" at bounding box center [421, 42] width 27 height 13
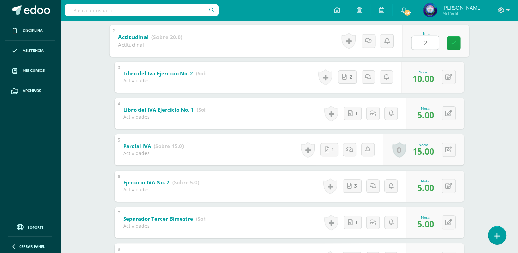
type input "20"
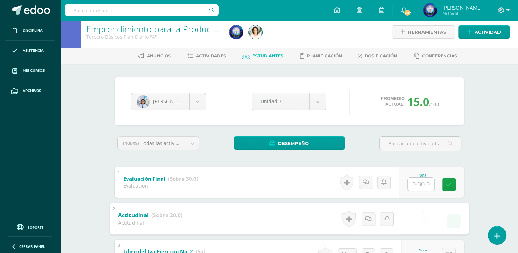
scroll to position [0, 0]
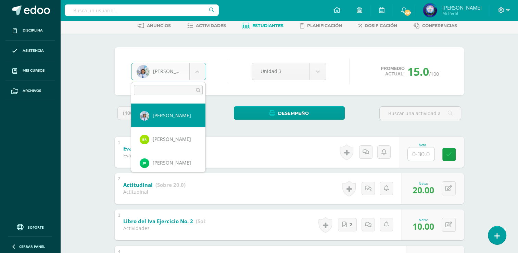
scroll to position [732, 0]
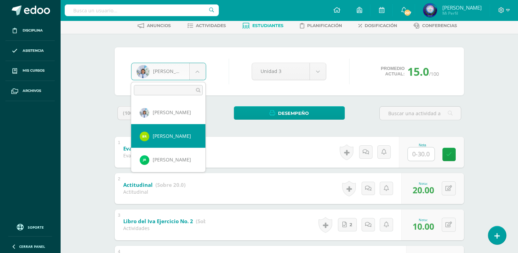
select select "8686"
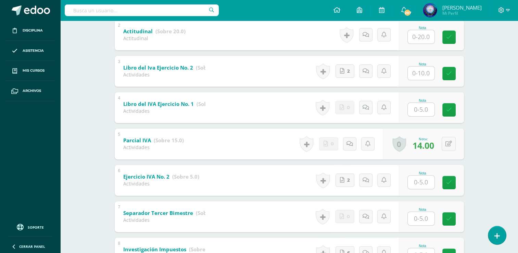
scroll to position [284, 0]
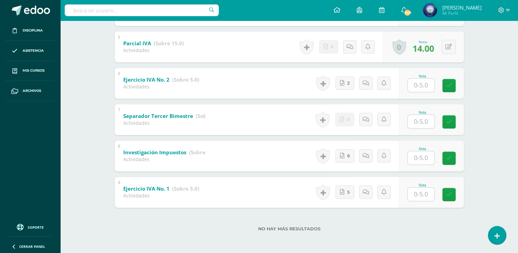
click at [417, 124] on input "text" at bounding box center [421, 121] width 27 height 13
type input "5"
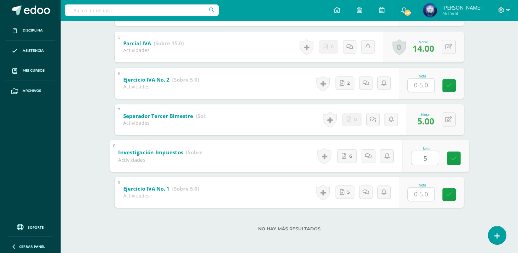
type input "5"
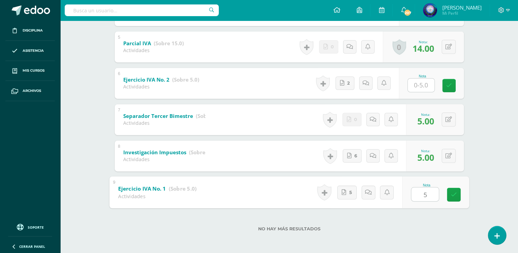
type input "5"
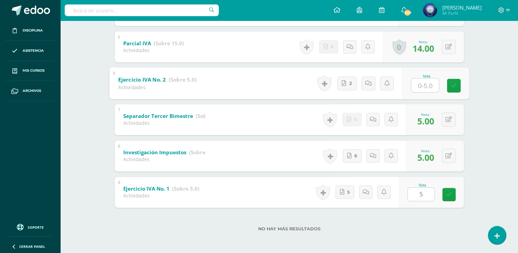
click at [414, 78] on input "text" at bounding box center [424, 85] width 27 height 14
type input "5"
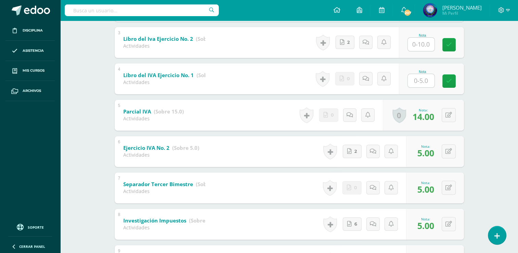
scroll to position [147, 0]
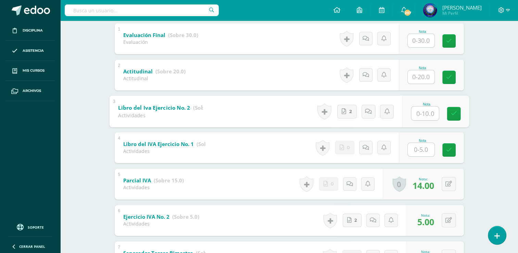
click at [424, 112] on input "text" at bounding box center [424, 113] width 27 height 14
type input "10"
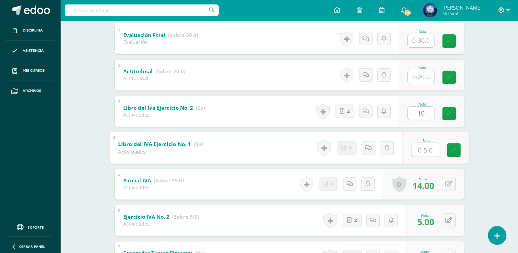
type input "5"
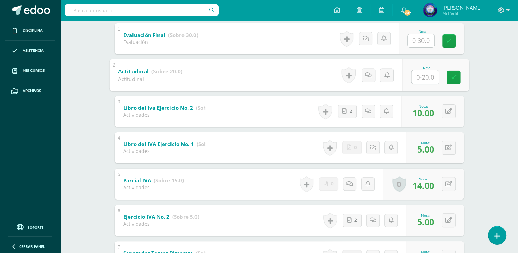
click at [421, 78] on input "text" at bounding box center [424, 77] width 27 height 14
type input "18"
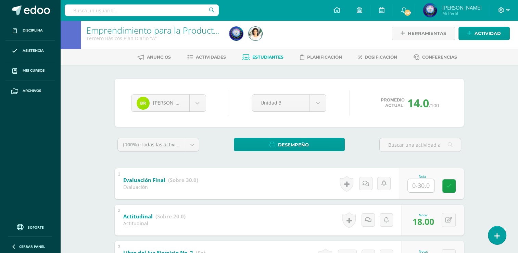
scroll to position [0, 0]
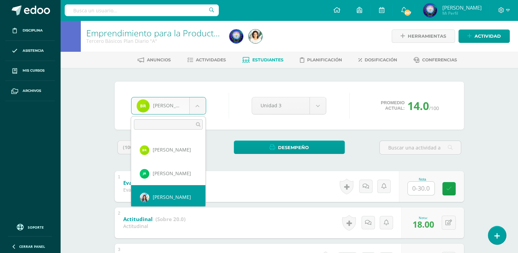
scroll to position [742, 0]
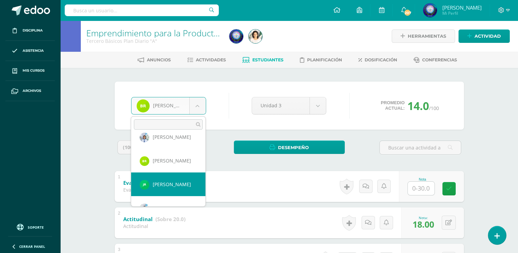
select select "8076"
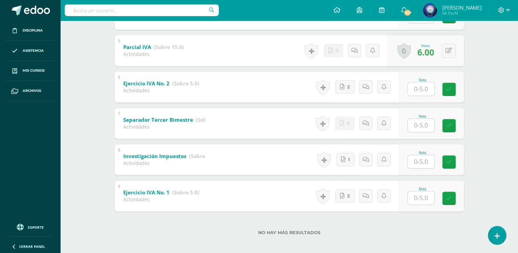
scroll to position [284, 0]
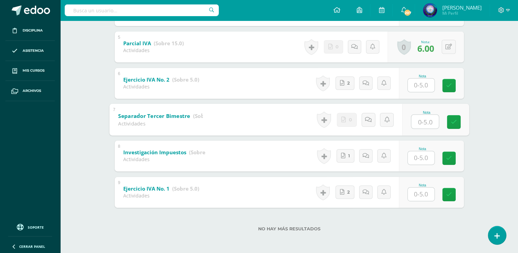
click at [411, 127] on div "Nota" at bounding box center [426, 119] width 31 height 18
type input "3"
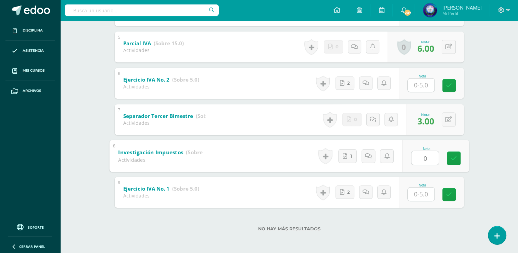
type input "0"
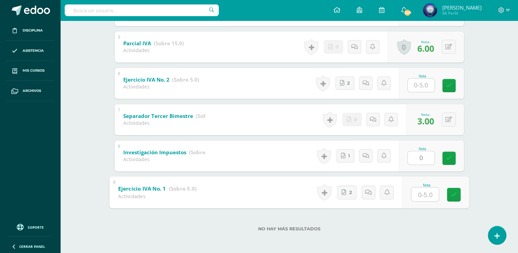
type input "5"
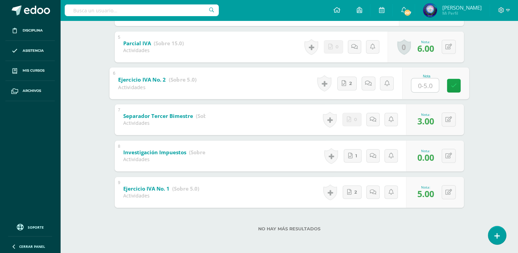
click at [425, 84] on input "text" at bounding box center [424, 85] width 27 height 14
type input "5"
click at [452, 156] on button at bounding box center [448, 155] width 14 height 14
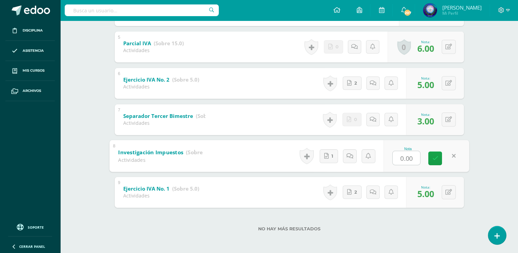
type input "2"
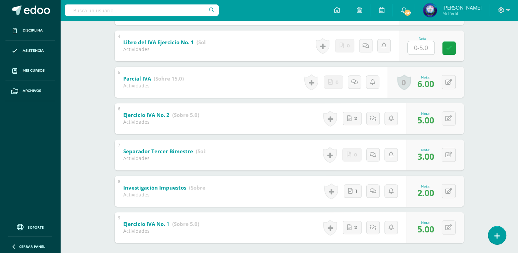
scroll to position [182, 0]
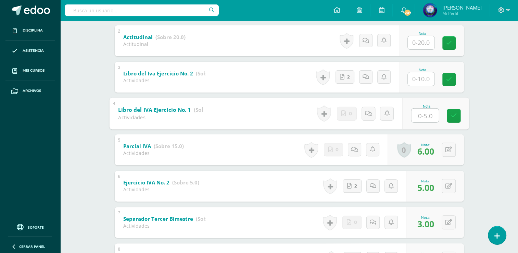
click at [423, 116] on input "text" at bounding box center [424, 115] width 27 height 14
type input "5"
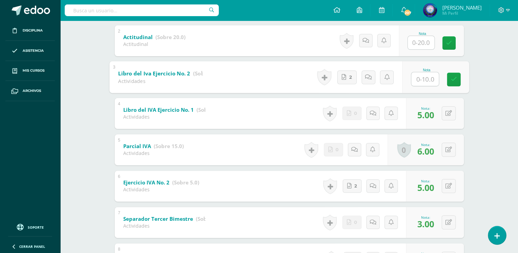
click at [428, 75] on input "text" at bounding box center [424, 79] width 27 height 14
type input "9"
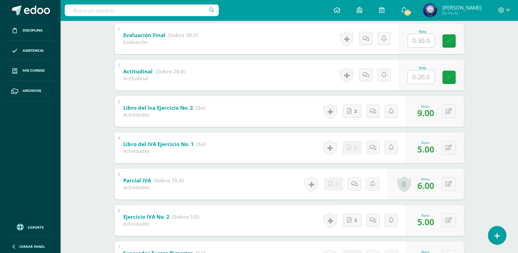
scroll to position [79, 0]
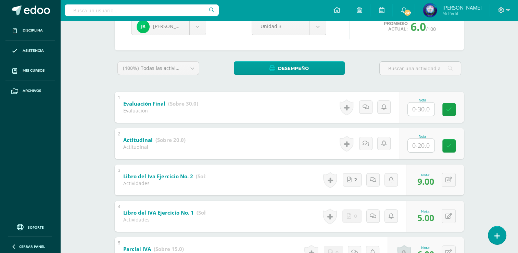
click at [424, 152] on div at bounding box center [420, 145] width 27 height 14
click at [423, 147] on input "text" at bounding box center [421, 145] width 27 height 13
type input "15"
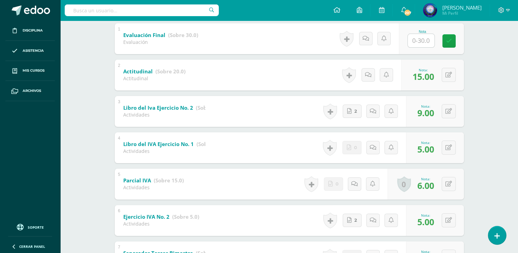
scroll to position [45, 0]
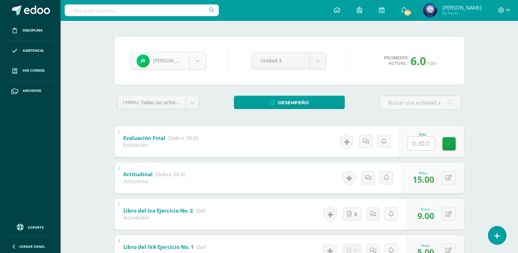
click at [202, 62] on body "Disciplina Asistencia Mis cursos Archivos Soporte Ayuda Reportar un problema Ce…" at bounding box center [259, 223] width 518 height 537
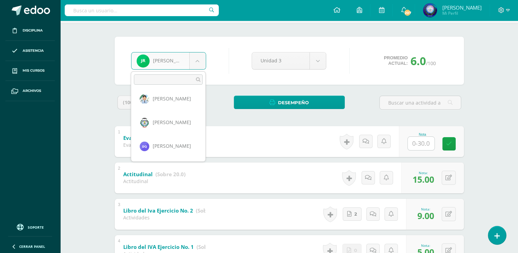
scroll to position [663, 0]
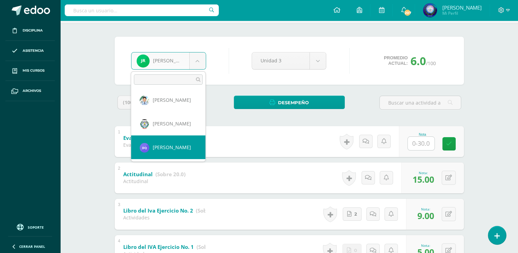
select select "8798"
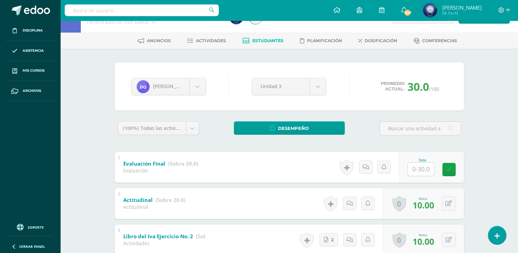
scroll to position [103, 0]
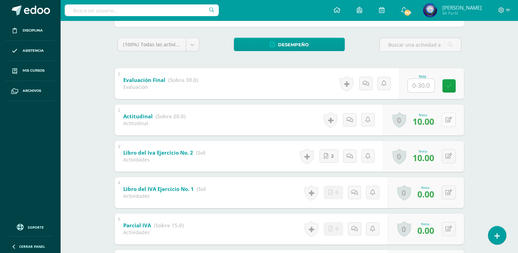
click at [442, 118] on div "0 [GEOGRAPHIC_DATA] Logros obtenidos Aún no hay logros agregados Nota: 10.00" at bounding box center [423, 119] width 81 height 31
click at [453, 115] on button at bounding box center [453, 120] width 14 height 14
type input "15"
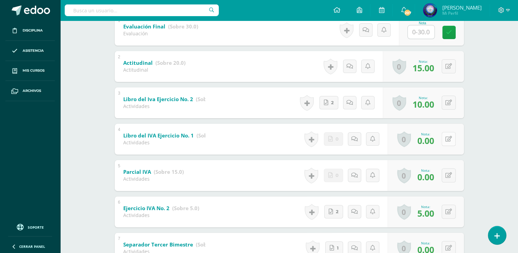
scroll to position [171, 0]
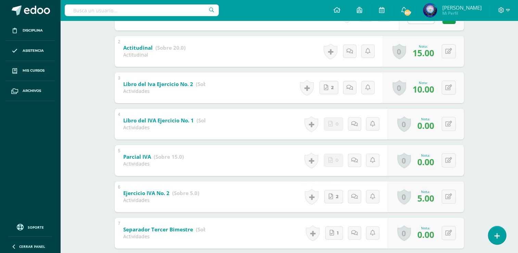
click at [447, 133] on div "0 [GEOGRAPHIC_DATA] Logros obtenidos Aún no hay logros agregados Nota: 0.00" at bounding box center [425, 123] width 76 height 31
click at [449, 128] on button at bounding box center [453, 124] width 14 height 14
type input "4"
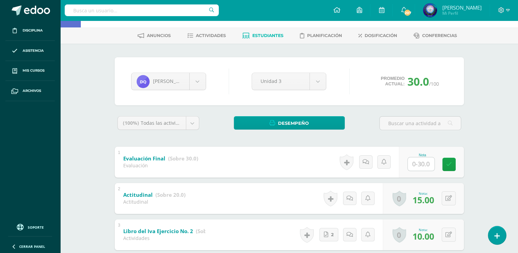
scroll to position [0, 0]
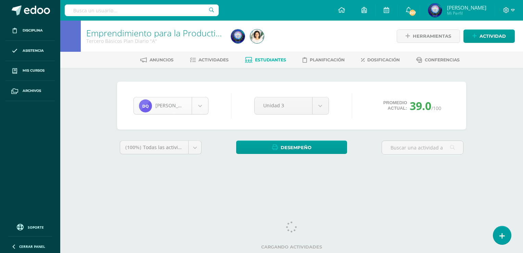
click at [196, 110] on body "Disciplina Asistencia Mis cursos Archivos Soporte Ayuda Reportar un problema Ce…" at bounding box center [261, 92] width 523 height 184
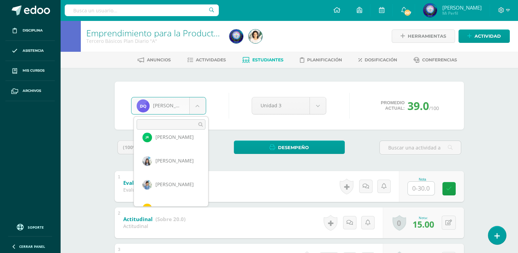
scroll to position [777, 0]
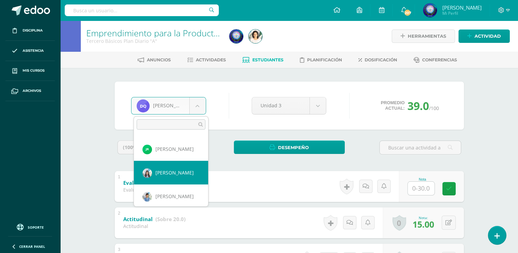
select select "7410"
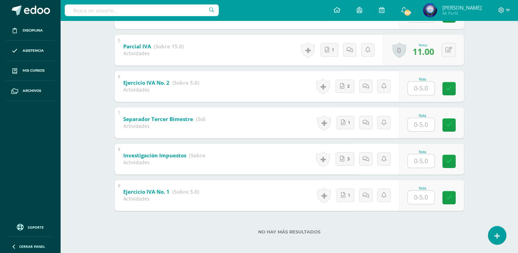
scroll to position [284, 0]
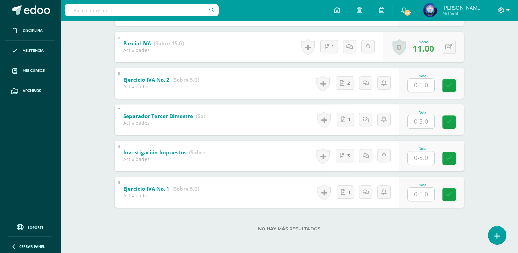
click at [414, 117] on input "text" at bounding box center [421, 121] width 27 height 13
type input "5"
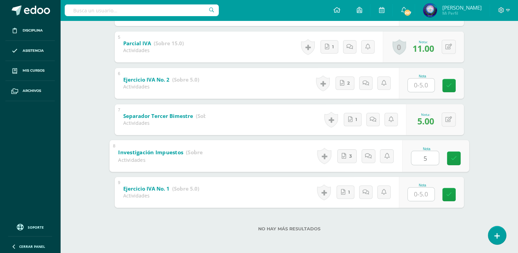
type input "5"
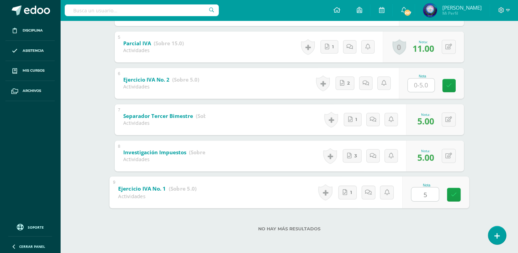
type input "5"
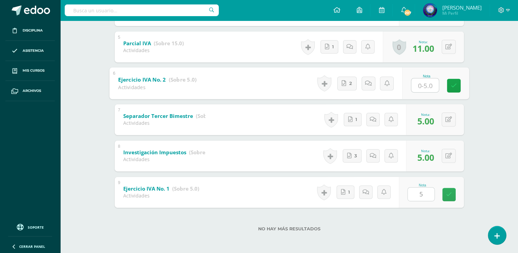
click at [427, 78] on input "text" at bounding box center [424, 85] width 27 height 14
type input "5"
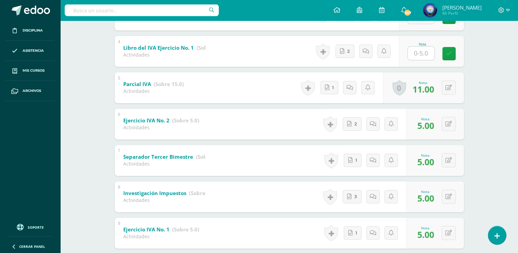
scroll to position [182, 0]
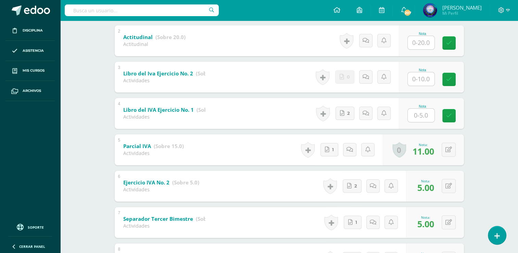
click at [423, 120] on input "text" at bounding box center [421, 114] width 27 height 13
type input "5"
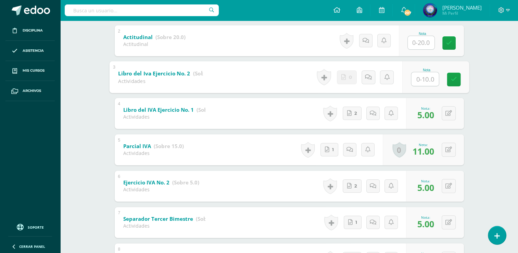
click at [420, 79] on input "text" at bounding box center [424, 79] width 27 height 14
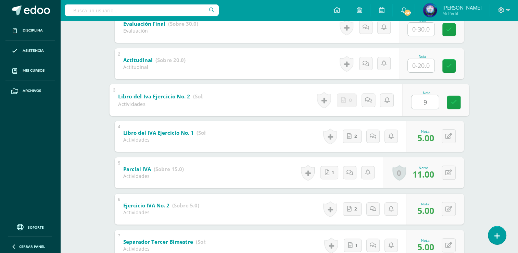
scroll to position [147, 0]
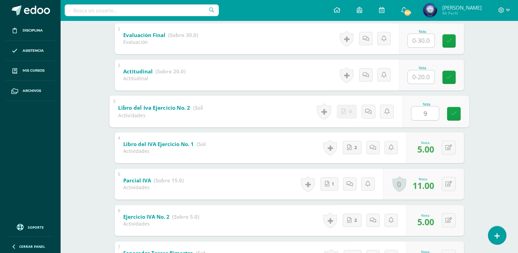
type input "9"
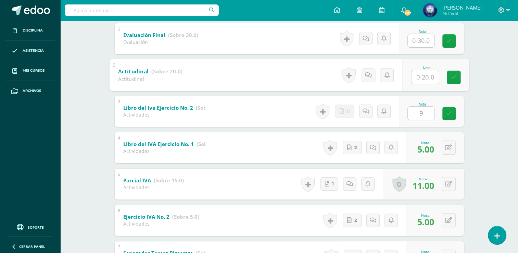
click at [421, 81] on input "text" at bounding box center [424, 77] width 27 height 14
type input "18"
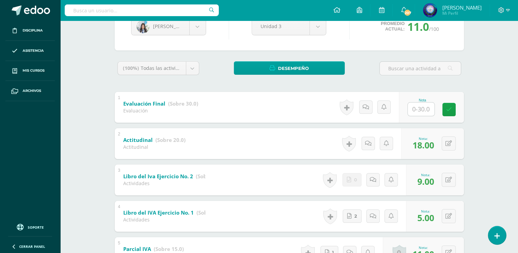
scroll to position [0, 0]
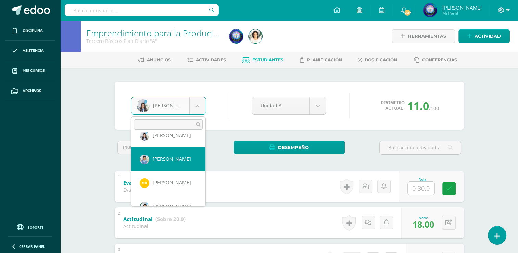
scroll to position [824, 0]
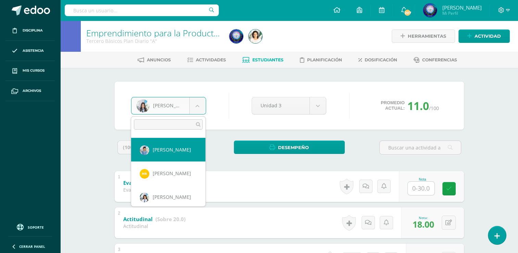
select select "7411"
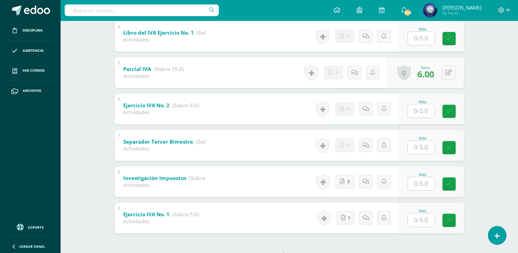
scroll to position [284, 0]
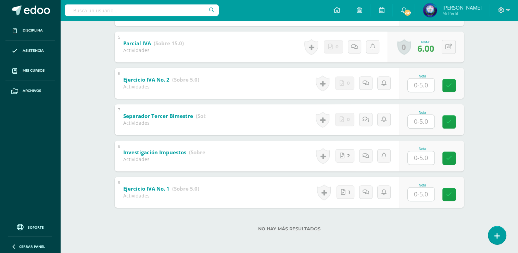
click at [430, 120] on input "text" at bounding box center [421, 121] width 27 height 13
type input "0"
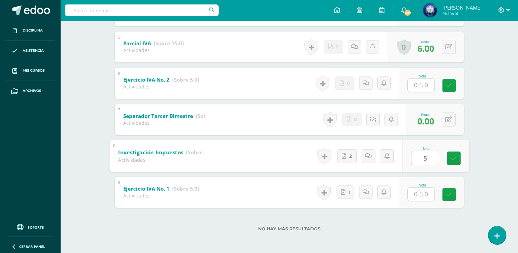
type input "5"
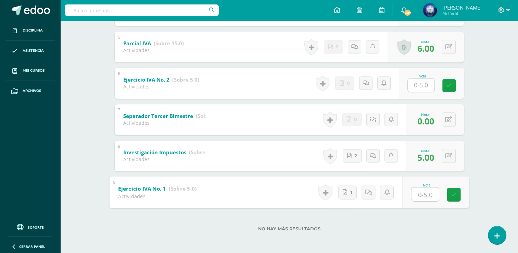
type input "5"
click at [419, 85] on input "text" at bounding box center [421, 84] width 27 height 13
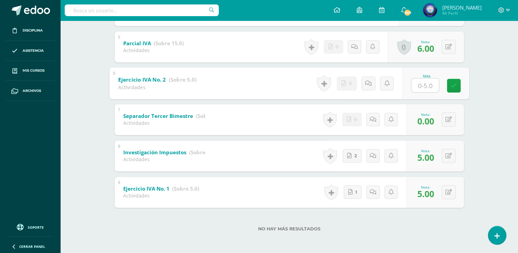
type input "0"
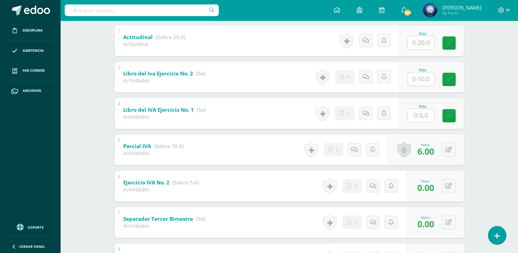
click at [416, 117] on input "text" at bounding box center [421, 114] width 27 height 13
type input "3"
click at [426, 79] on input "text" at bounding box center [421, 78] width 27 height 13
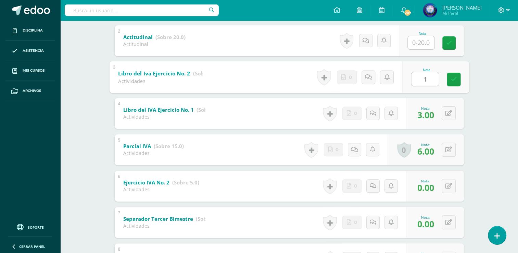
type input "10"
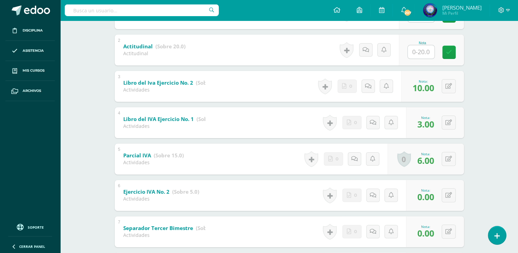
scroll to position [113, 0]
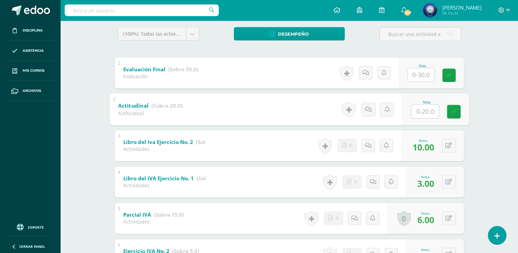
click at [422, 112] on input "text" at bounding box center [424, 111] width 27 height 14
type input "16"
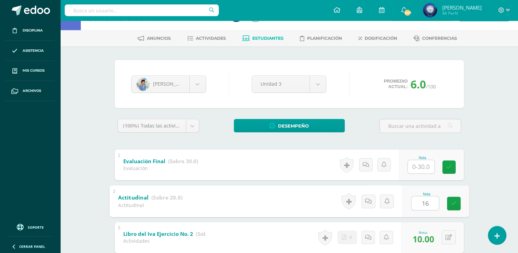
scroll to position [11, 0]
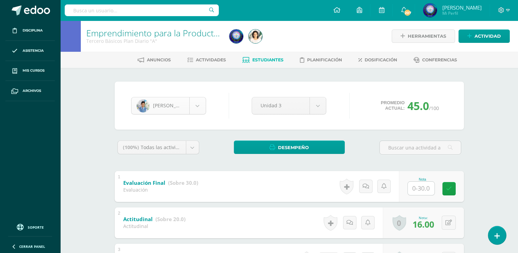
click at [205, 108] on div "Josué Rodríguez Antonio Baten David Carías Carlos Castellón Anthony Chajón Gabr…" at bounding box center [168, 105] width 80 height 17
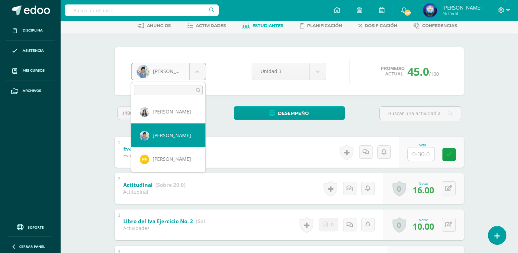
scroll to position [813, 0]
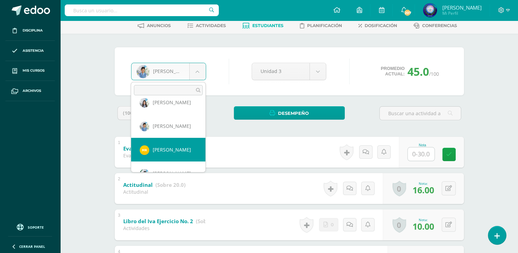
select select "9210"
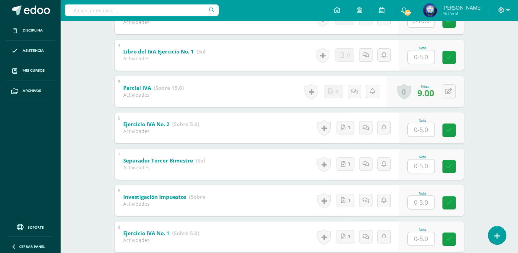
scroll to position [274, 0]
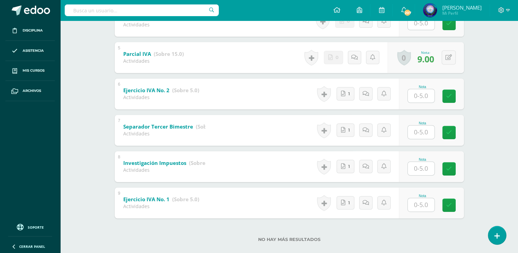
click at [422, 135] on input "text" at bounding box center [421, 131] width 27 height 13
type input "5"
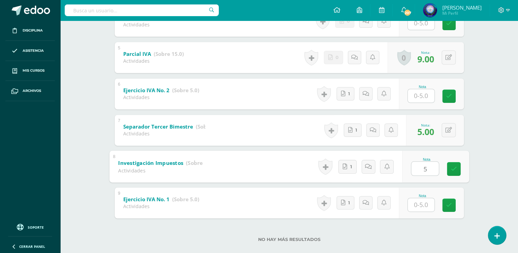
type input "5"
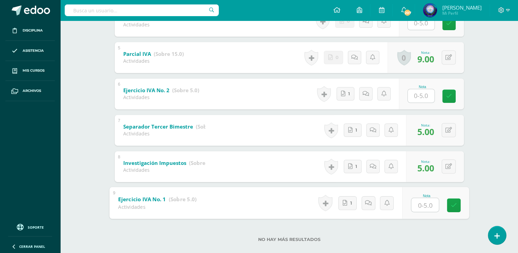
type input "5"
click at [418, 100] on input "text" at bounding box center [421, 95] width 27 height 13
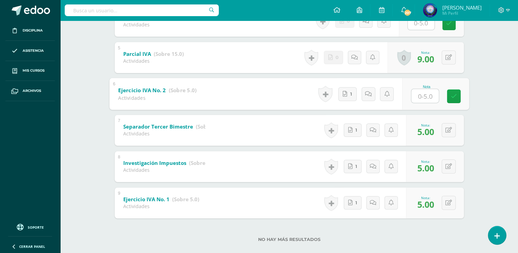
type input "5"
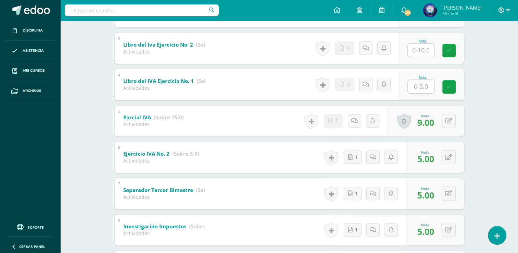
scroll to position [171, 0]
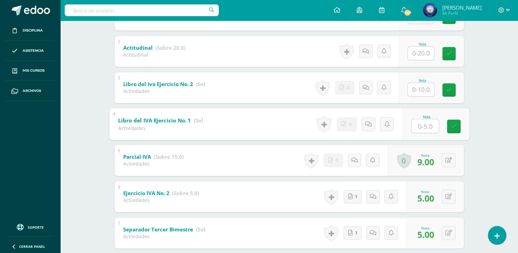
click at [424, 122] on input "text" at bounding box center [424, 126] width 27 height 14
type input "3"
click at [425, 86] on input "text" at bounding box center [421, 89] width 27 height 13
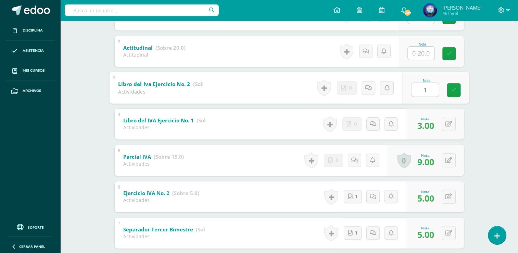
type input "10"
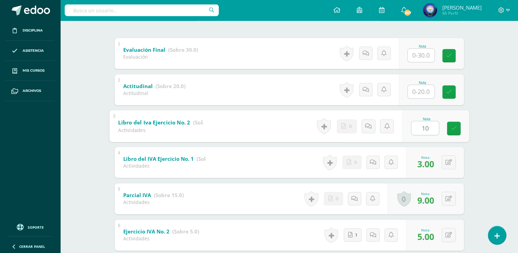
scroll to position [103, 0]
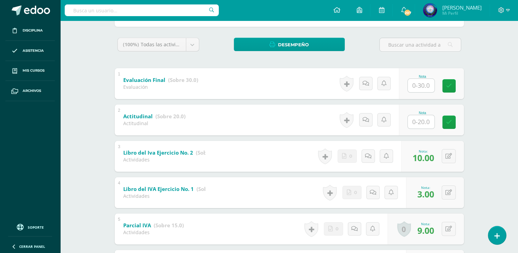
click at [423, 120] on input "text" at bounding box center [421, 121] width 27 height 13
type input "17"
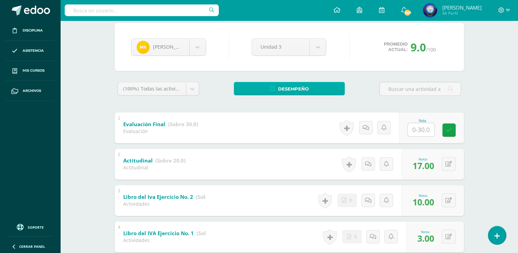
scroll to position [0, 0]
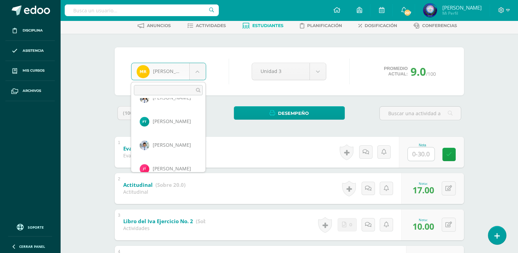
scroll to position [854, 0]
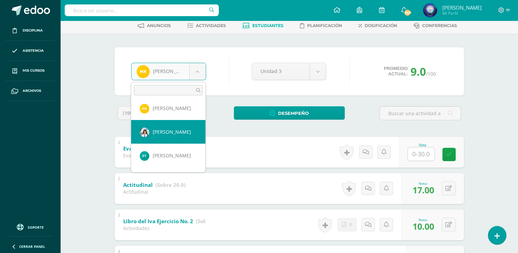
select select "7413"
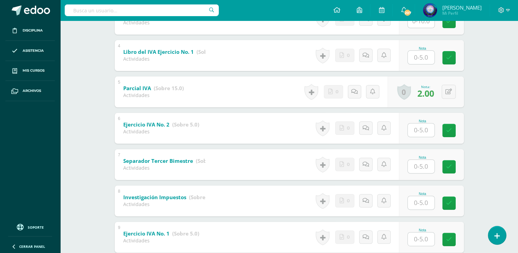
scroll to position [284, 0]
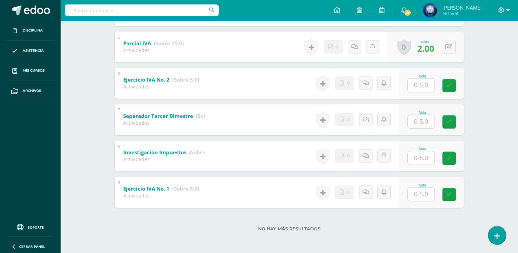
click at [419, 118] on input "text" at bounding box center [421, 121] width 27 height 13
type input "2"
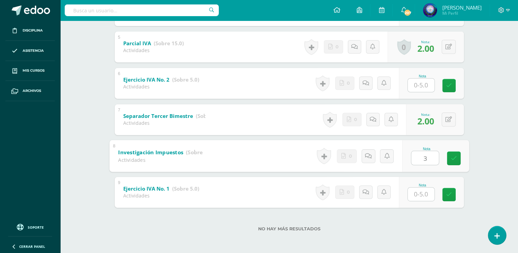
type input "3"
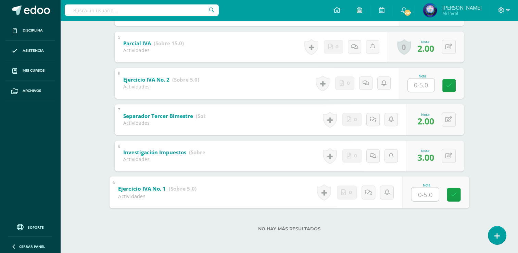
type input "5"
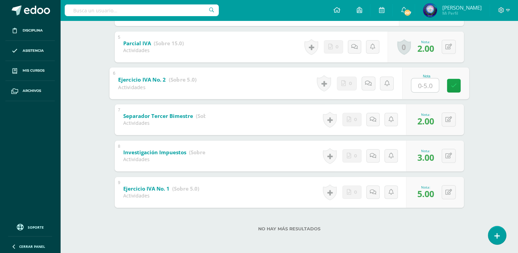
click at [431, 87] on input "text" at bounding box center [424, 85] width 27 height 14
type input "0"
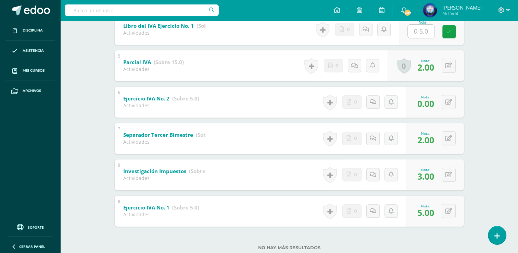
scroll to position [250, 0]
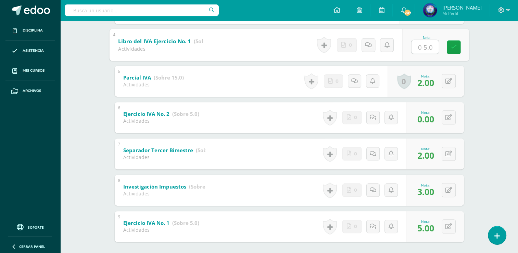
click at [424, 50] on input "text" at bounding box center [424, 47] width 27 height 14
type input "3"
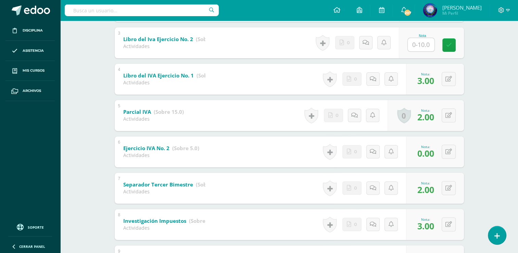
click at [422, 44] on input "text" at bounding box center [421, 44] width 27 height 13
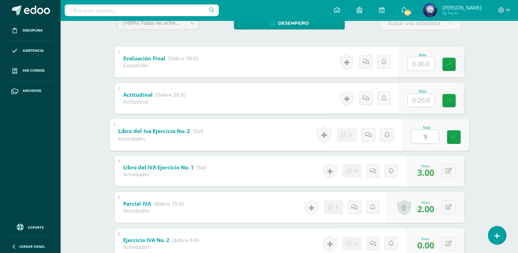
scroll to position [113, 0]
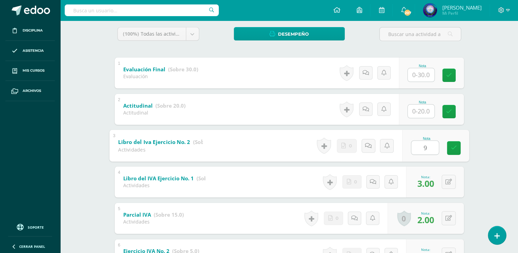
type input "9"
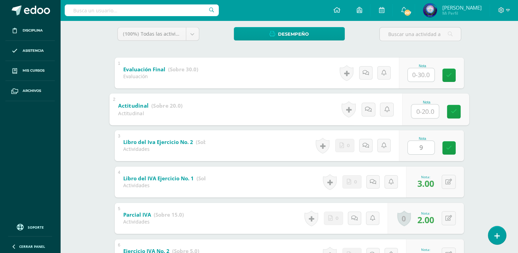
click at [421, 107] on input "text" at bounding box center [424, 111] width 27 height 14
type input "17"
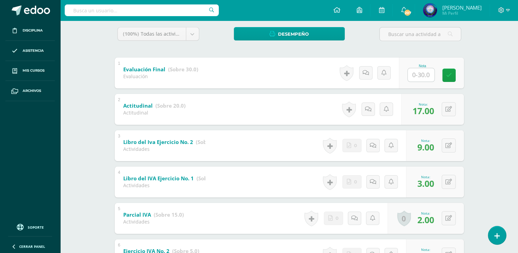
scroll to position [79, 0]
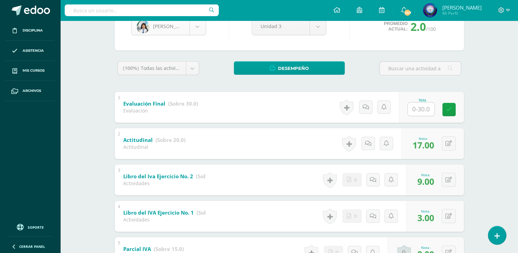
click at [203, 30] on body "Disciplina Asistencia Mis cursos Archivos Soporte Ayuda Reportar un problema Ce…" at bounding box center [259, 189] width 518 height 537
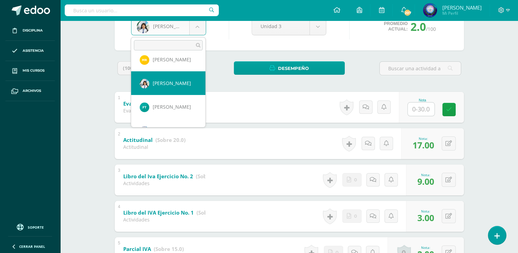
scroll to position [874, 0]
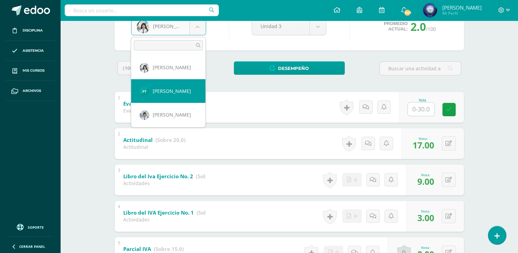
select select "8684"
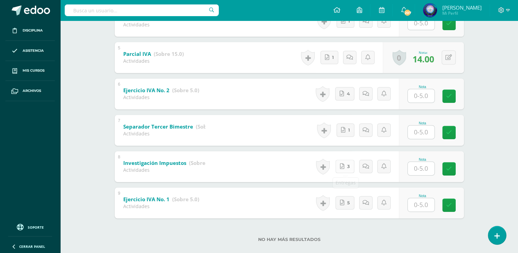
scroll to position [284, 0]
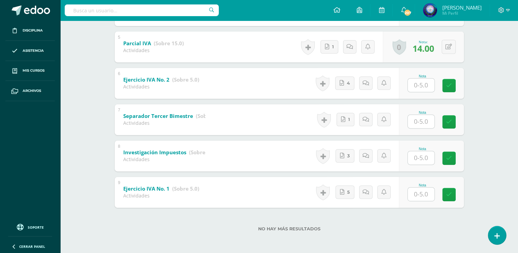
drag, startPoint x: 417, startPoint y: 119, endPoint x: 413, endPoint y: 119, distance: 4.5
click at [417, 119] on input "text" at bounding box center [421, 121] width 27 height 13
type input "5"
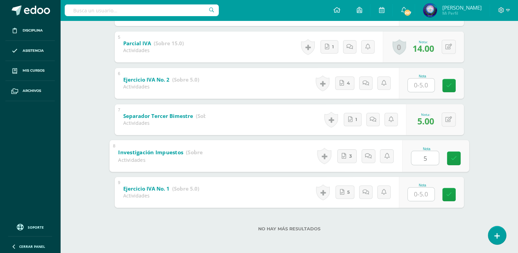
type input "5"
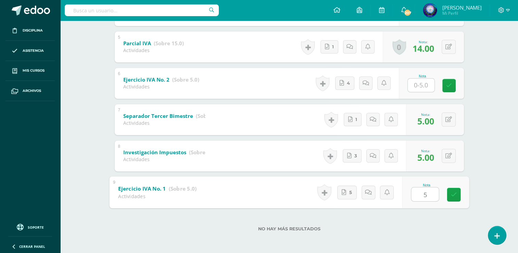
type input "5"
click at [422, 77] on div "Nota" at bounding box center [422, 76] width 30 height 4
click at [424, 81] on input "text" at bounding box center [421, 84] width 27 height 13
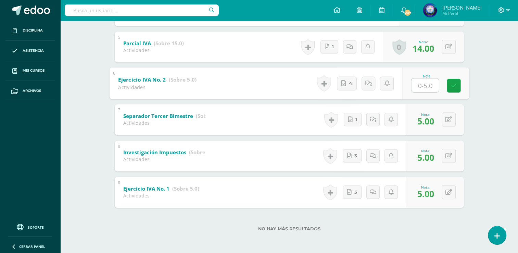
type input "5"
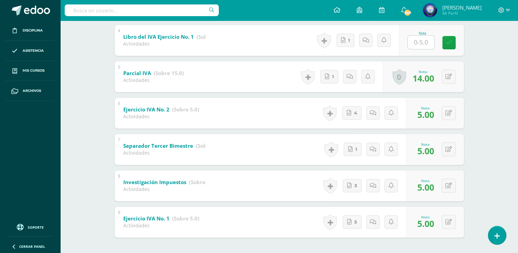
scroll to position [216, 0]
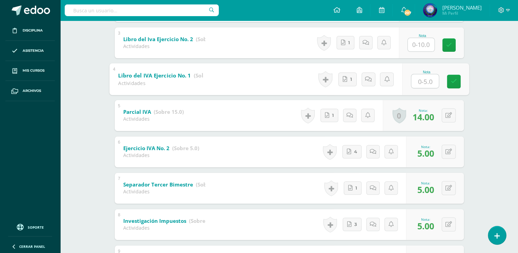
click at [418, 81] on input "text" at bounding box center [424, 81] width 27 height 14
type input "5"
click at [425, 49] on input "text" at bounding box center [421, 44] width 27 height 13
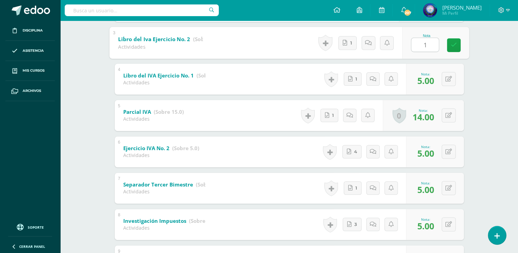
type input "10"
click at [424, 49] on input "10" at bounding box center [424, 45] width 27 height 14
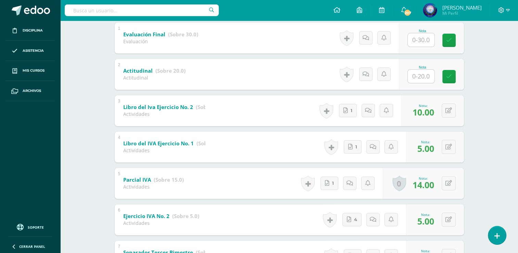
scroll to position [147, 0]
click at [420, 75] on input "text" at bounding box center [421, 76] width 27 height 13
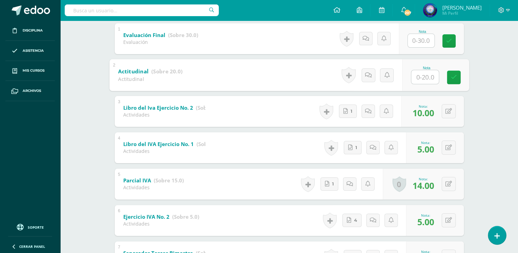
type input "1"
type input "20"
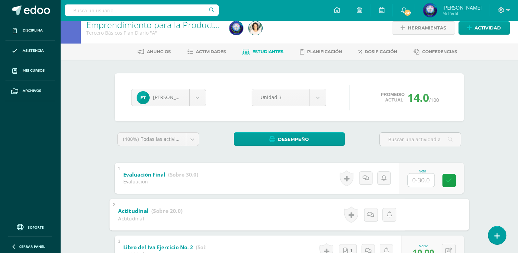
scroll to position [0, 0]
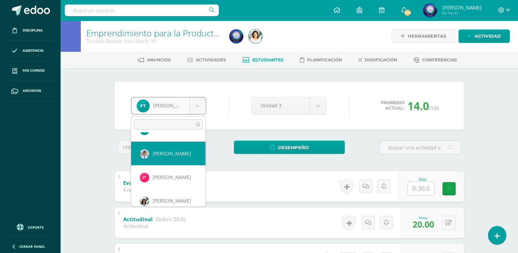
scroll to position [923, 0]
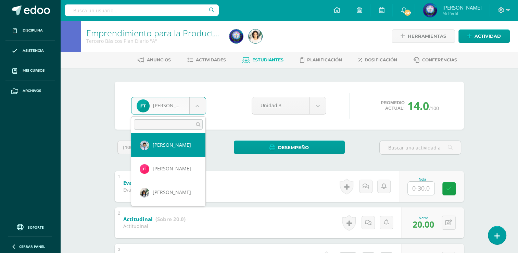
select select "7414"
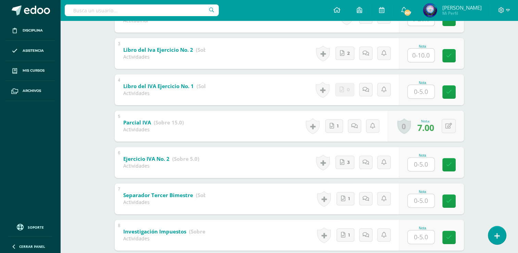
scroll to position [284, 0]
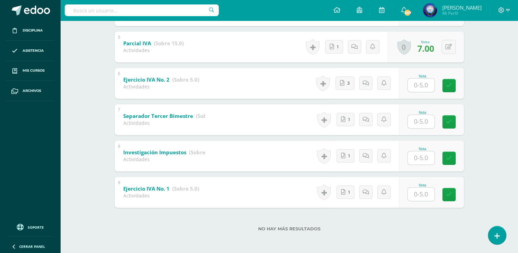
click at [422, 122] on input "text" at bounding box center [421, 121] width 27 height 13
type input "5"
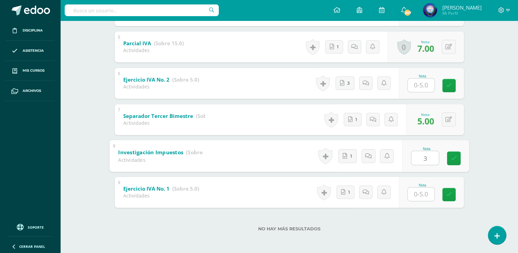
type input "3"
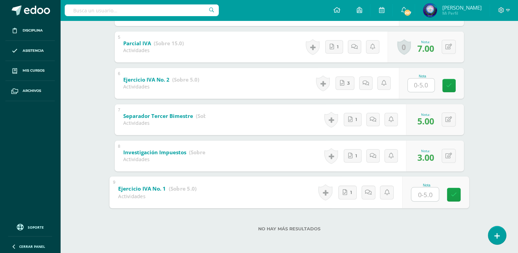
type input "5"
click at [422, 80] on input "text" at bounding box center [421, 84] width 27 height 13
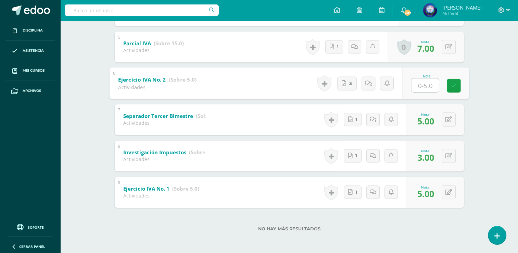
type input "5"
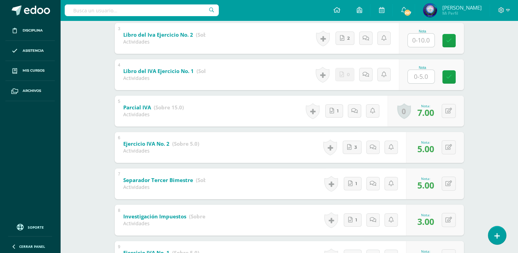
scroll to position [182, 0]
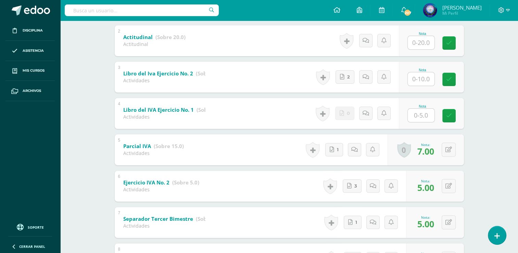
click at [424, 116] on input "text" at bounding box center [421, 114] width 27 height 13
type input "3"
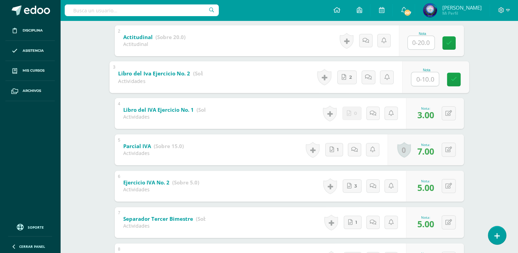
click at [427, 85] on input "text" at bounding box center [424, 79] width 27 height 14
type input "10"
click at [417, 46] on input "text" at bounding box center [421, 42] width 27 height 13
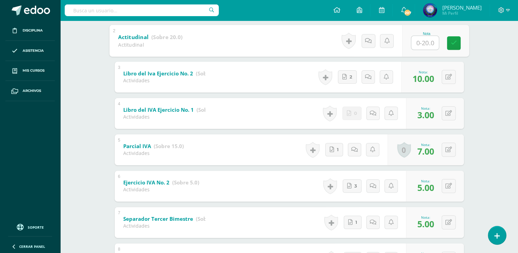
type input "6"
type input "18"
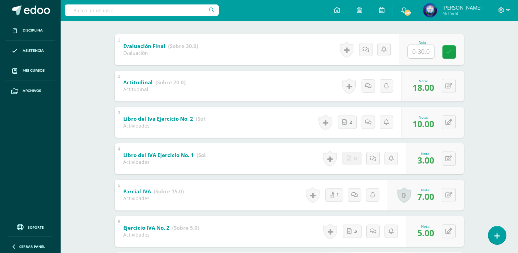
scroll to position [79, 0]
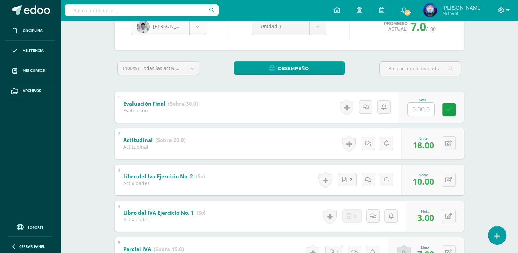
click at [199, 30] on body "Disciplina Asistencia Mis cursos Archivos Soporte Ayuda Reportar un problema Ce…" at bounding box center [259, 189] width 518 height 537
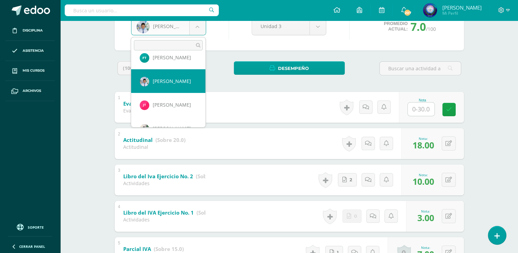
scroll to position [923, 0]
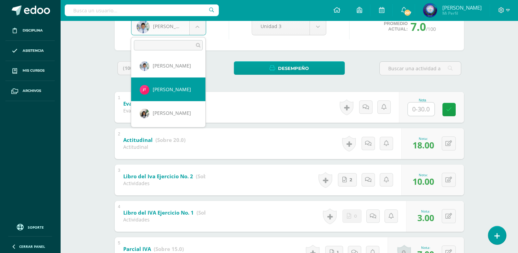
select select "8799"
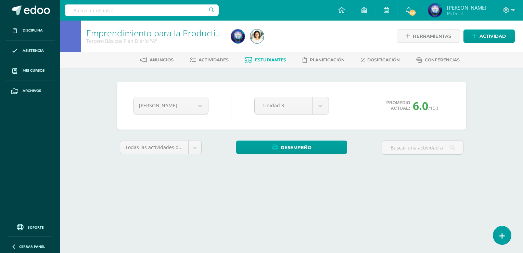
click at [196, 30] on link "Emprendimiento para la Productividad y Desarrollo" at bounding box center [186, 33] width 200 height 12
click at [197, 100] on body "Disciplina Asistencia Mis cursos Archivos Soporte Ayuda Reportar un problema Ce…" at bounding box center [261, 92] width 523 height 184
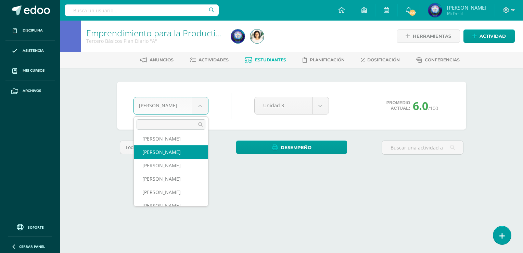
scroll to position [492, 0]
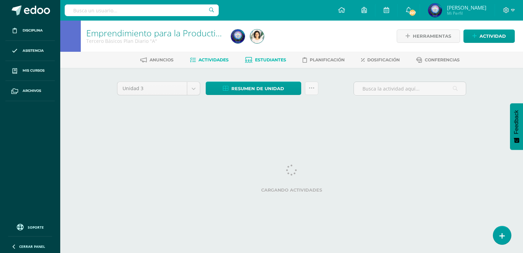
click at [255, 59] on span "Estudiantes" at bounding box center [270, 59] width 31 height 5
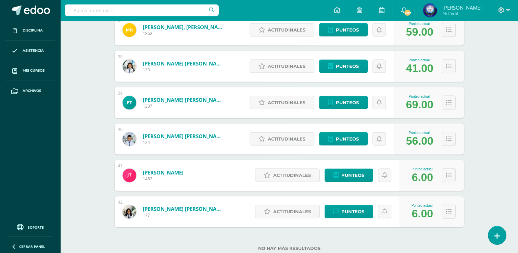
scroll to position [1459, 0]
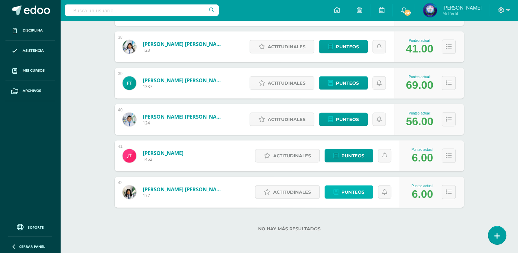
click at [343, 192] on span "Punteos" at bounding box center [352, 191] width 23 height 13
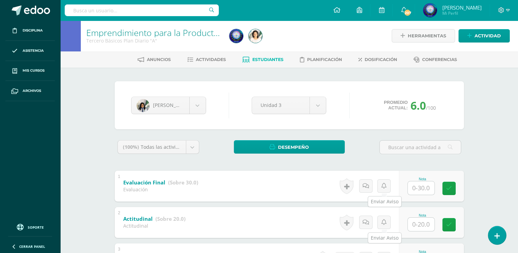
scroll to position [284, 0]
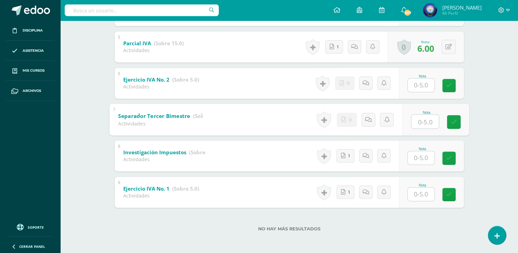
click at [420, 126] on input "text" at bounding box center [424, 121] width 27 height 14
type input "5"
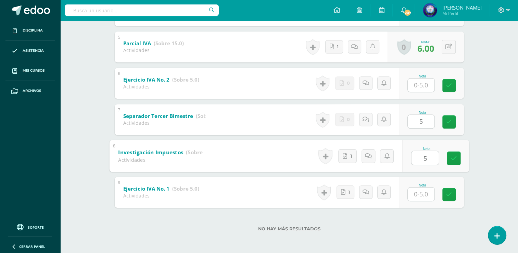
type input "5"
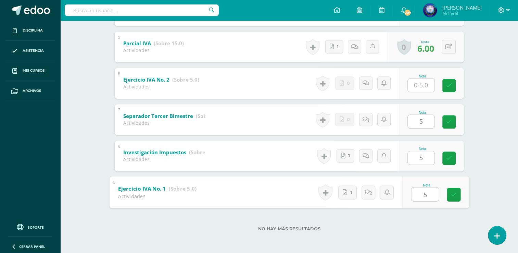
type input "5"
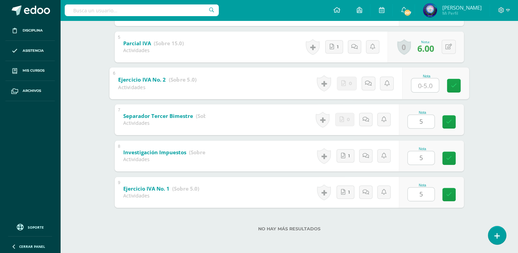
click at [422, 81] on input "text" at bounding box center [424, 85] width 27 height 14
type input "5"
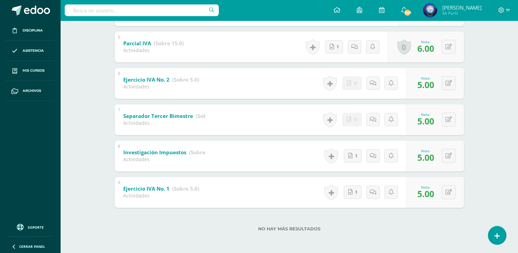
scroll to position [216, 0]
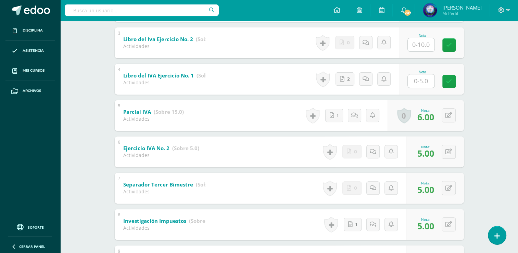
click at [416, 86] on input "text" at bounding box center [421, 80] width 27 height 13
type input "3"
click at [423, 46] on input "text" at bounding box center [421, 44] width 27 height 13
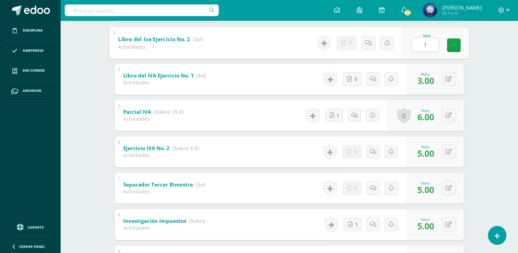
type input "10"
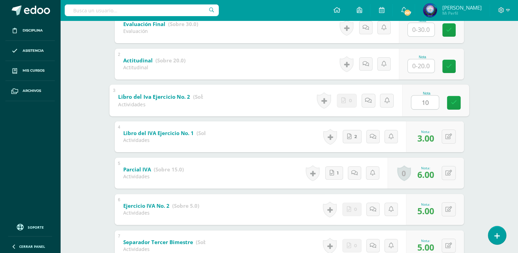
scroll to position [147, 0]
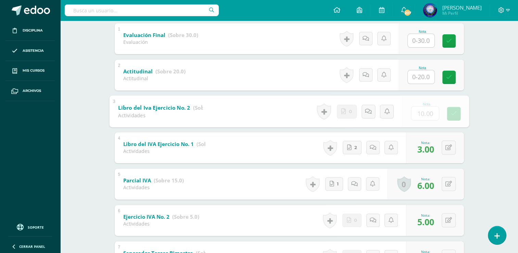
click at [421, 70] on input "text" at bounding box center [421, 76] width 27 height 13
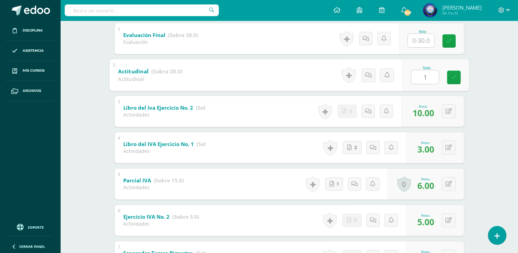
type input "19"
